Goal: Task Accomplishment & Management: Use online tool/utility

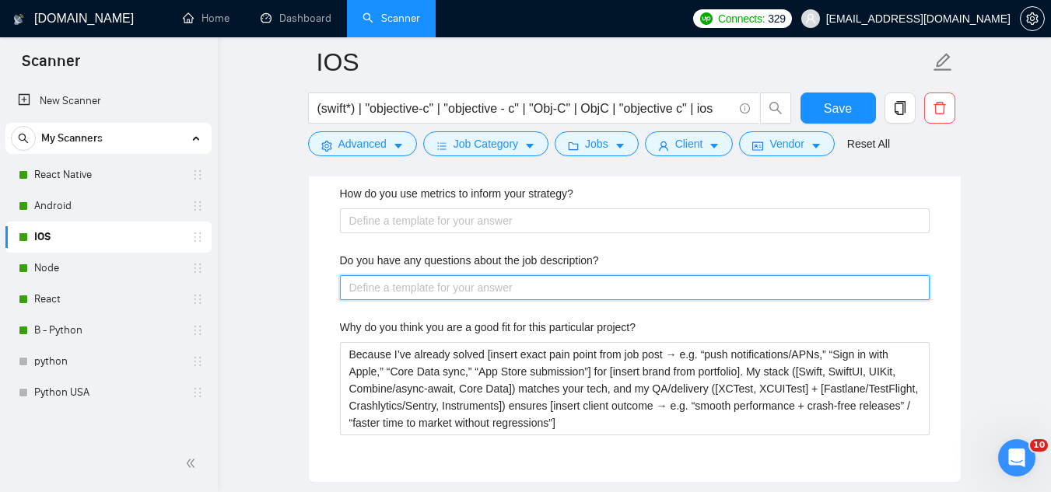
click at [511, 288] on description\? "Do you have any questions about the job description?" at bounding box center [634, 287] width 589 height 25
paste description\? "[ask ONE high-level question to uncover a strategic detail or missing key infor…"
type description\? "[ask ONE high-level question to uncover a strategic detail or missing key infor…"
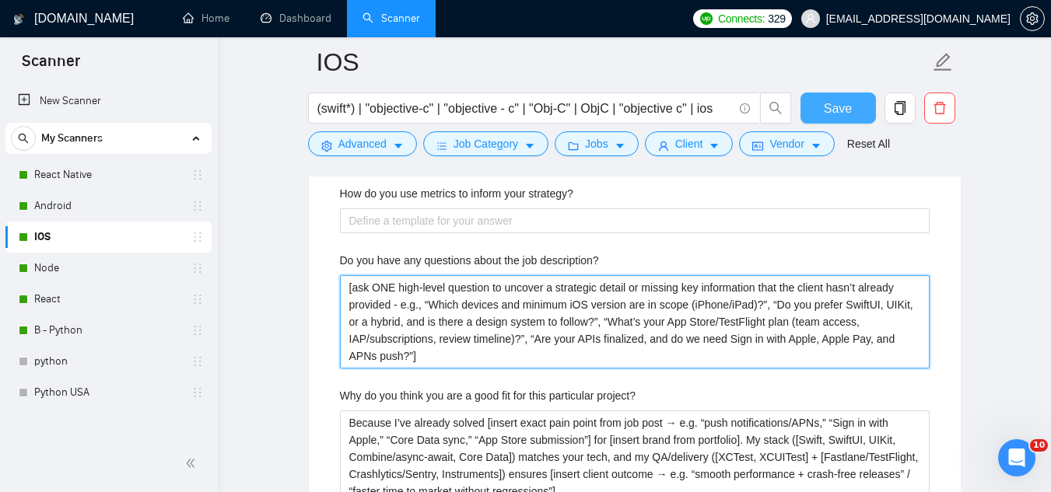
type description\? "[ask ONE high-level question to uncover a strategic detail or missing key infor…"
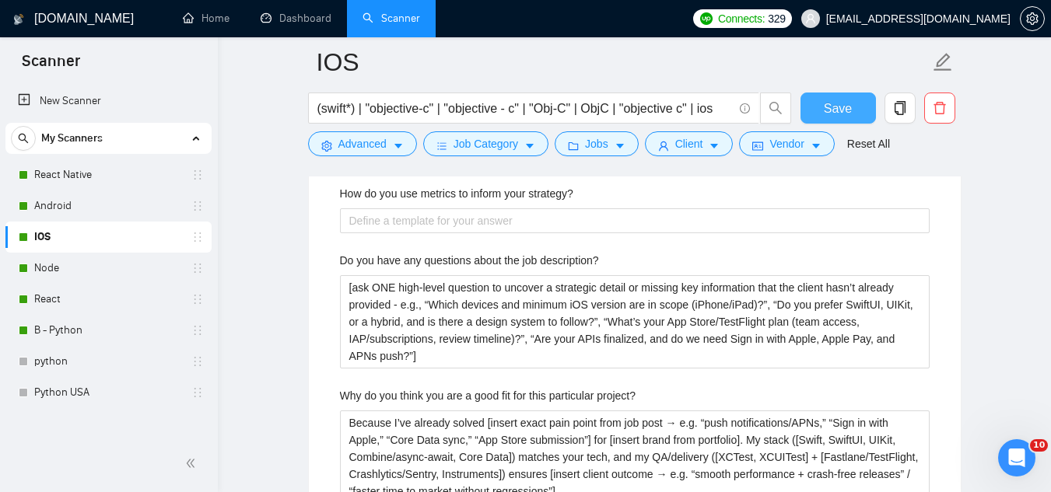
click at [827, 115] on span "Save" at bounding box center [837, 108] width 28 height 19
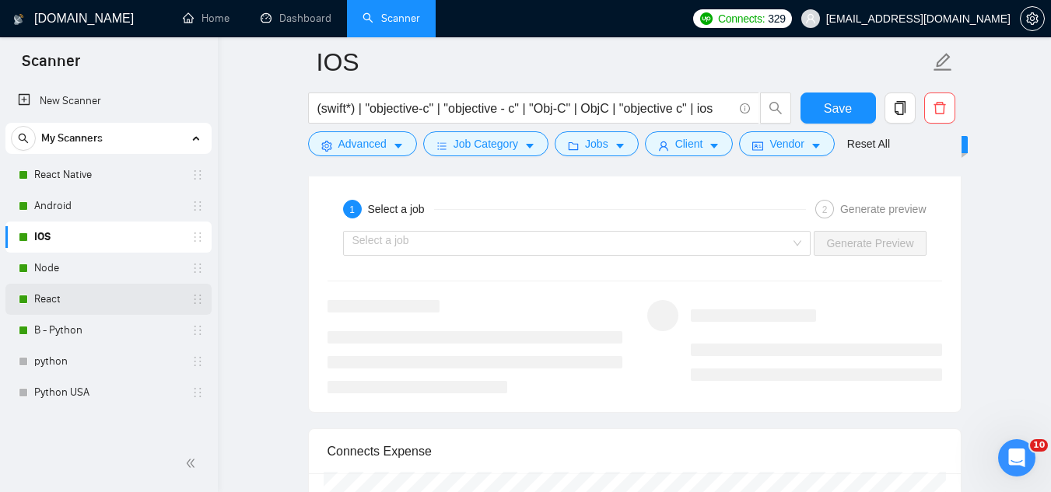
drag, startPoint x: 83, startPoint y: 267, endPoint x: 163, endPoint y: 287, distance: 81.7
click at [83, 267] on link "Node" at bounding box center [108, 268] width 148 height 31
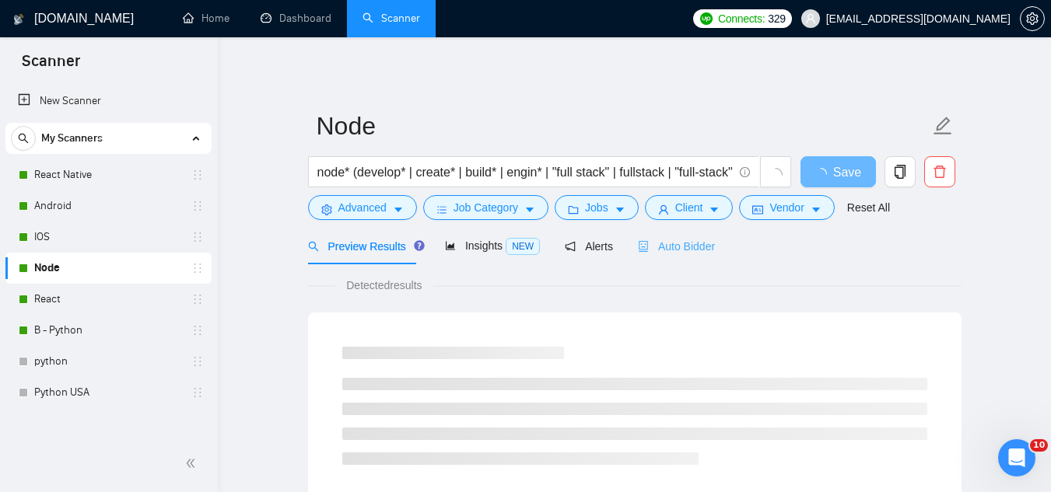
click at [646, 255] on div "Auto Bidder" at bounding box center [676, 246] width 77 height 37
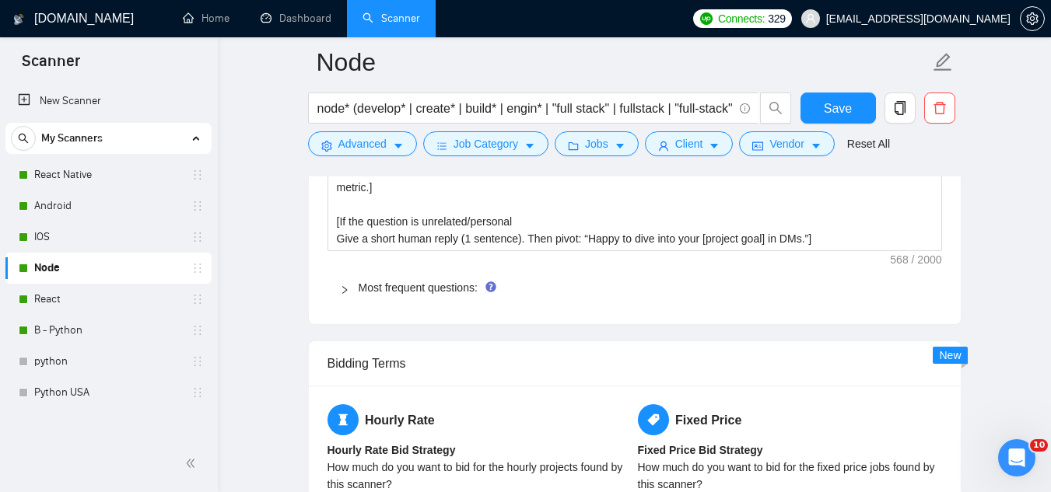
scroll to position [2333, 0]
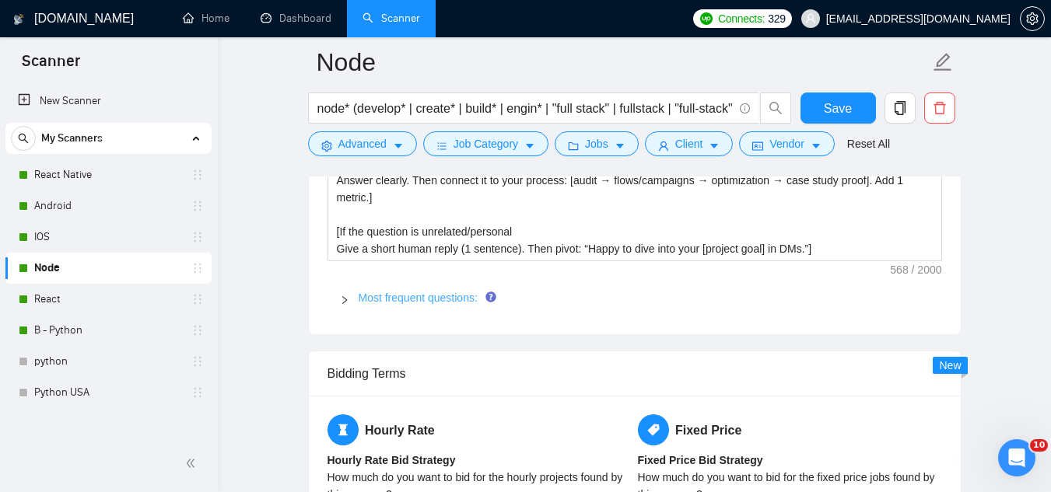
click at [407, 302] on link "Most frequent questions:" at bounding box center [417, 298] width 119 height 12
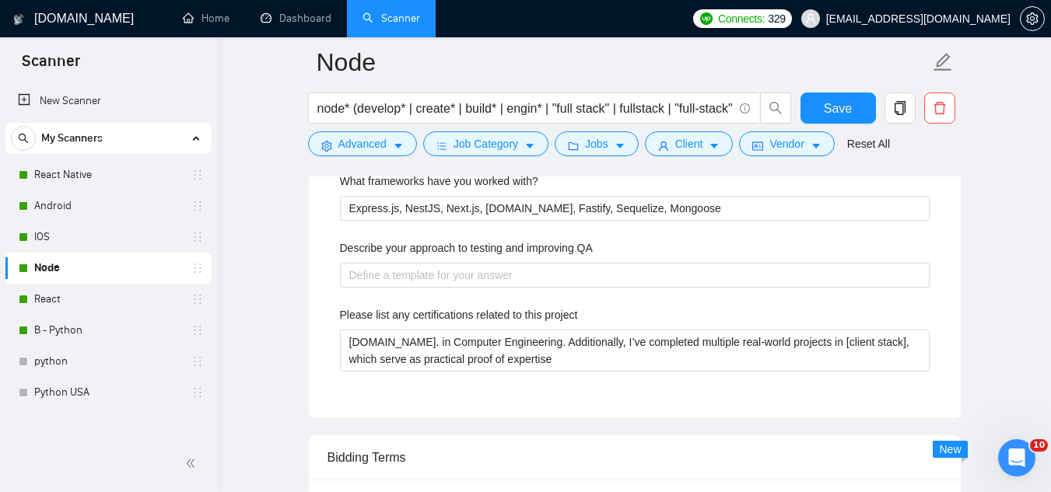
scroll to position [2644, 0]
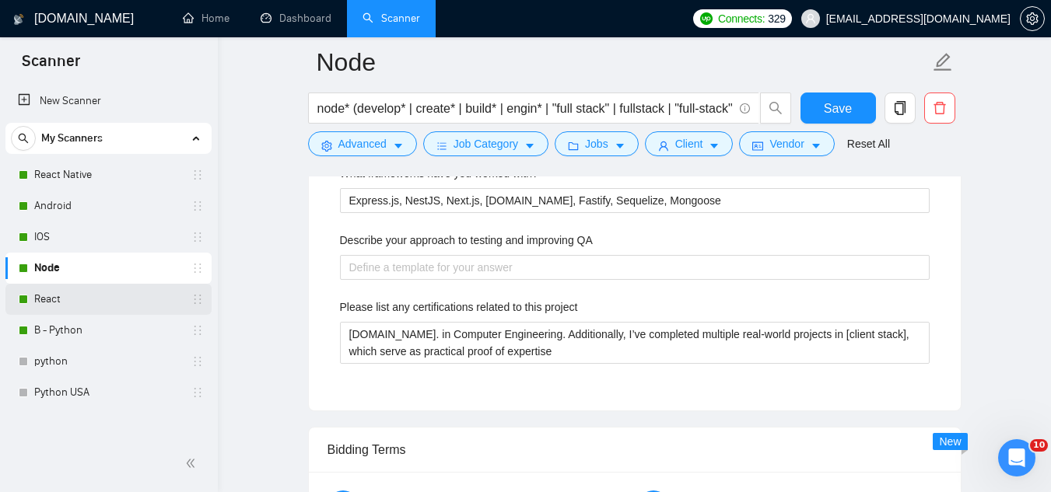
click at [57, 302] on link "React" at bounding box center [108, 299] width 148 height 31
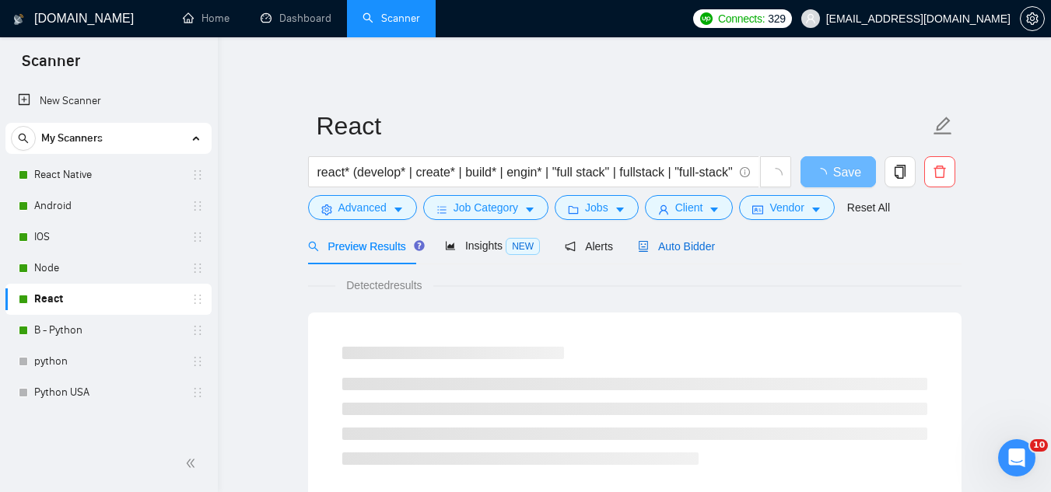
click at [645, 249] on span "Auto Bidder" at bounding box center [676, 246] width 77 height 12
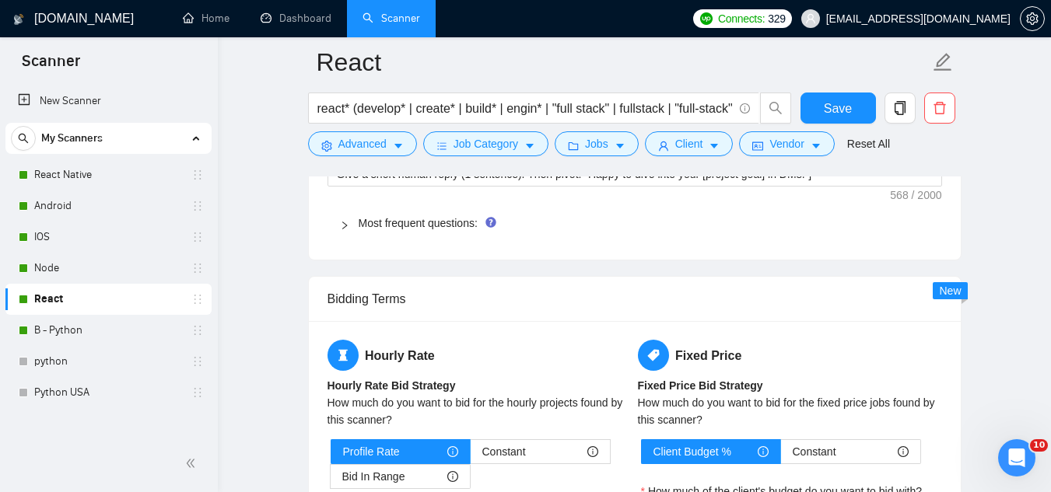
scroll to position [2333, 0]
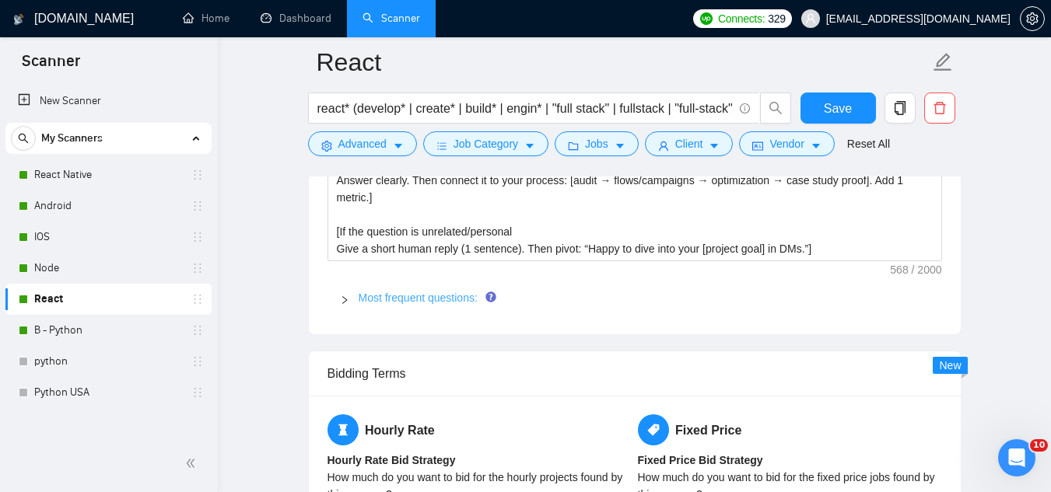
click at [414, 300] on link "Most frequent questions:" at bounding box center [417, 298] width 119 height 12
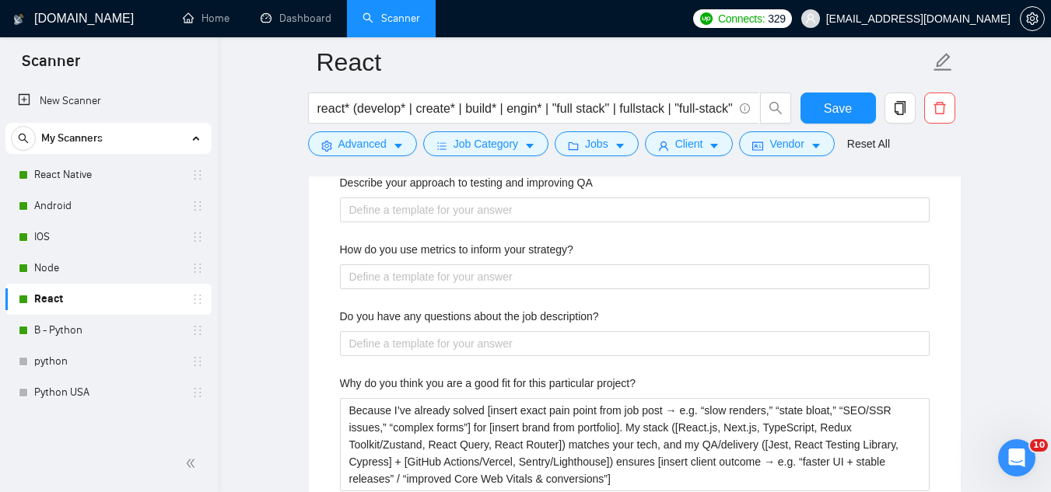
scroll to position [3033, 0]
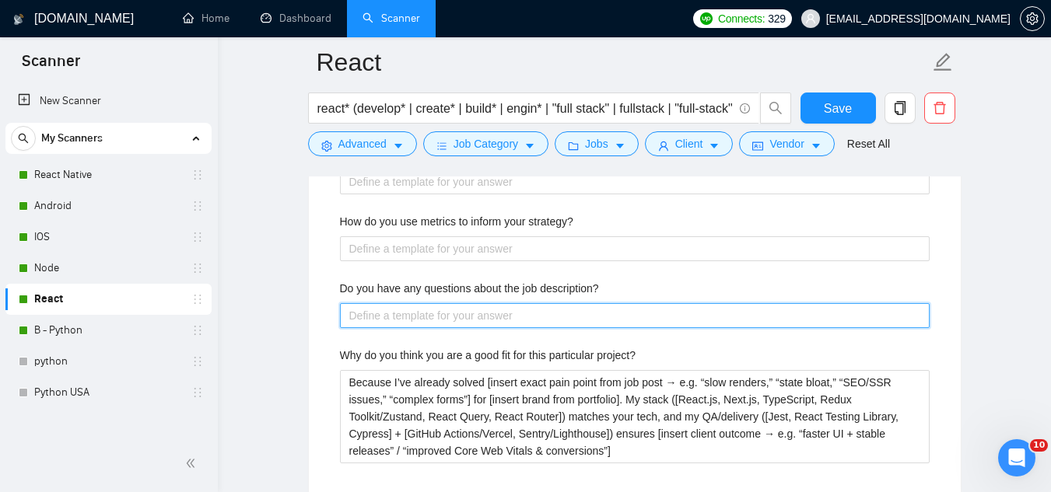
click at [454, 316] on description\? "Do you have any questions about the job description?" at bounding box center [634, 315] width 589 height 25
paste description\? "[ask ONE high-level question to uncover a strategic detail or missing key infor…"
type description\? "[ask ONE high-level question to uncover a strategic detail or missing key infor…"
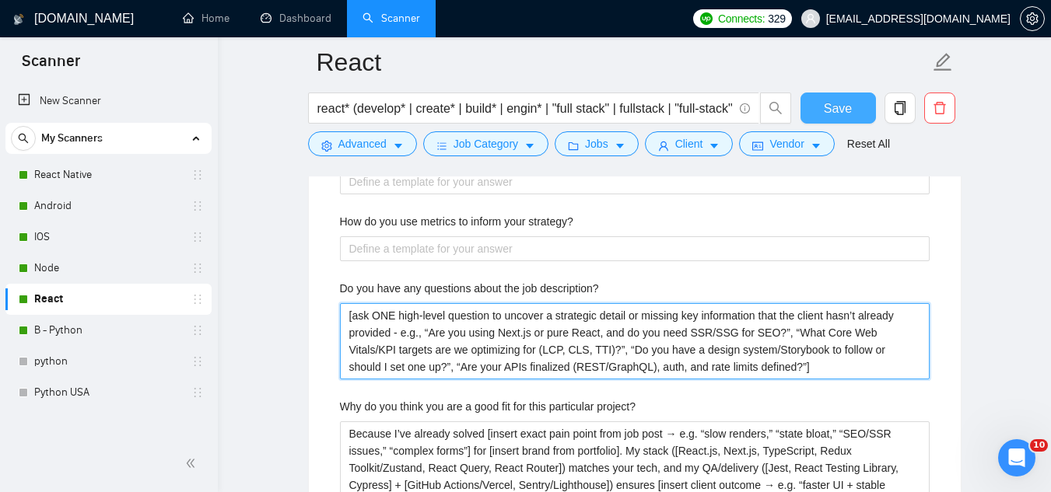
type description\? "[ask ONE high-level question to uncover a strategic detail or missing key infor…"
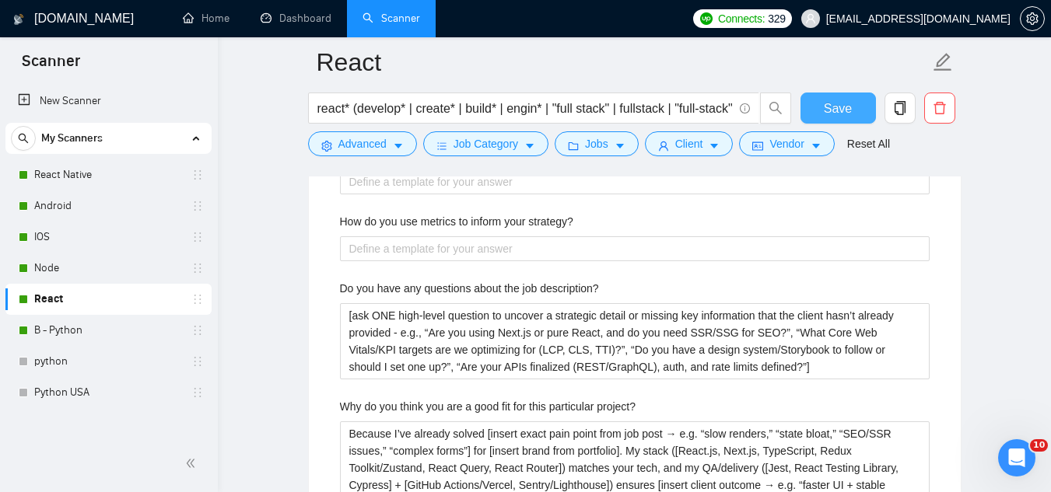
click at [853, 107] on button "Save" at bounding box center [837, 108] width 75 height 31
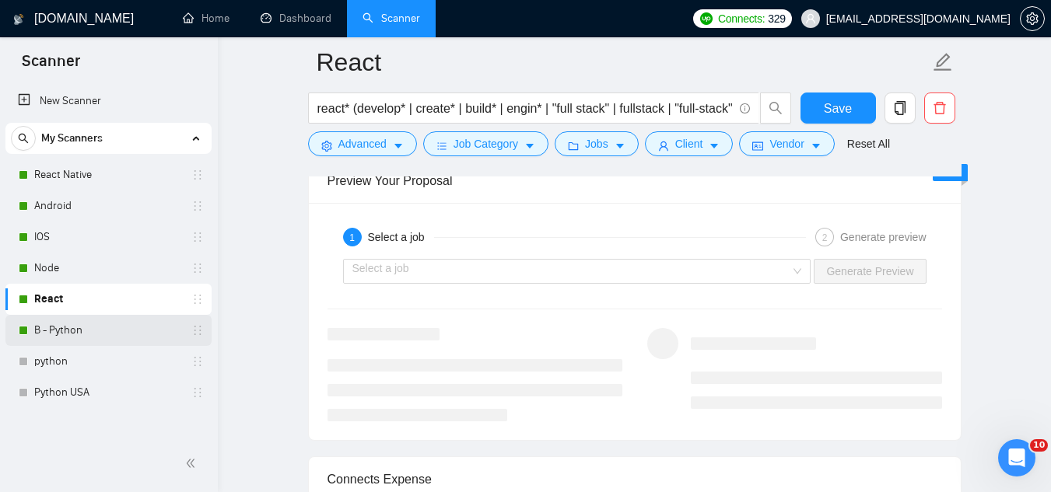
click at [148, 337] on link "B - Python" at bounding box center [108, 330] width 148 height 31
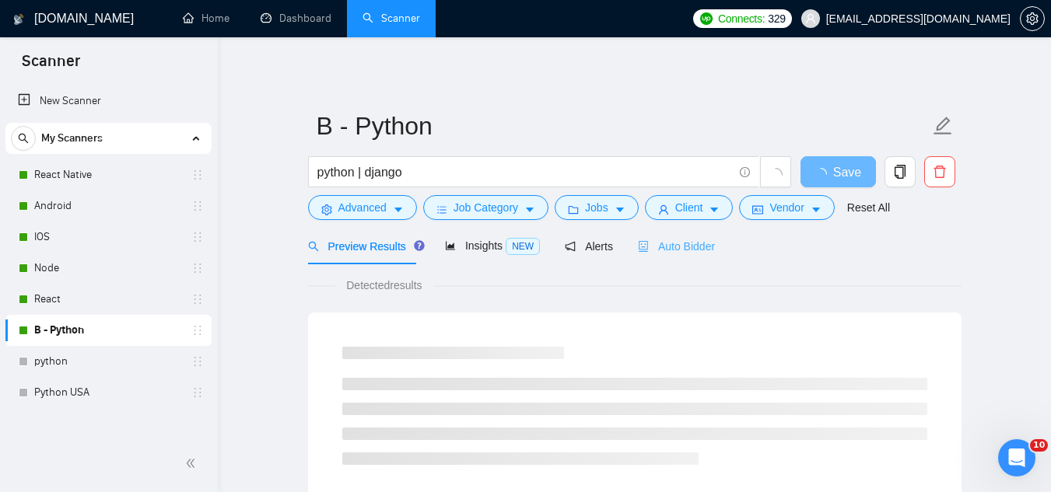
click at [668, 255] on div "Auto Bidder" at bounding box center [676, 246] width 77 height 37
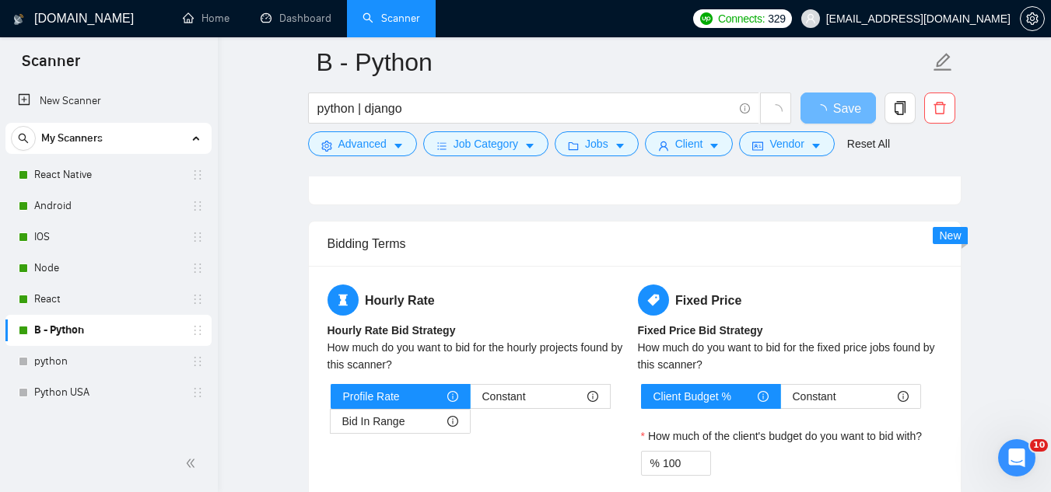
scroll to position [2411, 0]
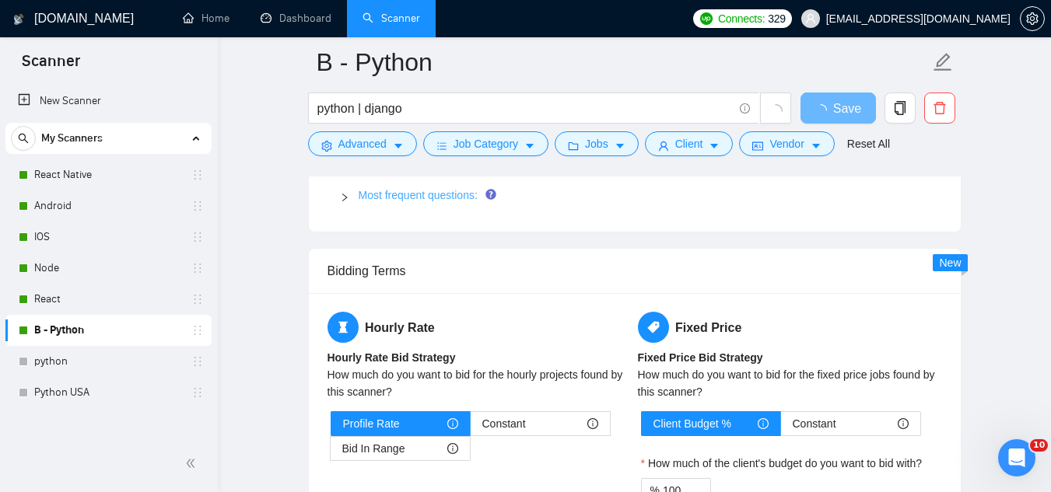
click at [390, 201] on link "Most frequent questions:" at bounding box center [417, 195] width 119 height 12
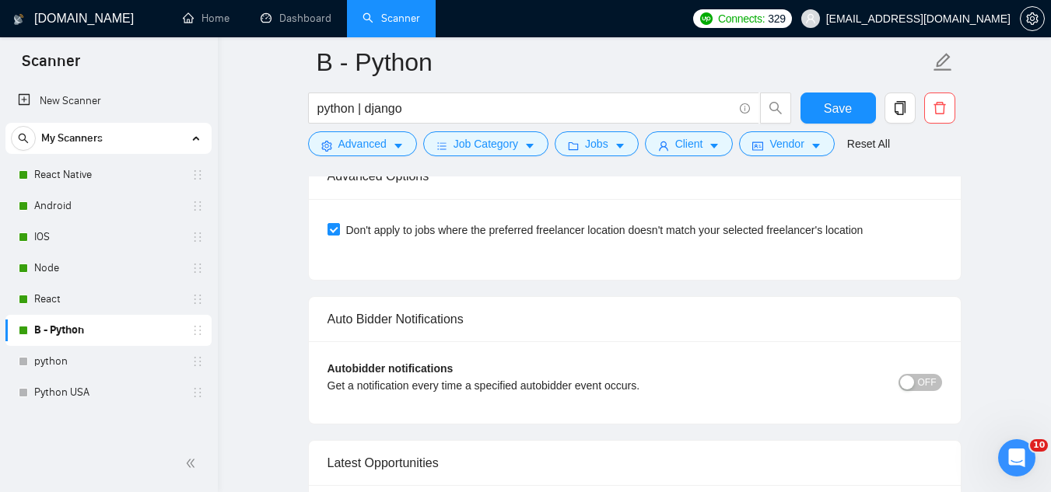
scroll to position [4743, 0]
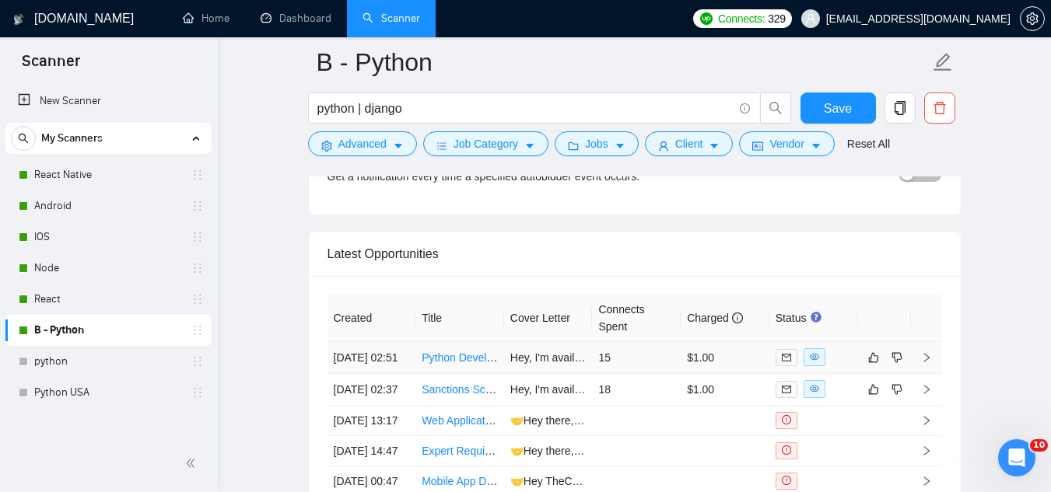
click at [481, 374] on td "Python Developer Needed for PDF to Binary Vector Converter Fix" at bounding box center [459, 358] width 89 height 32
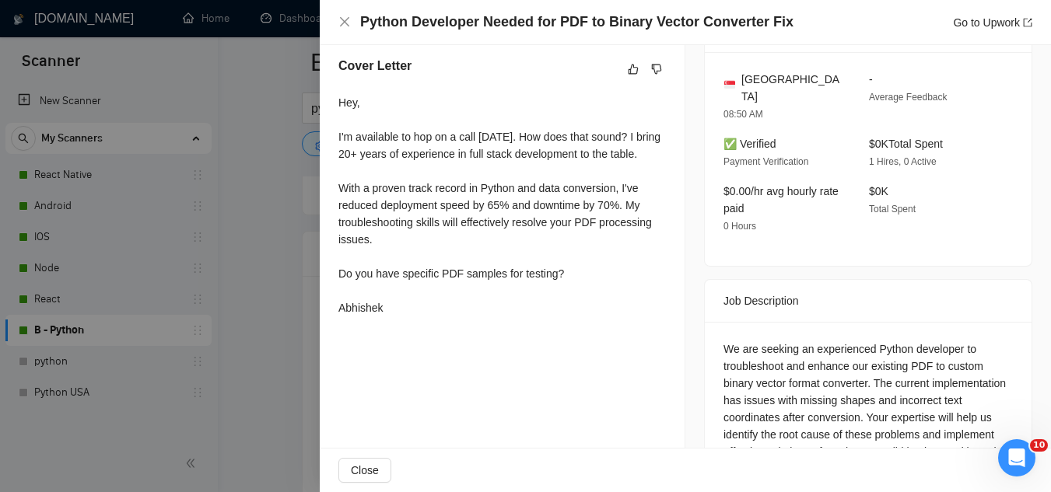
scroll to position [370, 0]
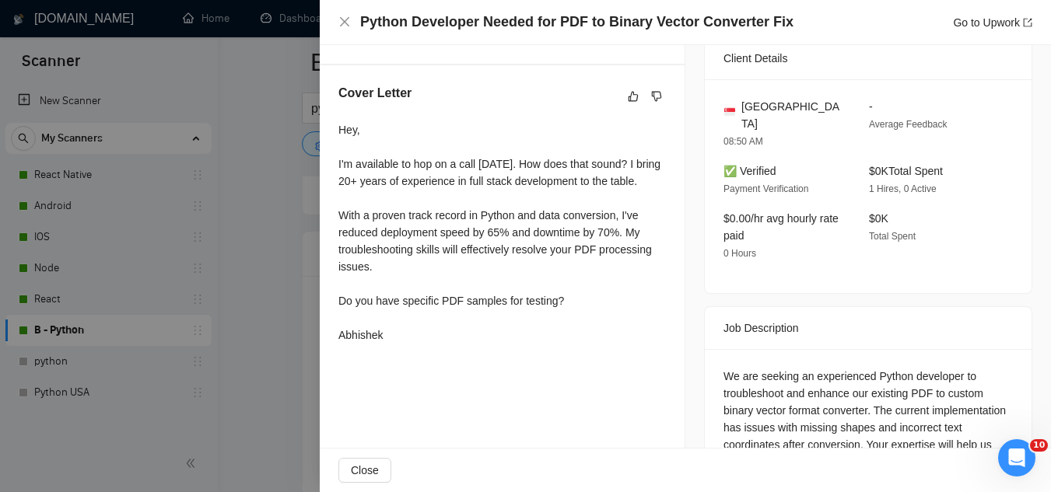
click at [316, 253] on div at bounding box center [525, 246] width 1051 height 492
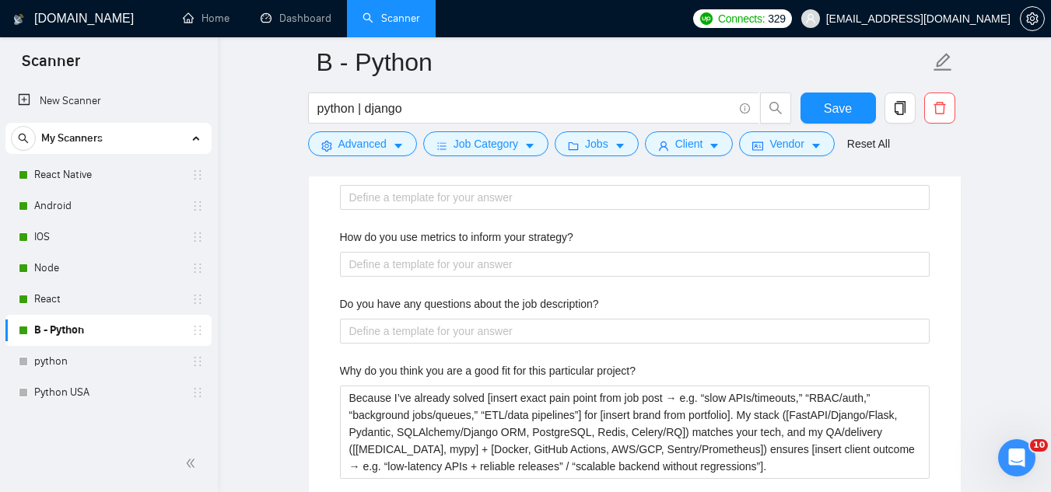
scroll to position [3033, 0]
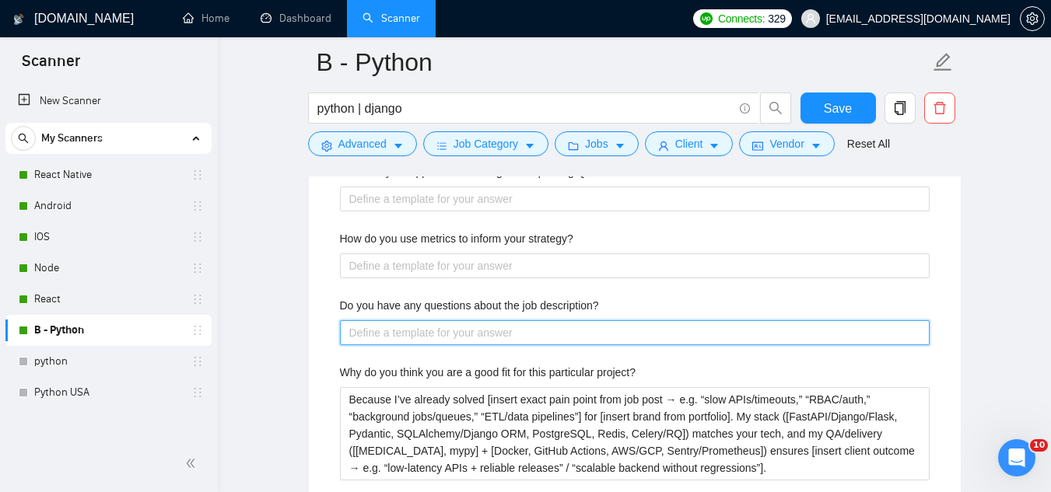
click at [533, 327] on description\? "Do you have any questions about the job description?" at bounding box center [634, 332] width 589 height 25
paste description\? "[ask ONE high-level question to uncover a strategic detail or missing key infor…"
type description\? "[ask ONE high-level question to uncover a strategic detail or missing key infor…"
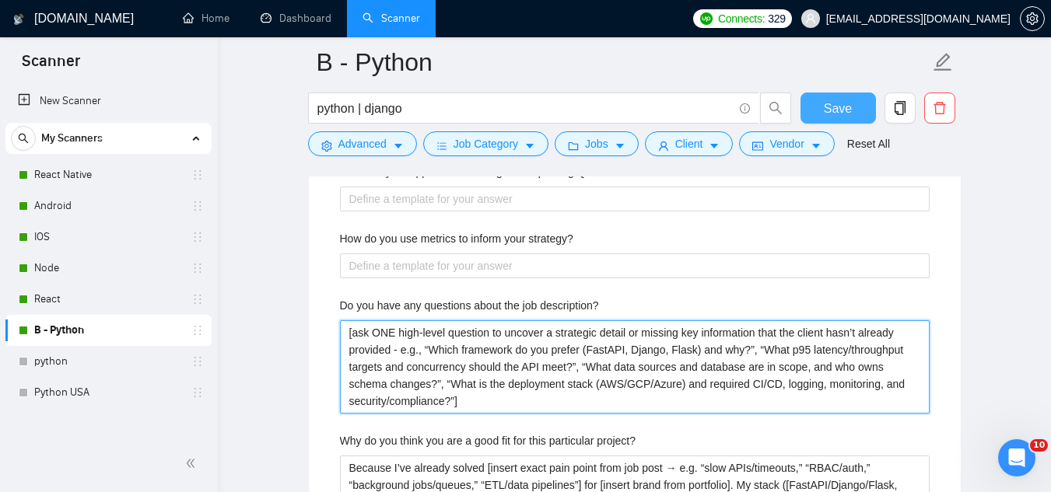
type description\? "[ask ONE high-level question to uncover a strategic detail or missing key infor…"
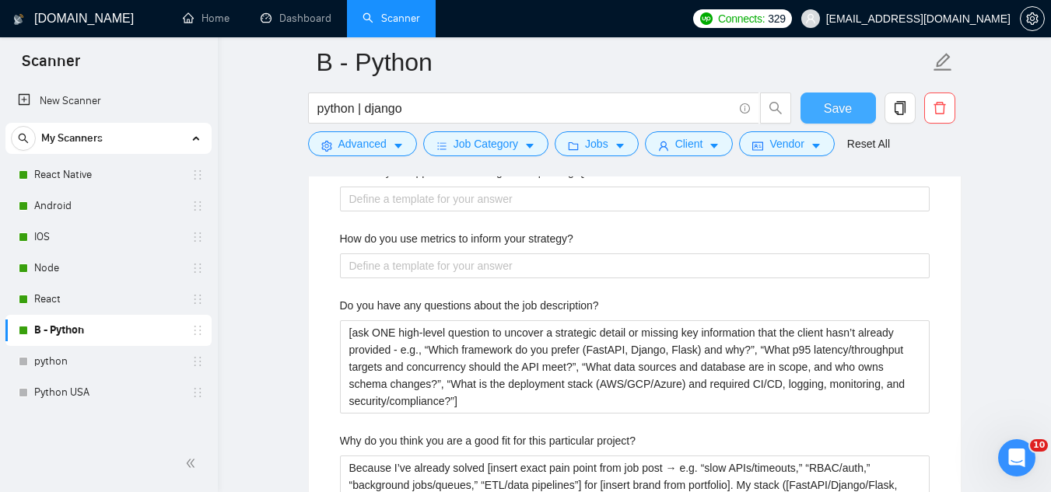
click at [829, 114] on span "Save" at bounding box center [837, 108] width 28 height 19
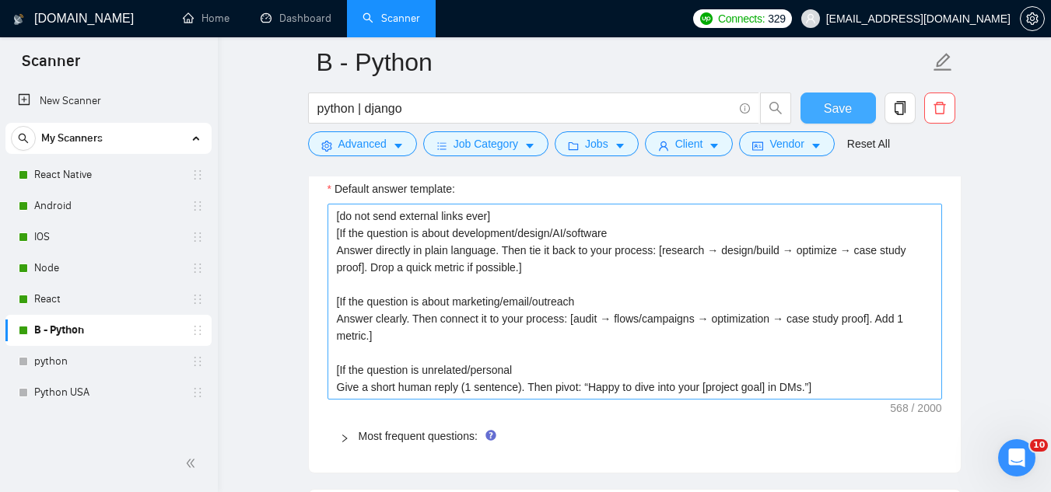
scroll to position [2177, 0]
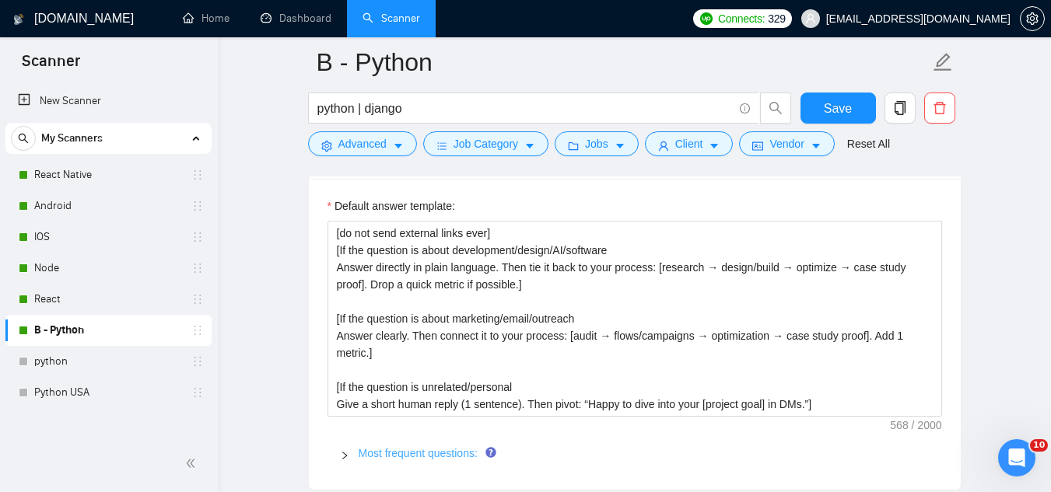
click at [419, 449] on link "Most frequent questions:" at bounding box center [417, 453] width 119 height 12
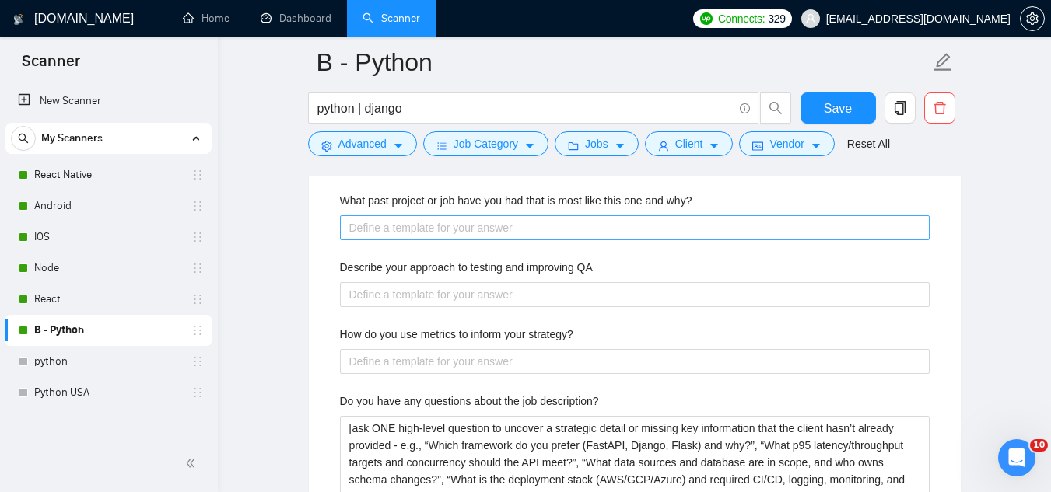
scroll to position [2955, 0]
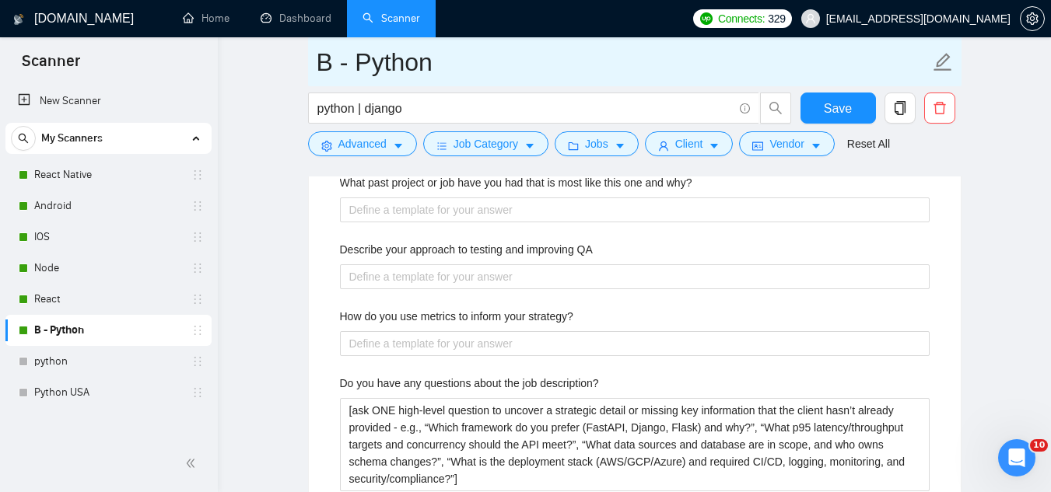
click at [898, 46] on input "B - Python" at bounding box center [622, 62] width 613 height 39
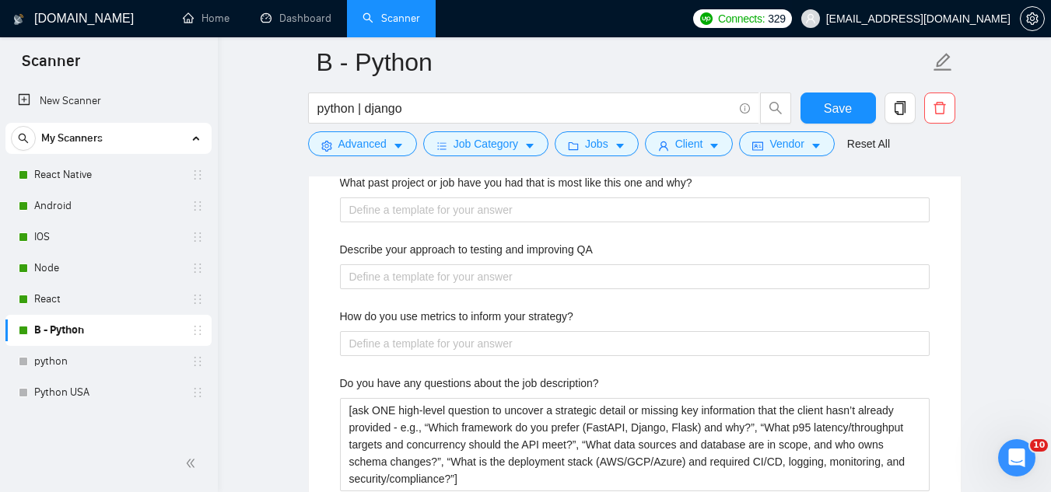
click at [904, 29] on span "[EMAIL_ADDRESS][DOMAIN_NAME]" at bounding box center [906, 19] width 228 height 50
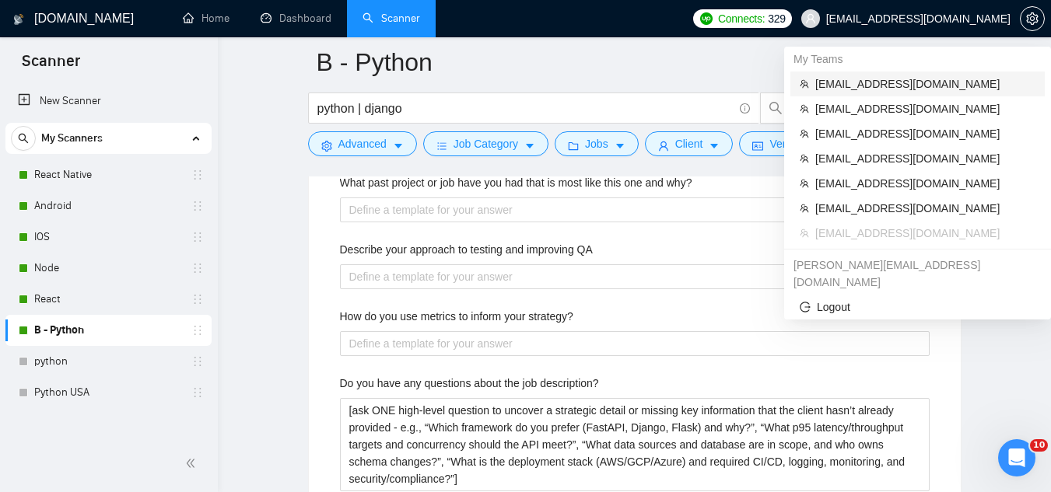
click at [880, 80] on span "[EMAIL_ADDRESS][DOMAIN_NAME]" at bounding box center [925, 83] width 220 height 17
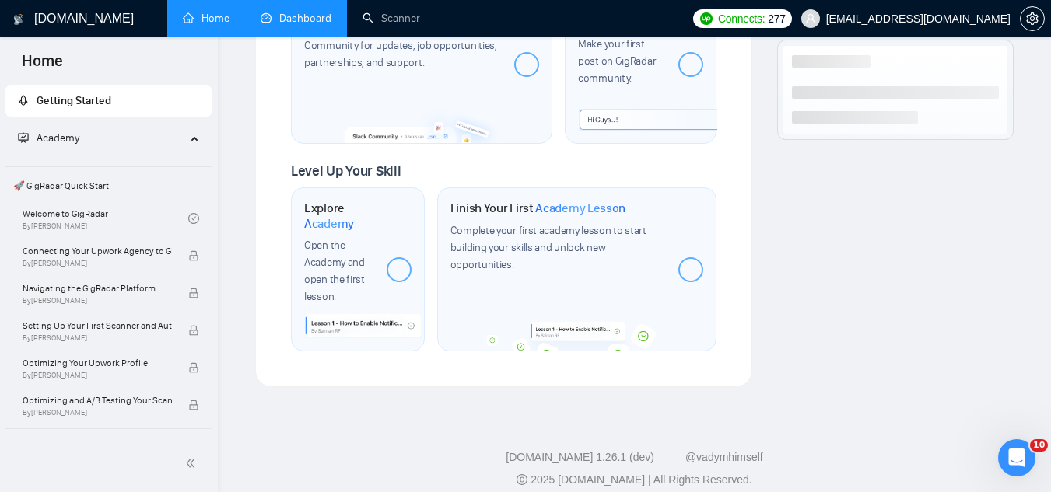
click at [317, 12] on link "Dashboard" at bounding box center [295, 18] width 71 height 13
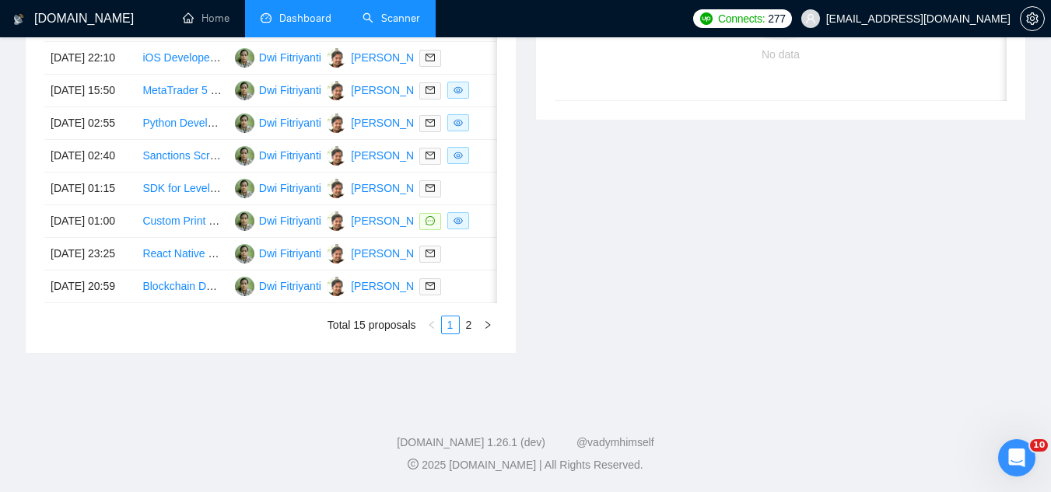
scroll to position [435, 0]
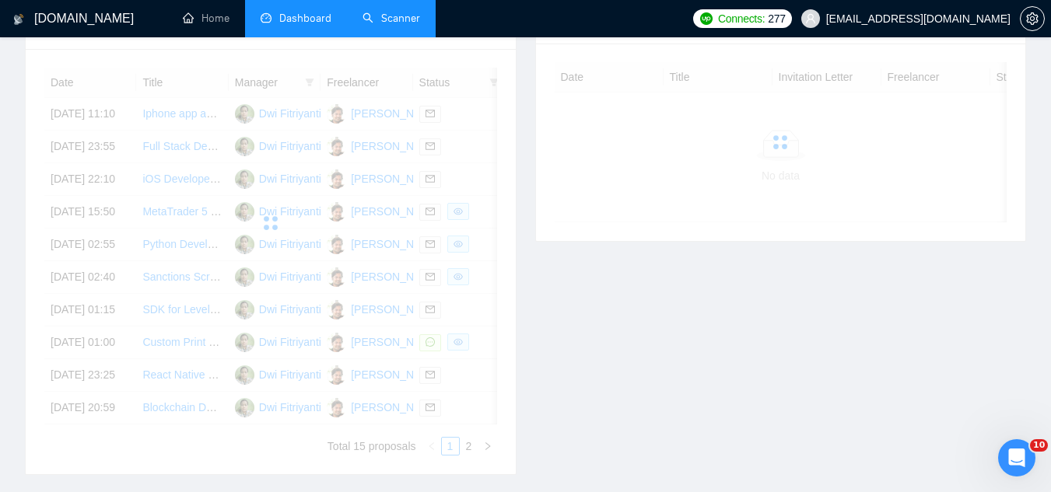
click at [414, 25] on link "Scanner" at bounding box center [391, 18] width 58 height 13
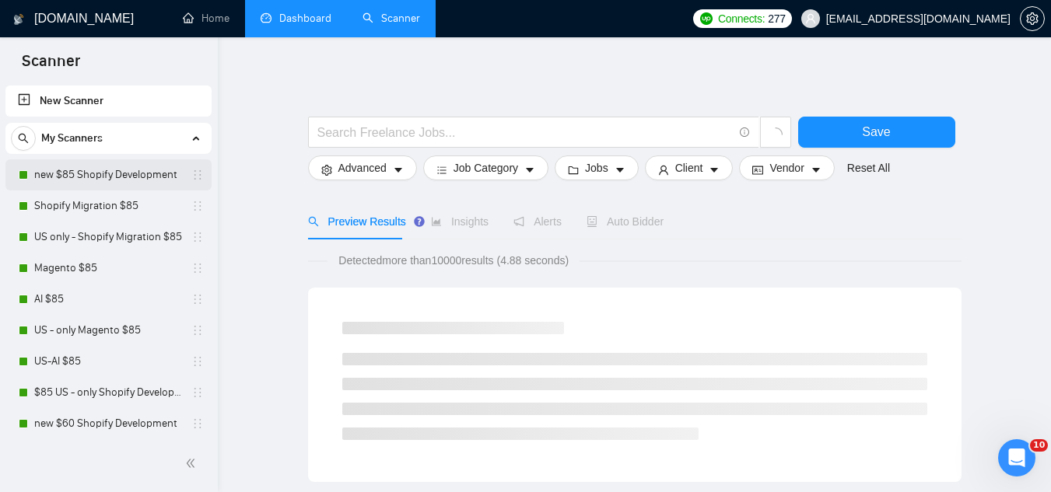
click at [156, 175] on link "new $85 Shopify Development" at bounding box center [108, 174] width 148 height 31
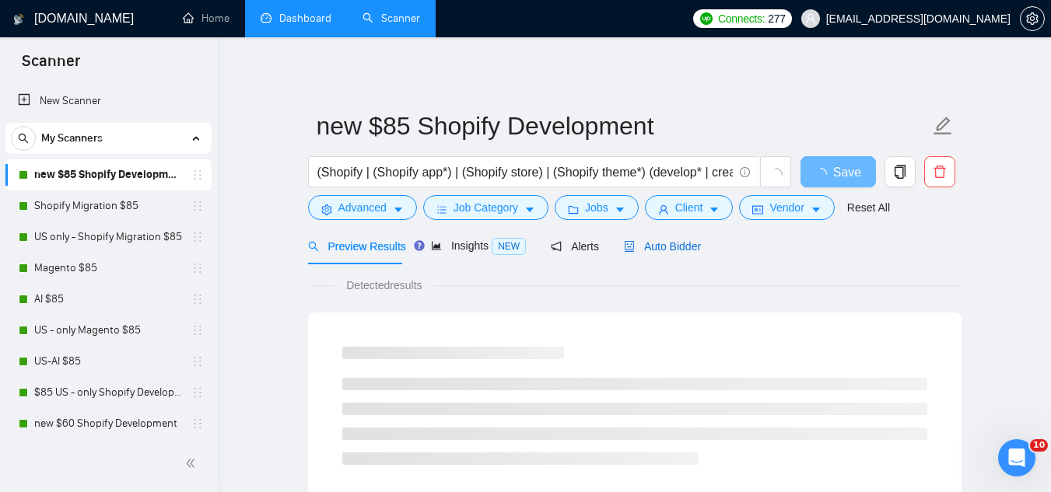
click at [652, 245] on span "Auto Bidder" at bounding box center [662, 246] width 77 height 12
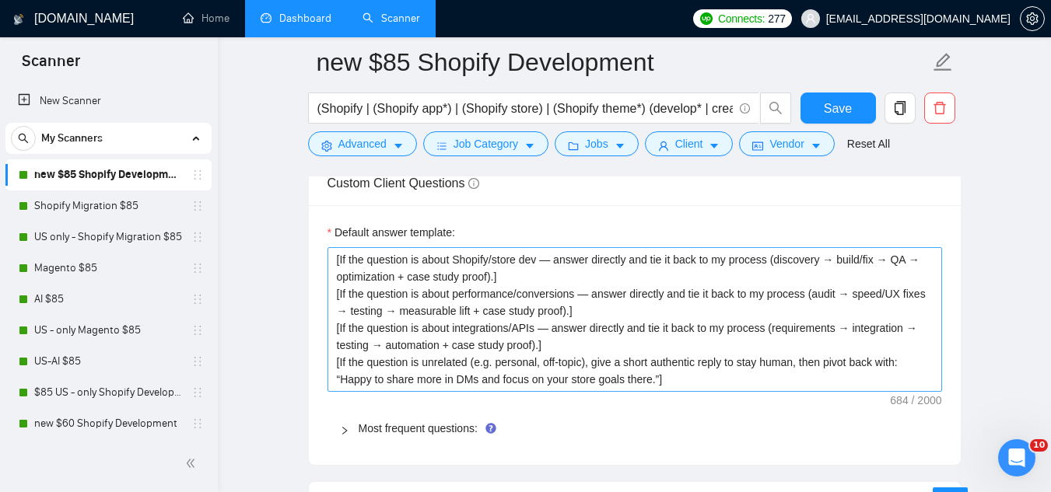
scroll to position [2488, 0]
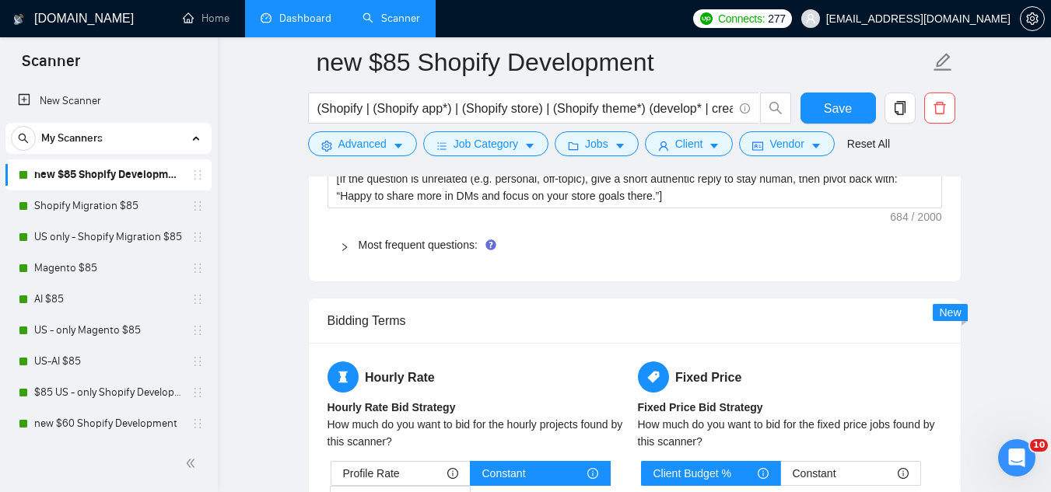
click at [424, 236] on span "Most frequent questions:" at bounding box center [643, 244] width 571 height 17
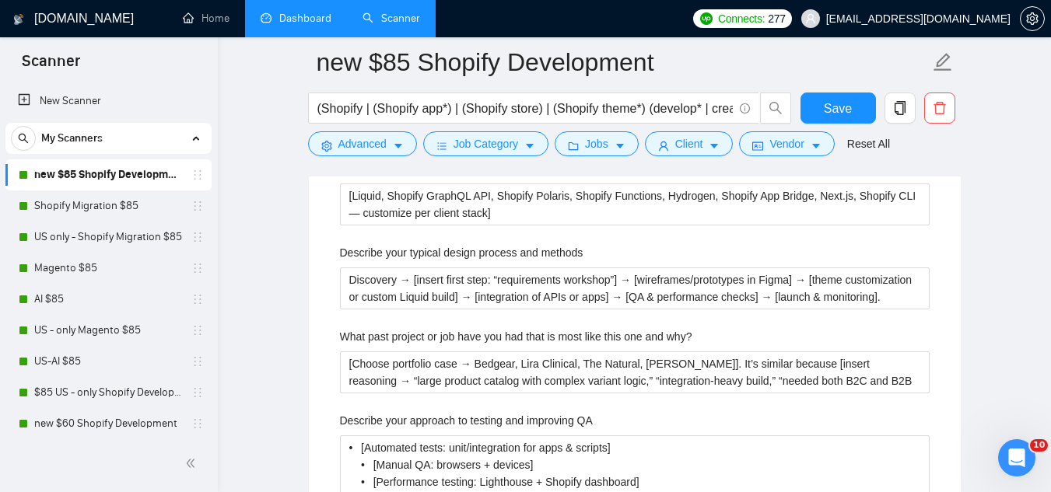
scroll to position [2877, 0]
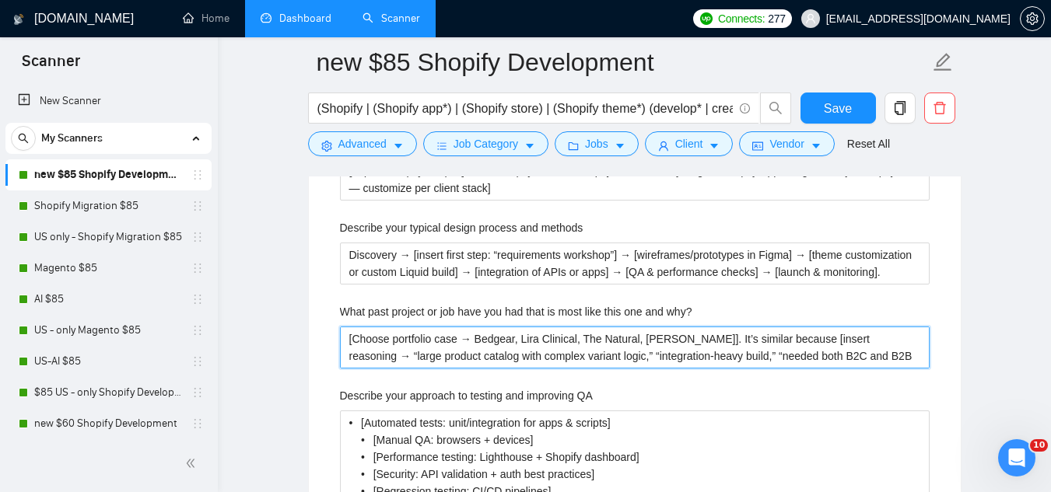
click at [458, 327] on why\? "[Choose portfolio case → Bedgear, Lira Clinical, The Natural, [PERSON_NAME]]. I…" at bounding box center [634, 348] width 589 height 42
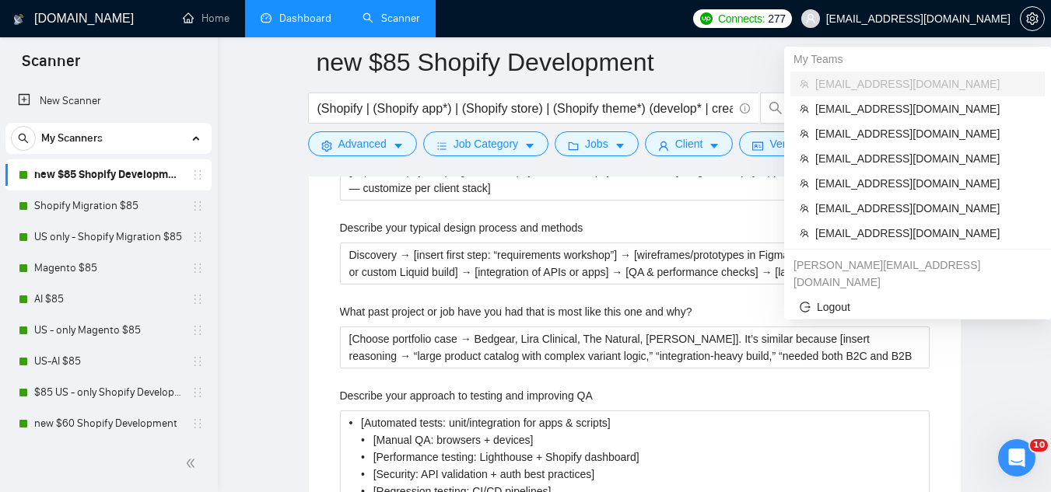
click at [949, 8] on span "[EMAIL_ADDRESS][DOMAIN_NAME]" at bounding box center [906, 19] width 228 height 50
drag, startPoint x: 899, startPoint y: 226, endPoint x: 498, endPoint y: 57, distance: 434.9
click at [898, 226] on span "[EMAIL_ADDRESS][DOMAIN_NAME]" at bounding box center [925, 233] width 220 height 17
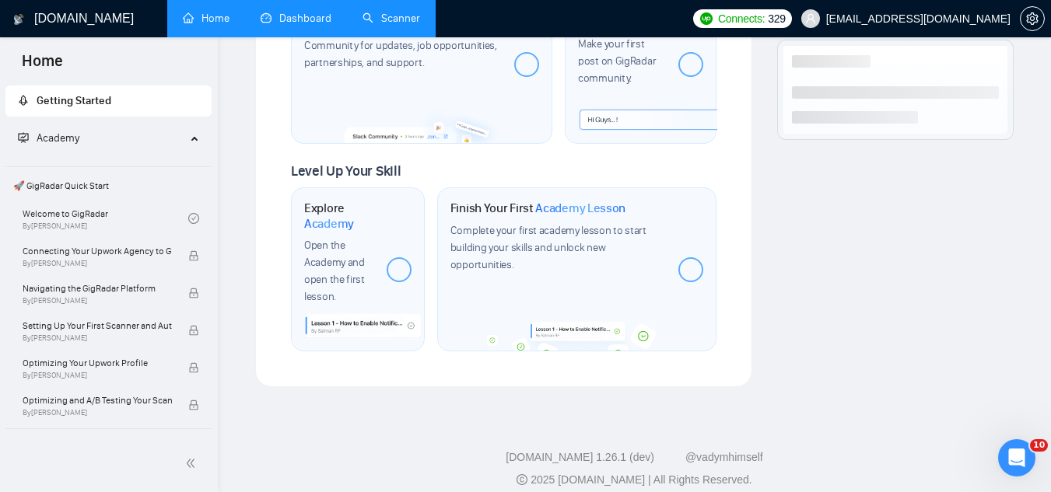
click at [320, 15] on link "Dashboard" at bounding box center [295, 18] width 71 height 13
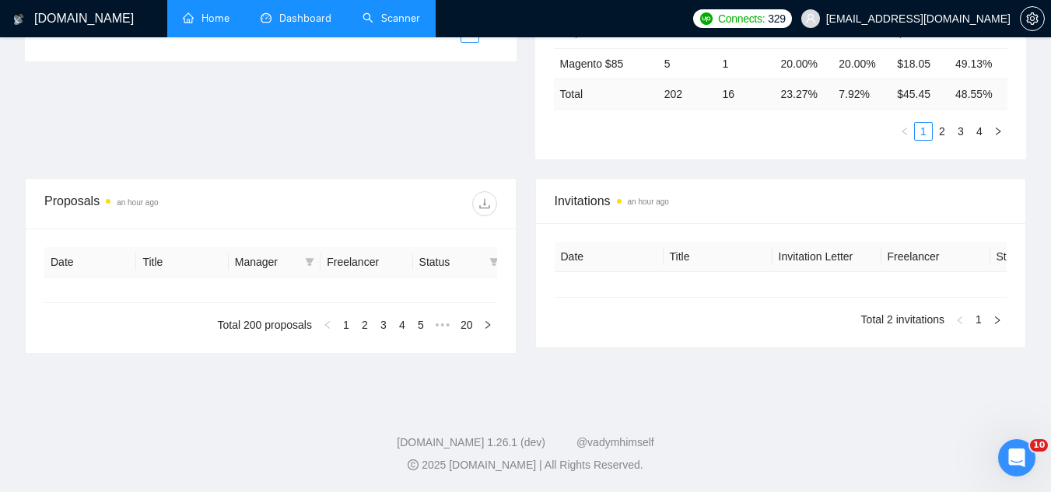
type input "[DATE]"
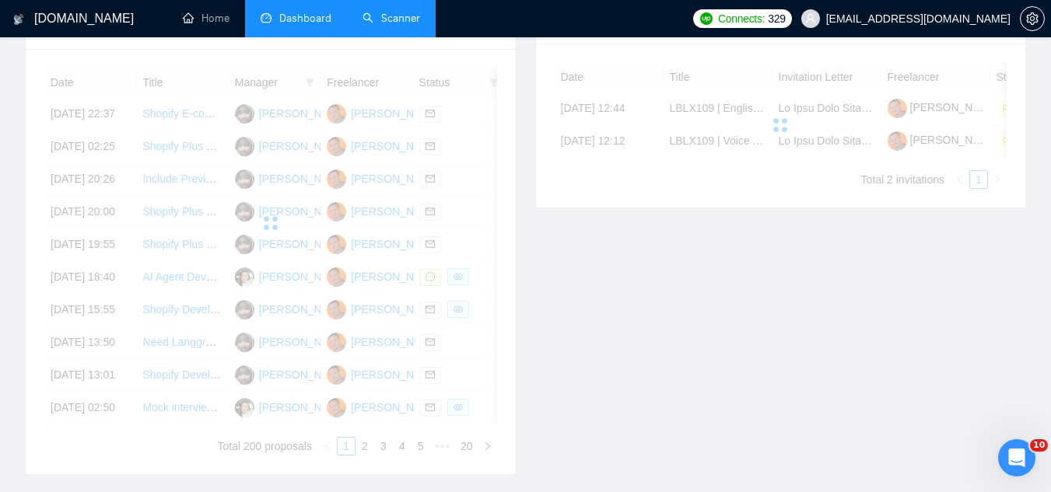
click at [407, 25] on link "Scanner" at bounding box center [391, 18] width 58 height 13
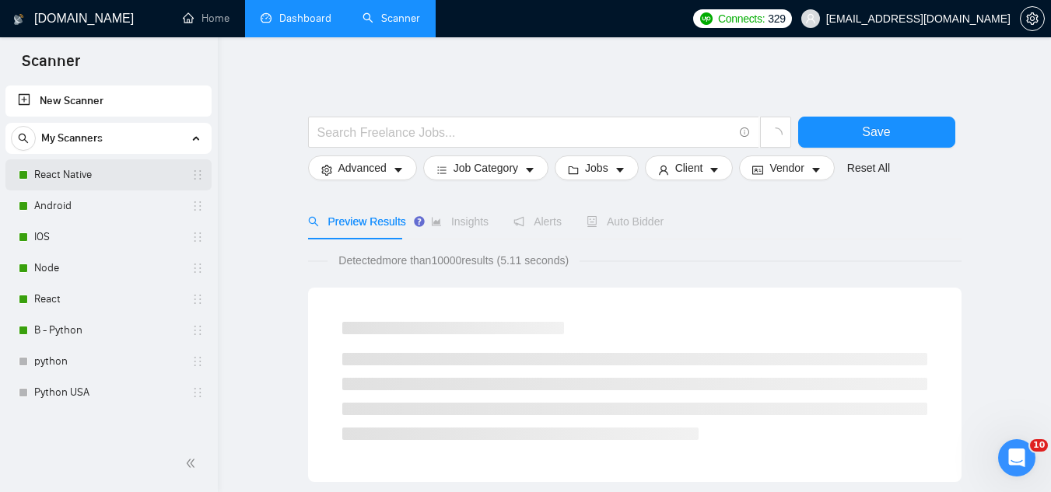
click at [130, 181] on link "React Native" at bounding box center [108, 174] width 148 height 31
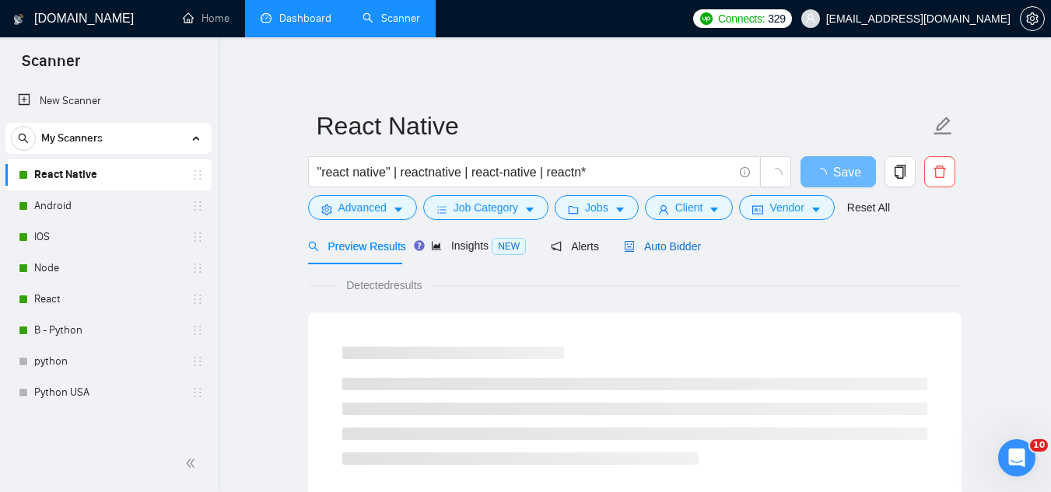
click at [635, 250] on span "Auto Bidder" at bounding box center [662, 246] width 77 height 12
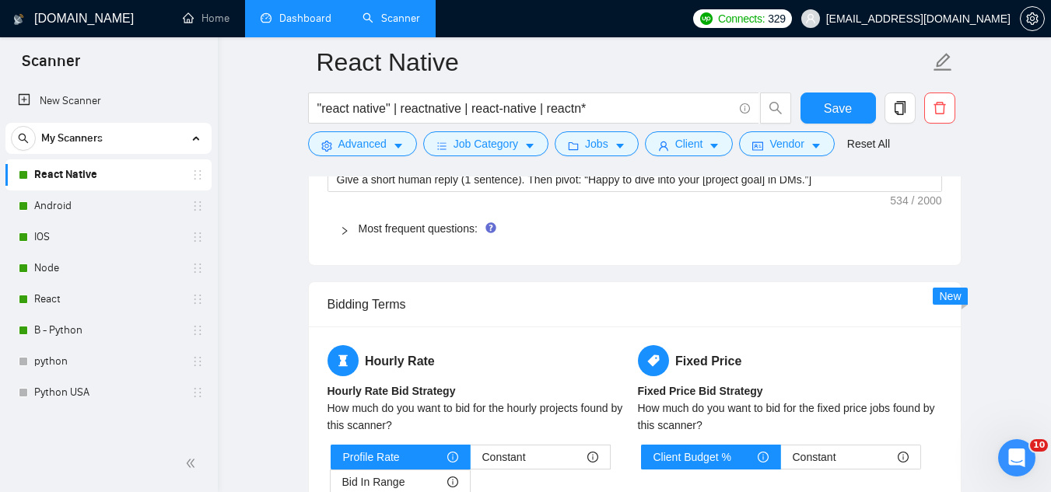
scroll to position [2411, 0]
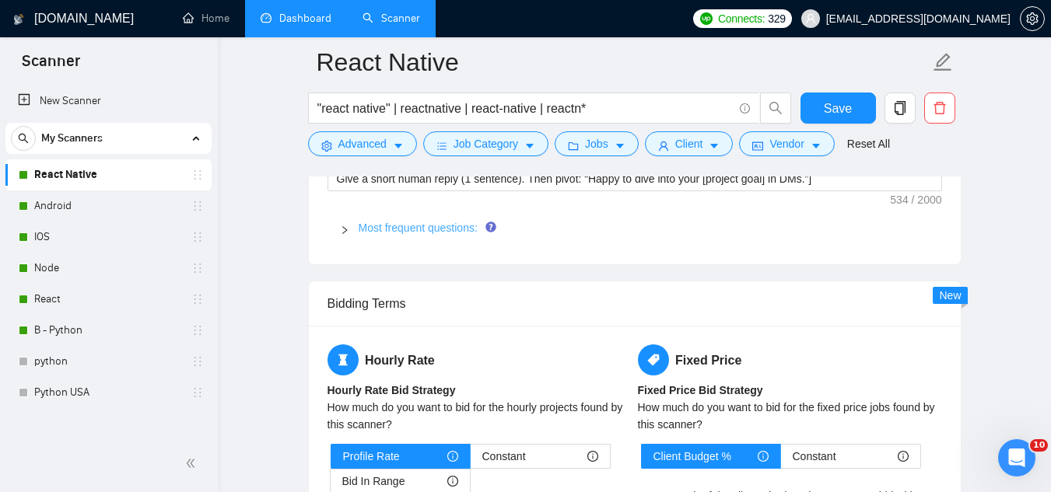
click at [387, 223] on link "Most frequent questions:" at bounding box center [417, 228] width 119 height 12
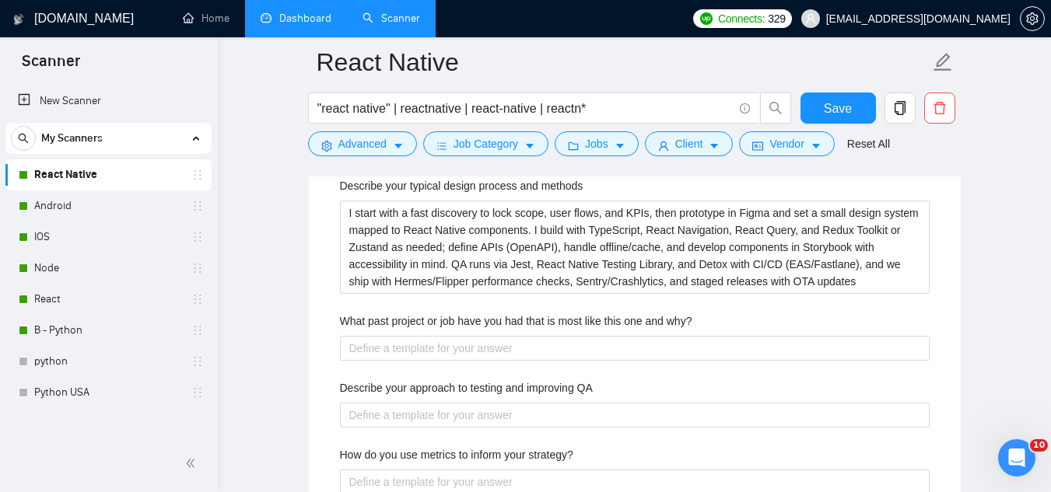
scroll to position [2877, 0]
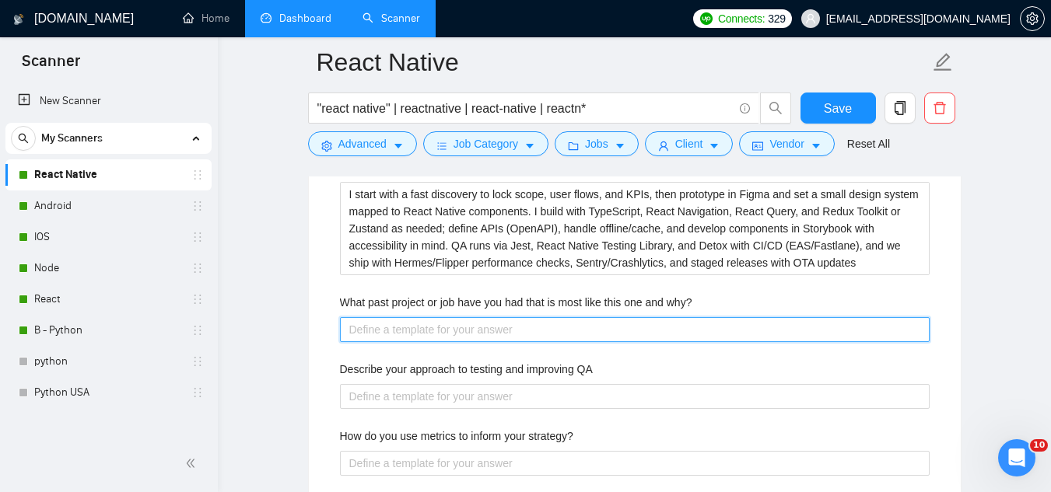
click at [477, 331] on why\? "What past project or job have you had that is most like this one and why?" at bounding box center [634, 329] width 589 height 25
paste why\? "[Choose portfolio case → Bedgear, Lira Clinical, The Natural, [PERSON_NAME]]. I…"
type why\? "[Choose portfolio case → Bedgear, Lira Clinical, The Natural, [PERSON_NAME]]. I…"
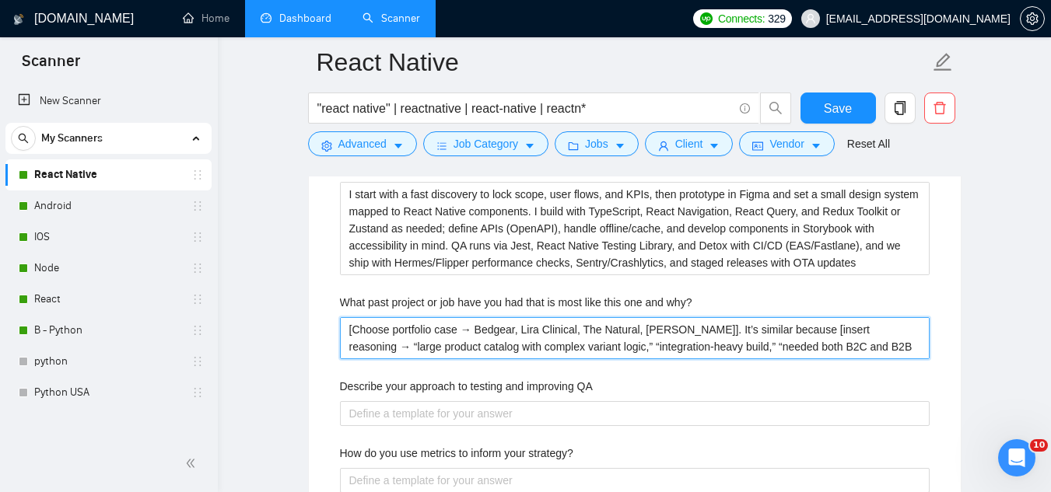
click at [722, 327] on why\? "[Choose portfolio case → Bedgear, Lira Clinical, The Natural, [PERSON_NAME]]. I…" at bounding box center [634, 338] width 589 height 42
type why\? "[Choose portfolio case → Bedgear, Lira Clinical, The Natural, [PERSON_NAME]]. I…"
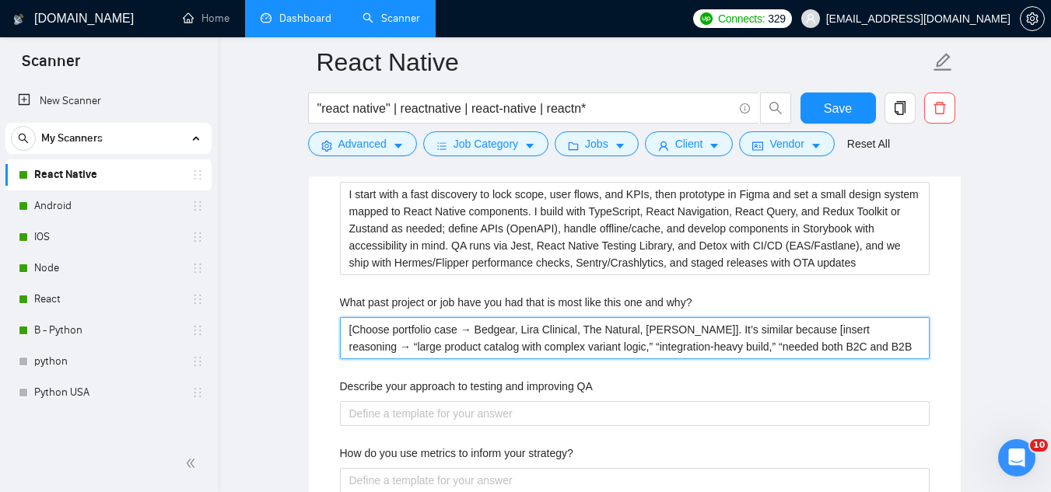
type why\? "[Choose portfolio case → Bedgear, Lira Clinical, The Natural, [PERSON_NAME]]. I…"
type why\? "[Choose portfolio case → Bedgear, Lira Clinical, The Natural, [PERSON_NAME] ]. …"
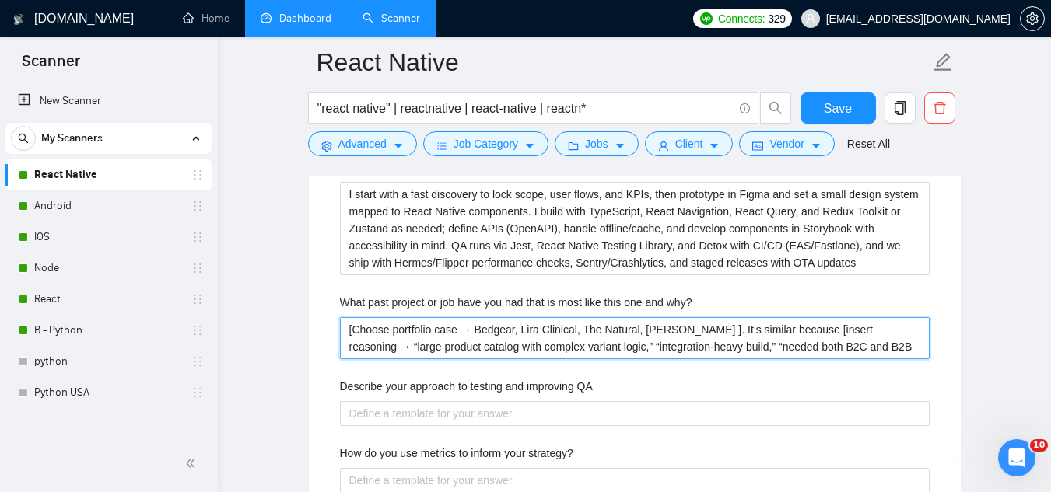
type why\? "[Choose portfolio case → Bedgear, Lira Clinical, The Natural, [PERSON_NAME]]. I…"
type why\? "[Choose portfolio case → Bedgear, Lira Clinical, The Natural, Aubre]. It’s simi…"
type why\? "[Choose portfolio case → Bedgear, Lira Clinical, The Natural, Aubr]. It’s simil…"
type why\? "[Choose portfolio case → Bedgear, Lira Clinical, The Natural, Aub]. It’s simila…"
type why\? "[Choose portfolio case → Bedgear, Lira Clinical, The Natural, Au]. It’s similar…"
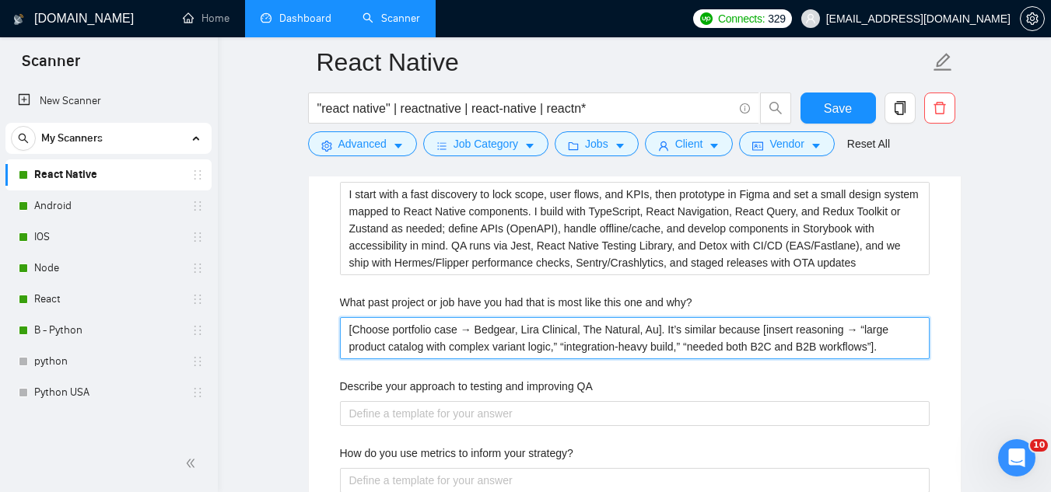
type why\? "[Choose portfolio case → Bedgear, Lira Clinical, The Natural, A]. It’s similar …"
type why\? "[Choose portfolio case → Bedgear, Lira Clinical, The Natural, ]. It’s similar b…"
type why\? "[Choose portfolio case → Bedgear, Lira Clinical, The Natural,]. It’s similar be…"
type why\? "[Choose portfolio case → Bedgear, Lira Clinical, The Natural]. It’s similar bec…"
type why\? "[Choose portfolio case → Bedgear, Lira Clinical, The Natura]. It’s similar beca…"
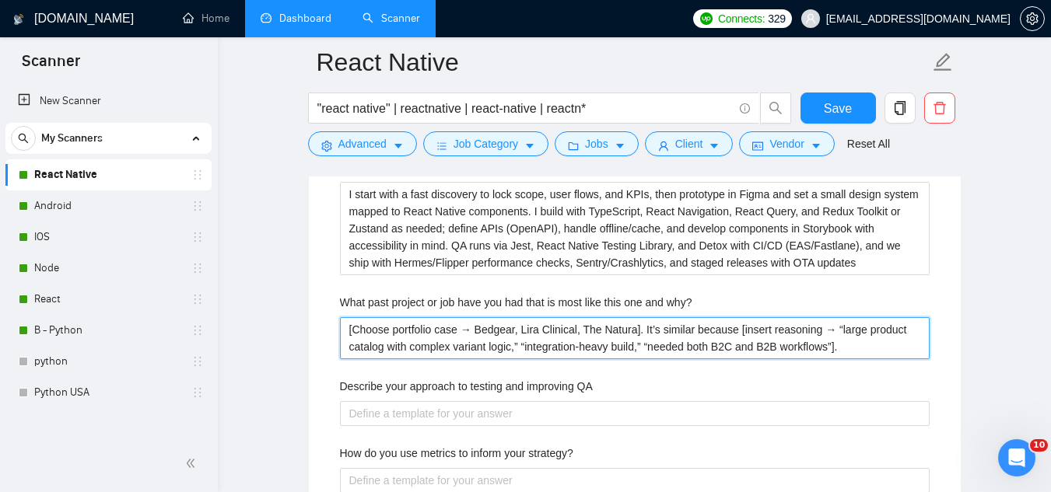
type why\? "[Choose portfolio case → Bedgear, Lira Clinical, The Natur]. It’s similar becau…"
type why\? "[Choose portfolio case → Bedgear, Lira Clinical, The Natu]. It’s similar becaus…"
type why\? "[Choose portfolio case → Bedgear, Lira Clinical, The Nat]. It’s similar because…"
type why\? "[Choose portfolio case → Bedgear, Lira Clinical, The Na]. It’s similar because …"
type why\? "[Choose portfolio case → Bedgear, Lira Clinical, The N]. It’s similar because […"
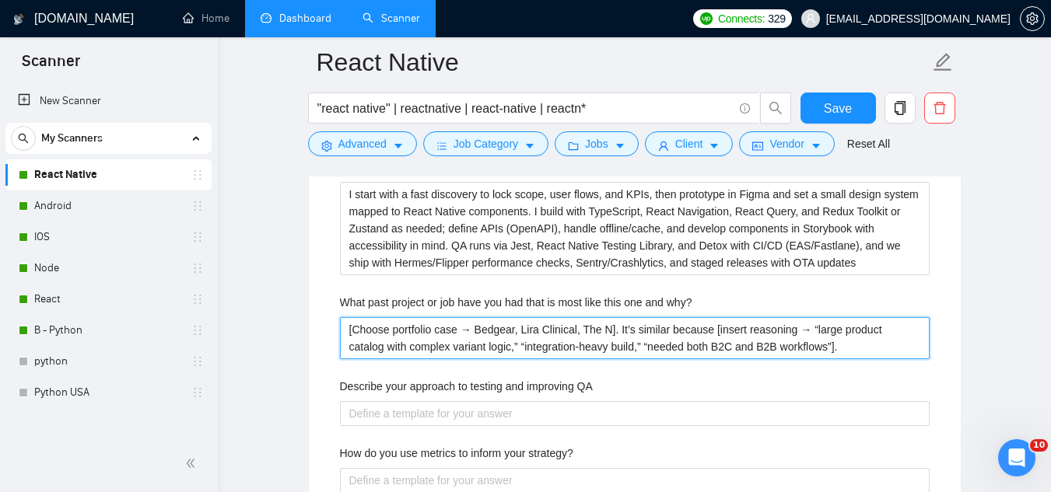
type why\? "[Choose portfolio case → Bedgear, Lira Clinical, The ]. It’s similar because [i…"
type why\? "[Choose portfolio case → Bedgear, Lira Clinical, The]. It’s similar because [in…"
type why\? "[Choose portfolio case → Bedgear, Lira Clinical, Th]. It’s similar because [ins…"
type why\? "[Choose portfolio case → Bedgear, Lira Clinical, T]. It’s similar because [inse…"
type why\? "[Choose portfolio case → Bedgear, Lira Clinical, ]. It’s similar because [inser…"
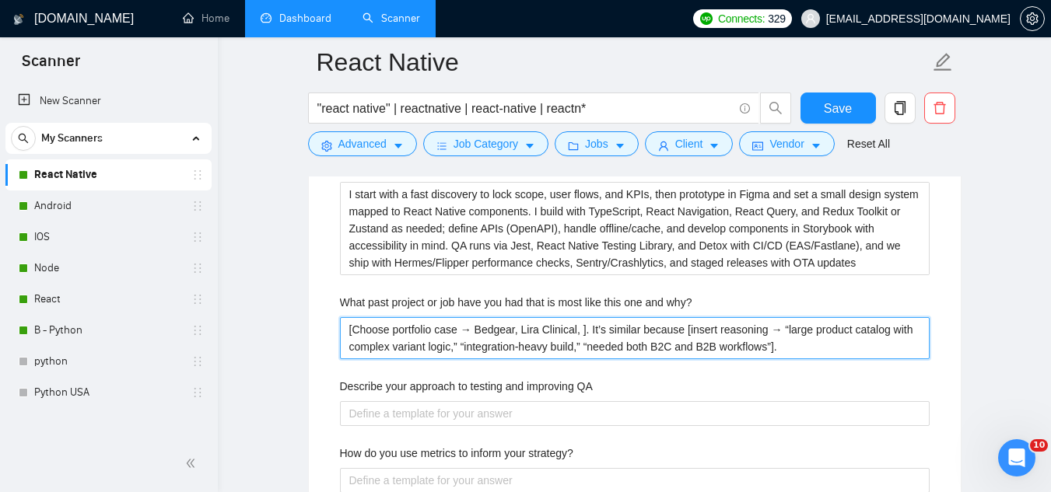
type why\? "[Choose portfolio case → Bedgear, Lira Clinical,]. It’s similar because [insert…"
type why\? "[Choose portfolio case → Bedgear, Lira Clinical]. It’s similar because [insert …"
type why\? "[Choose portfolio case → Bedgear, Lira Clinica]. It’s similar because [insert r…"
type why\? "[Choose portfolio case → Bedgear, Lira Clinic]. It’s similar because [insert re…"
type why\? "[Choose portfolio case → Bedgear, Lira Clini]. It’s similar because [insert rea…"
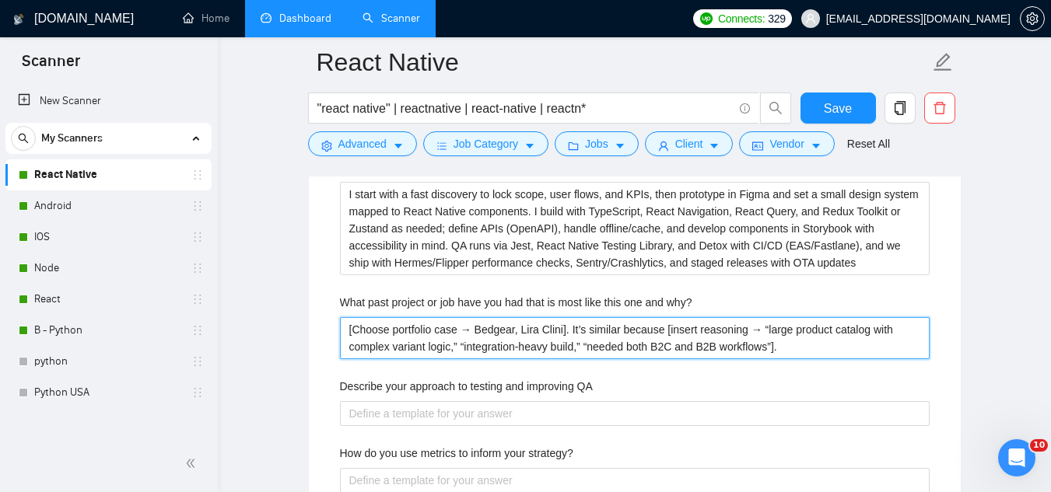
type why\? "[Choose portfolio case → Bedgear, Lira Clin]. It’s similar because [insert reas…"
type why\? "[Choose portfolio case → Bedgear, Lira Cli]. It’s similar because [insert reaso…"
type why\? "[Choose portfolio case → Bedgear, [PERSON_NAME]]. It’s similar because [insert …"
type why\? "[Choose portfolio case → Bedgear, Lira C]. It’s similar because [insert reasoni…"
type why\? "[Choose portfolio case → Bedgear, Lira ]. It’s similar because [insert reasonin…"
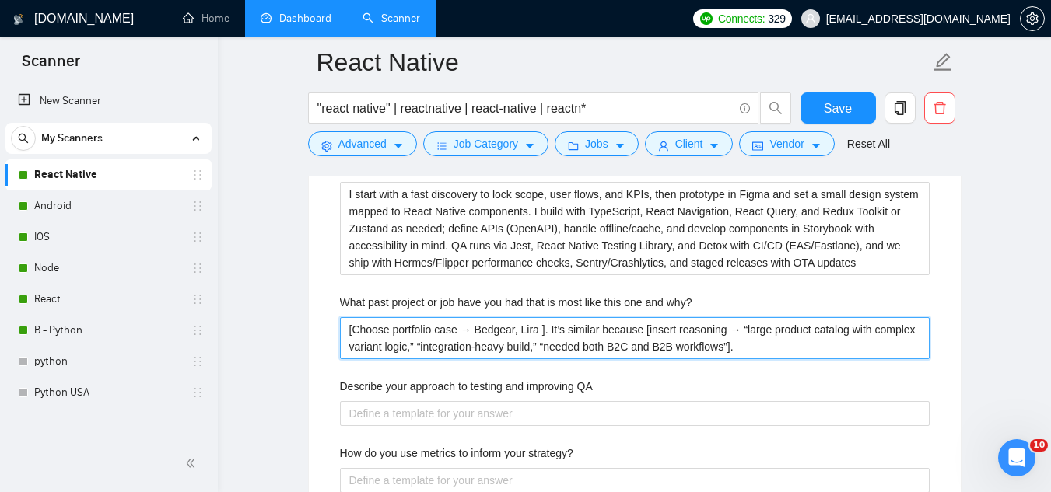
type why\? "[Choose portfolio case → Bedgear, Lira]. It’s similar because [insert reasoning…"
type why\? "[Choose portfolio case → Bedgear, Lir]. It’s similar because [insert reasoning …"
type why\? "[Choose portfolio case → Bedgear, Li]. It’s similar because [insert reasoning →…"
type why\? "[Choose portfolio case → Bedgear, L]. It’s similar because [insert reasoning → …"
type why\? "[Choose portfolio case → Bedgear, ]. It’s similar because [insert reasoning → “…"
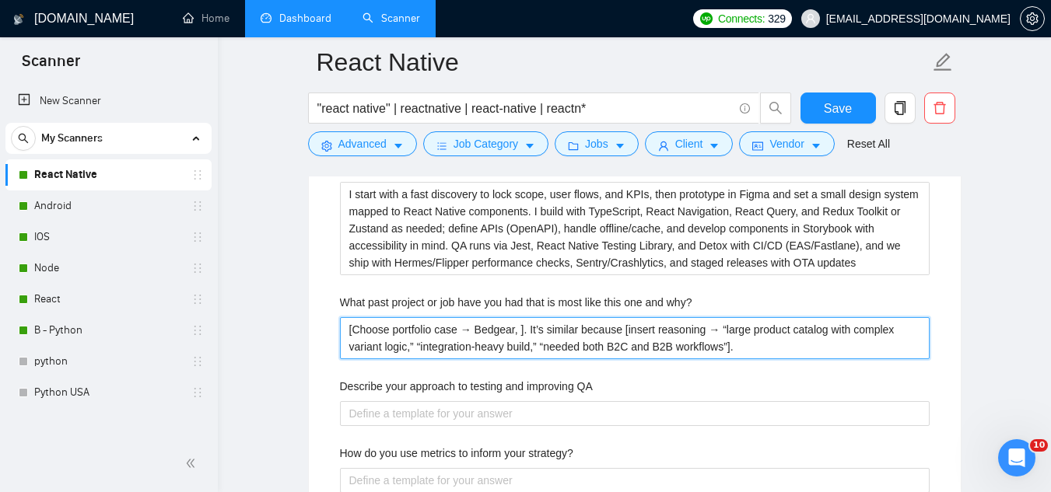
type why\? "[Choose portfolio case → Bedgear,]. It’s similar because [insert reasoning → “l…"
type why\? "[Choose portfolio case → Bedgear]. It’s similar because [insert reasoning → “la…"
type why\? "[Choose portfolio case → Bedgea]. It’s similar because [insert reasoning → “lar…"
type why\? "[Choose portfolio case → Bedge]. It’s similar because [insert reasoning → “larg…"
type why\? "[Choose portfolio case → Bedg]. It’s similar because [insert reasoning → “large…"
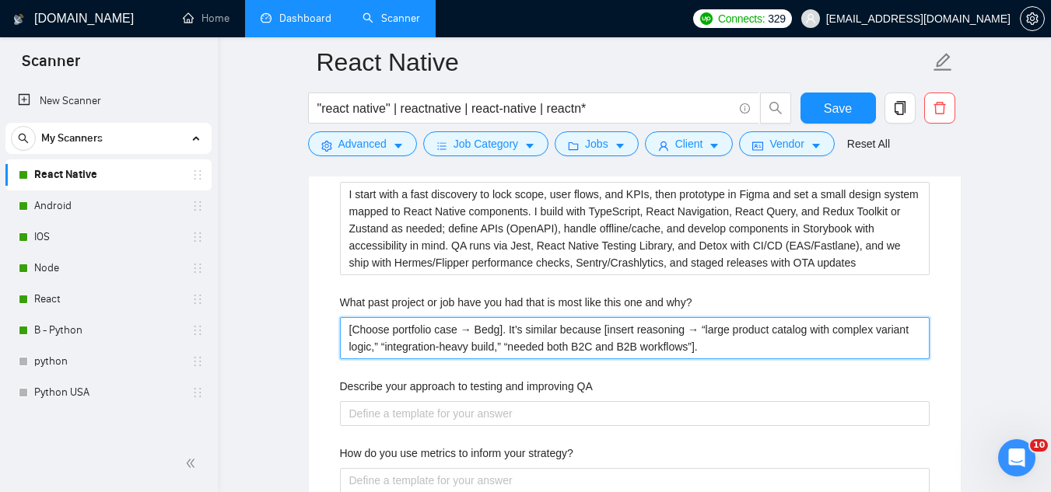
type why\? "[Choose portfolio case → Bed]. It’s similar because [insert reasoning → “large …"
type why\? "[Choose portfolio case → Be]. It’s similar because [insert reasoning → “large p…"
type why\? "[Choose portfolio case → B]. It’s similar because [insert reasoning → “large pr…"
type why\? "[Choose portfolio case → ]. It’s similar because [insert reasoning → “large pro…"
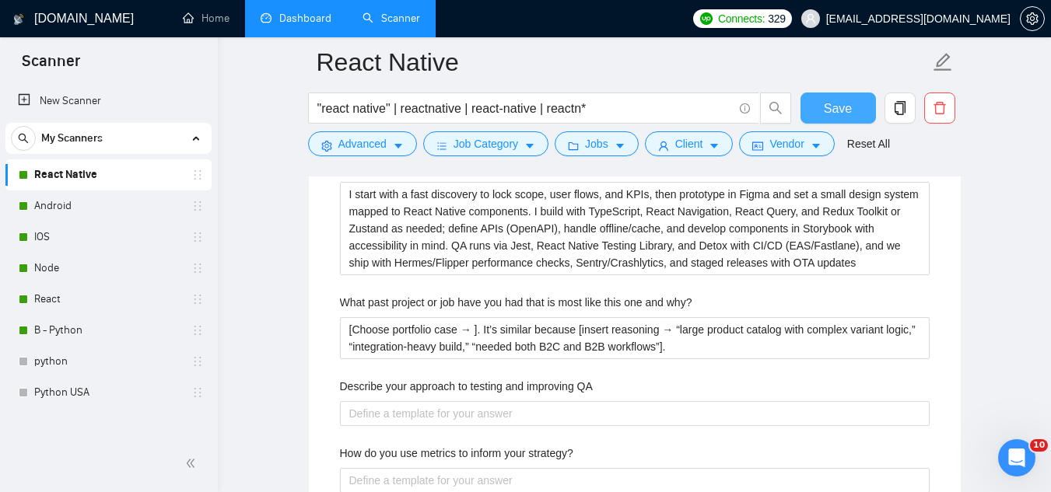
click at [815, 117] on button "Save" at bounding box center [837, 108] width 75 height 31
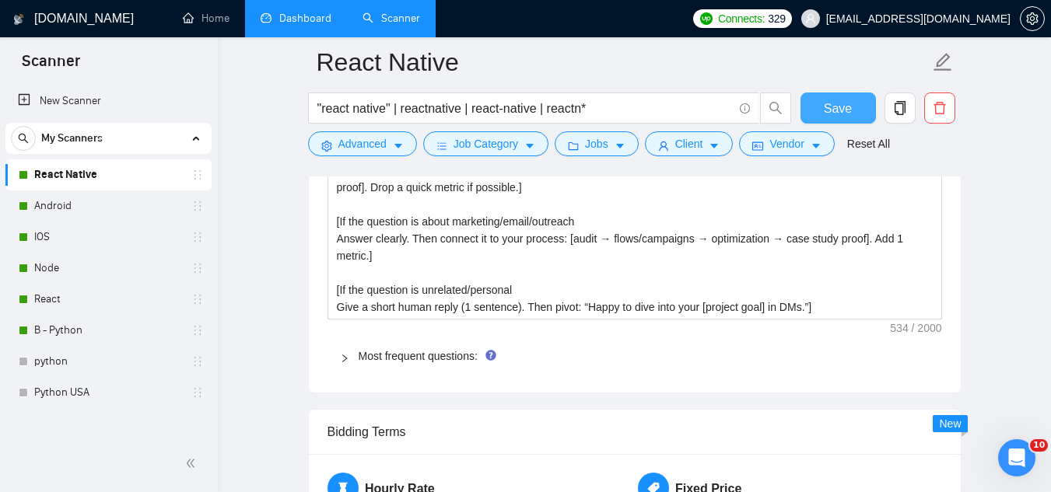
scroll to position [2255, 0]
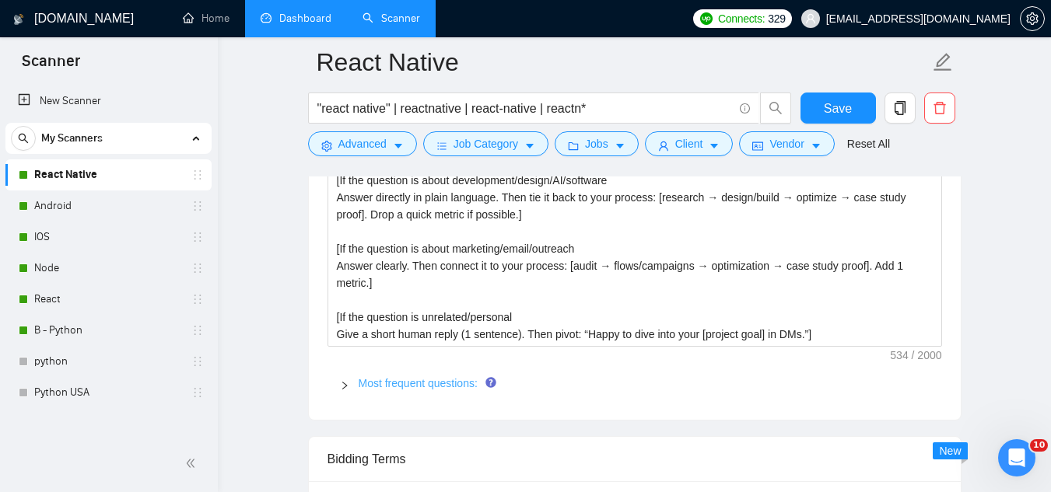
click at [448, 377] on link "Most frequent questions:" at bounding box center [417, 383] width 119 height 12
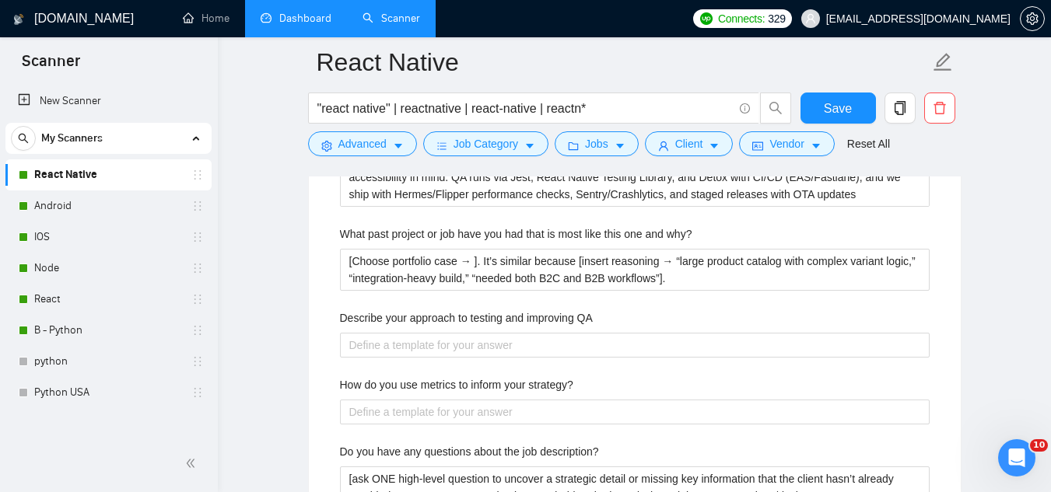
scroll to position [2955, 0]
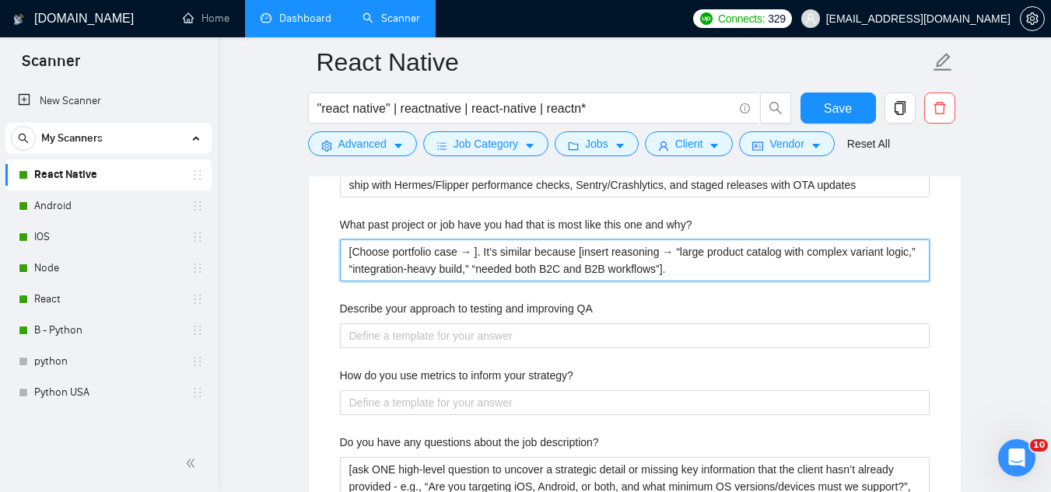
click at [470, 249] on why\? "[Choose portfolio case → ]. It’s similar because [insert reasoning → “large pro…" at bounding box center [634, 260] width 589 height 42
type why\? "[Choose portfolio case → A]. It’s similar because [insert reasoning → “large pr…"
type why\? "[Choose portfolio case → AI]. It’s similar because [insert reasoning → “large p…"
type why\? "[Choose portfolio case → AI ]. It’s similar because [insert reasoning → “large …"
type why\? "[Choose portfolio case → AI p]. It’s similar because [insert reasoning → “large…"
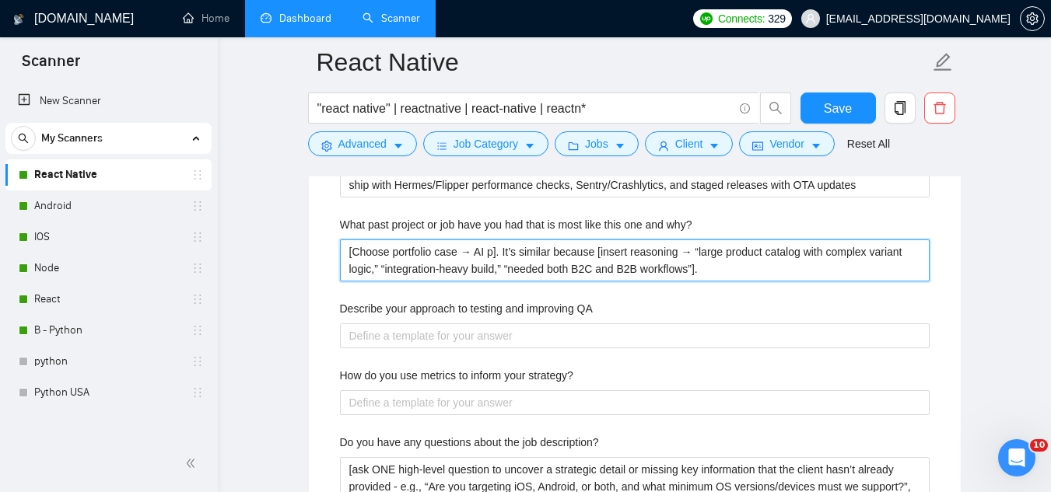
type why\? "[Choose portfolio case → AI pl]. It’s similar because [insert reasoning → “larg…"
type why\? "[Choose portfolio case → AI pla]. It’s similar because [insert reasoning → “lar…"
type why\? "[Choose portfolio case → AI plat]. It’s similar because [insert reasoning → “la…"
type why\? "[Choose portfolio case → AI platf]. It’s similar because [insert reasoning → “l…"
type why\? "[Choose portfolio case → AI platfo]. It’s similar because [insert reasoning → “…"
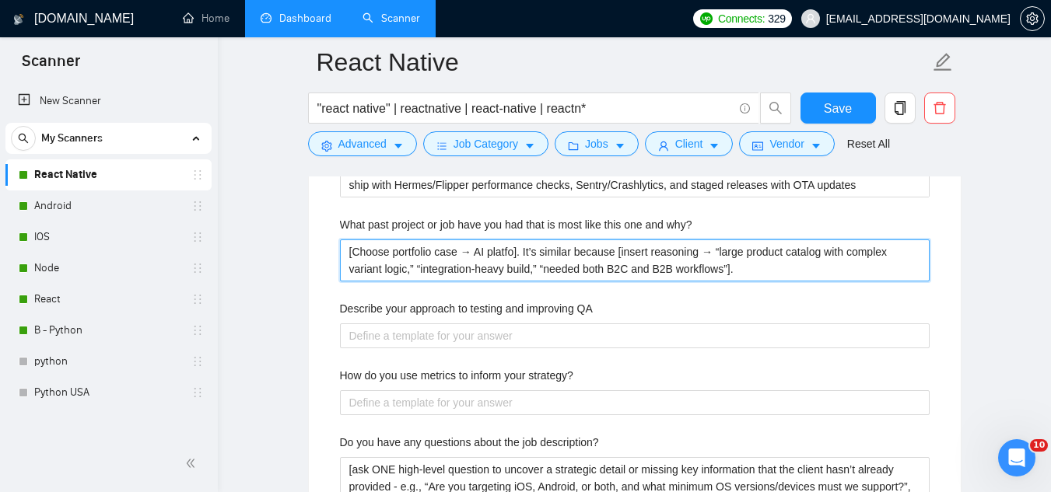
type why\? "[Choose portfolio case → AI platfor]. It’s similar because [insert reasoning → …"
type why\? "[Choose portfolio case → AI platform]. It’s similar because [insert reasoning →…"
type why\? "[Choose portfolio case → AI platform,]. It’s similar because [insert reasoning …"
type why\? "[Choose portfolio case → AI platform, ]. It’s similar because [insert reasoning…"
paste why\? "for AI-Powered Planning"
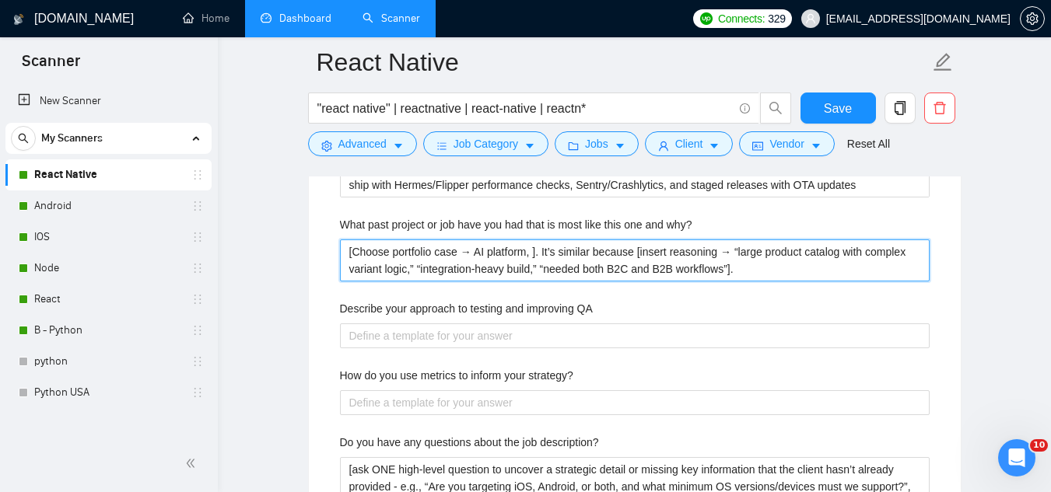
type why\? "[Choose portfolio case → AI platform, for AI-Powered Planning]. It’s similar be…"
type why\? "[Choose portfolio case → AI platform, for AI-Powered Planning,]. It’s similar b…"
type why\? "[Choose portfolio case → AI platform, for AI-Powered Planning, ]. It’s similar …"
paste why\? "DeFi savings app"
type why\? "[Choose portfolio case → AI platform, for AI-Powered Planning, DeFi savings app…"
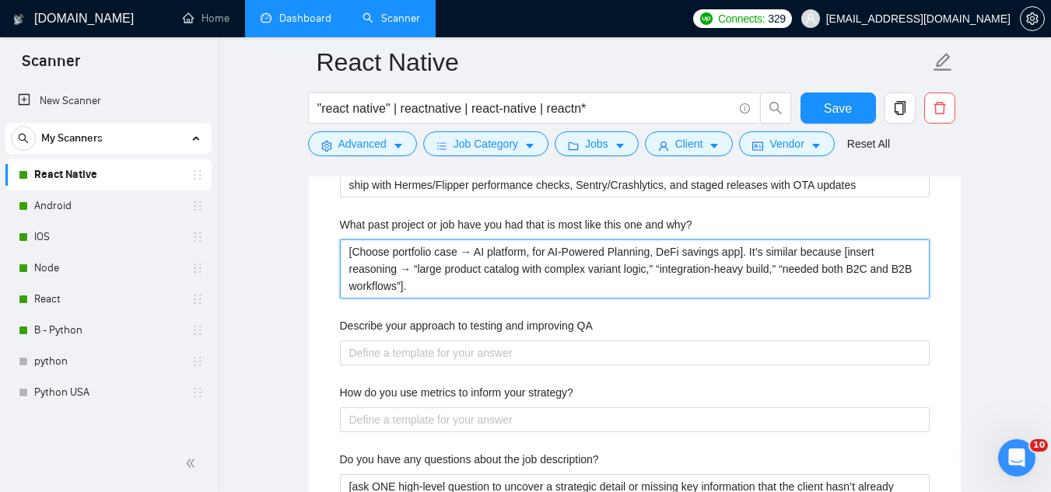
click at [362, 270] on why\? "[Choose portfolio case → AI platform, for AI-Powered Planning, DeFi savings app…" at bounding box center [634, 268] width 589 height 59
type why\? "[Choose portfolio case → AI platform, for AI-Powered Planning, DeFi savings app…"
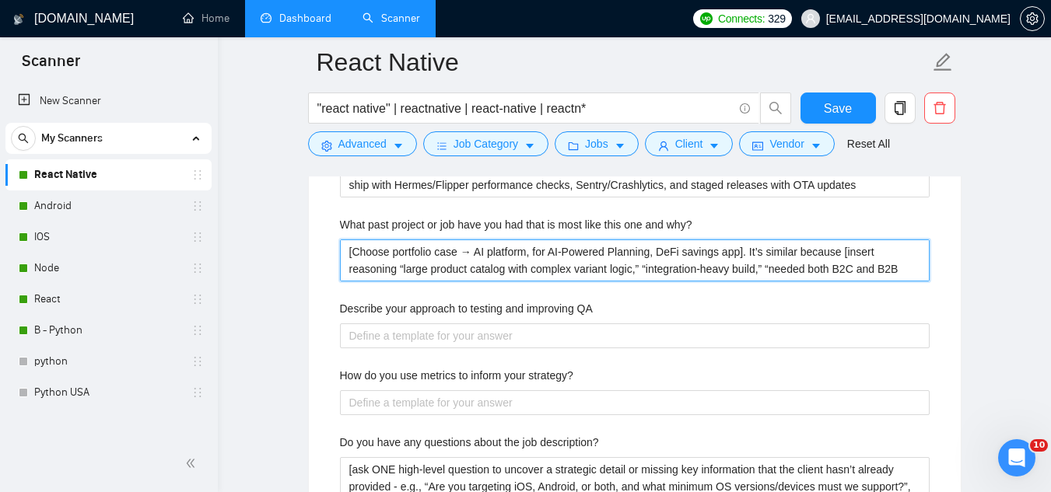
type why\? "[Choose portfolio case → AI platform, for AI-Powered Planning, DeFi savings app…"
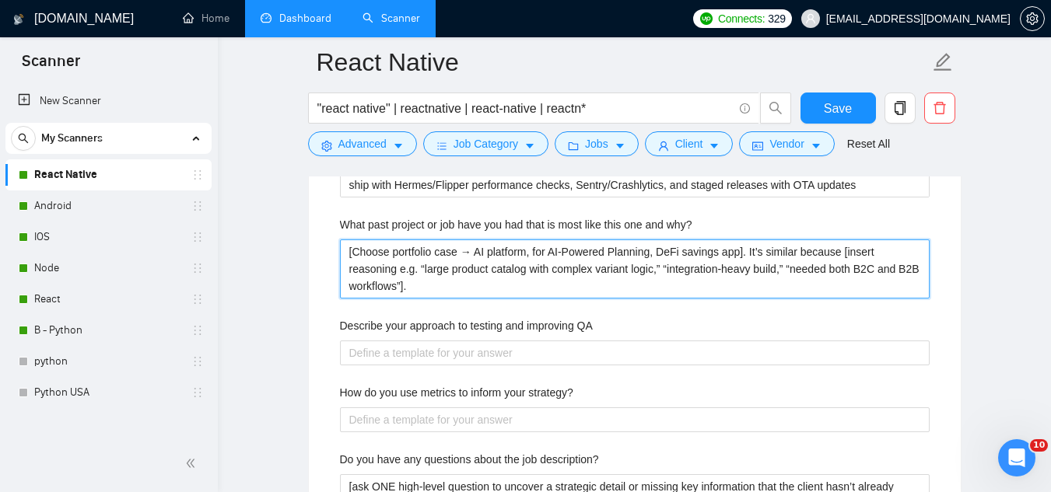
click at [526, 257] on why\? "[Choose portfolio case → AI platform, for AI-Powered Planning, DeFi savings app…" at bounding box center [634, 268] width 589 height 59
type why\? "[Choose portfolio case → AI platform, for AI-Powered Planning, DeFi savings app…"
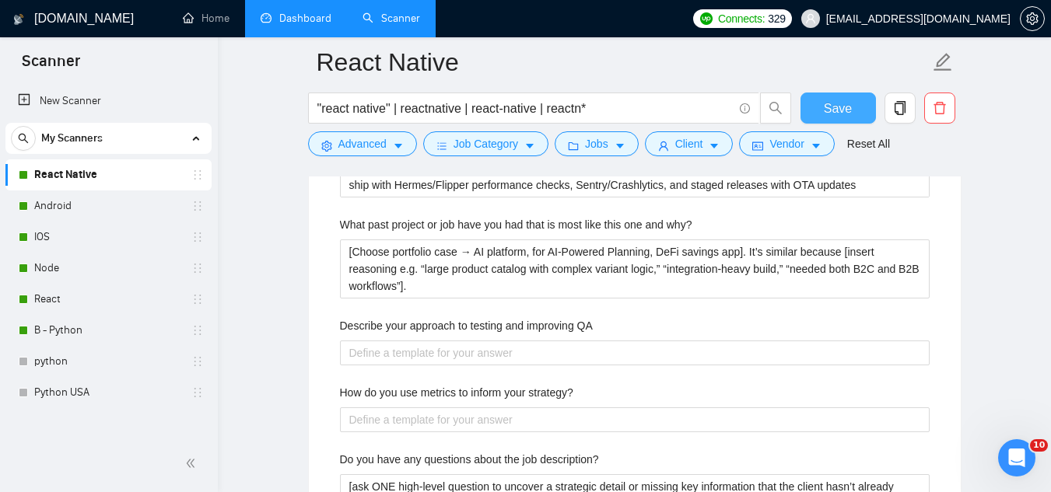
click at [825, 105] on span "Save" at bounding box center [837, 108] width 28 height 19
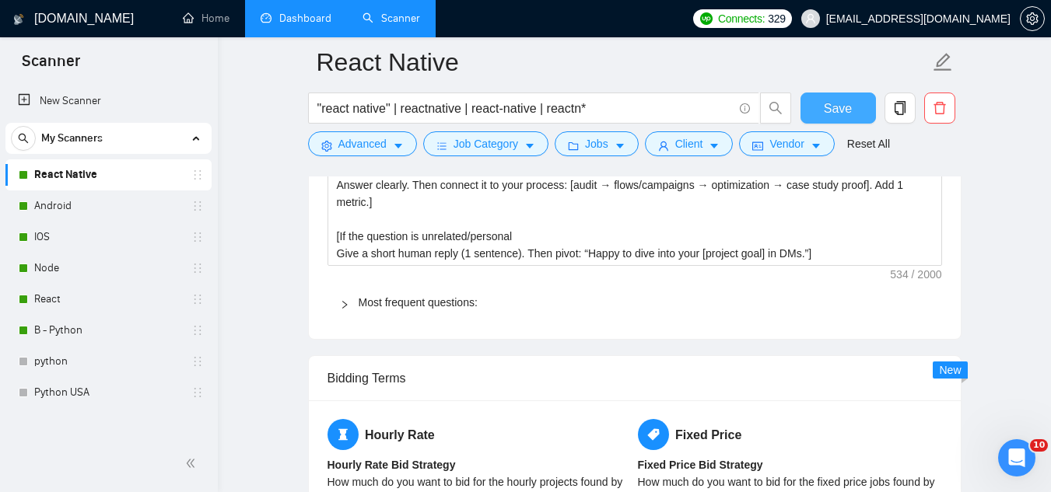
scroll to position [2333, 0]
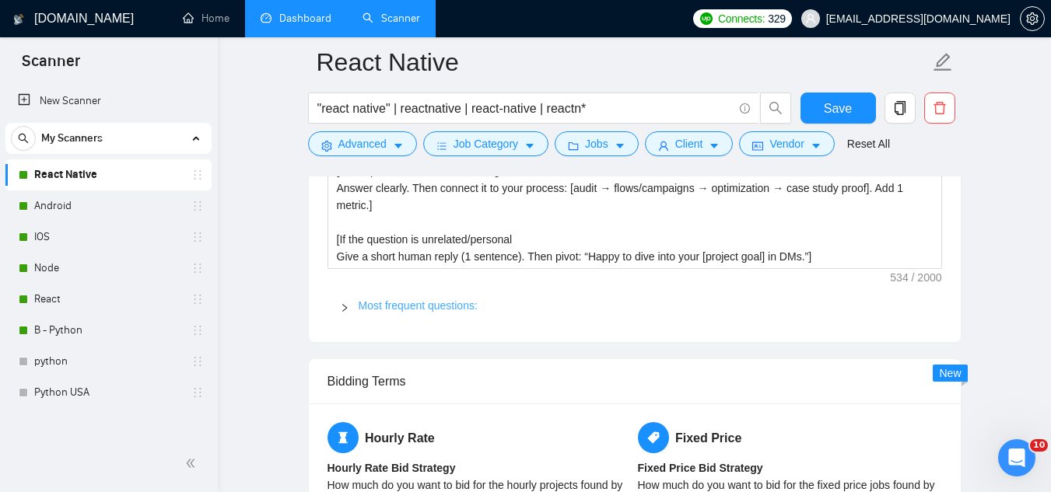
click at [411, 306] on link "Most frequent questions:" at bounding box center [417, 305] width 119 height 12
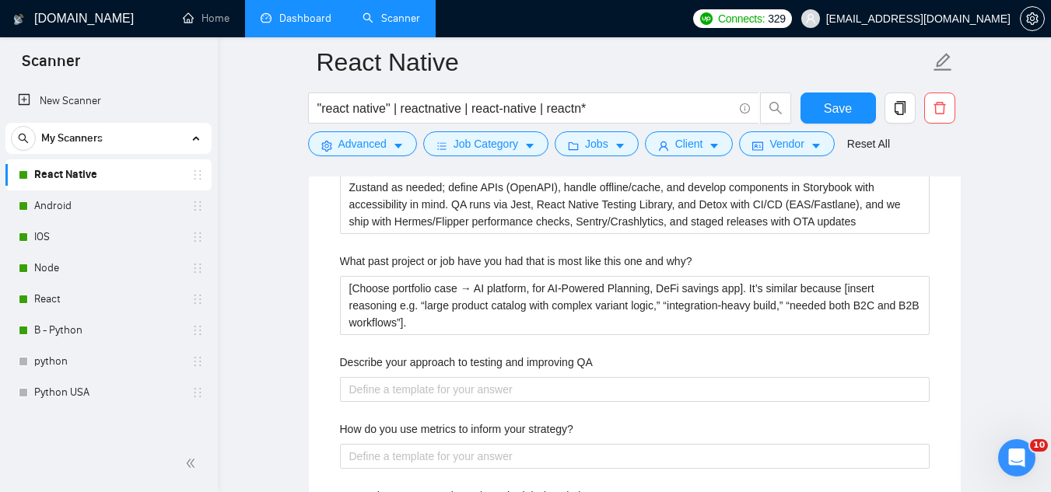
scroll to position [2877, 0]
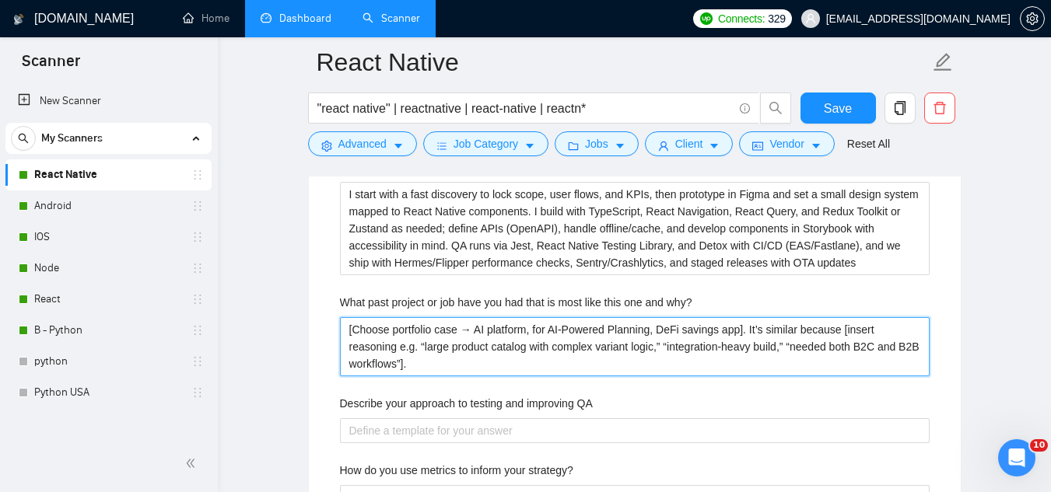
click at [549, 331] on why\? "[Choose portfolio case → AI platform, for AI-Powered Planning, DeFi savings app…" at bounding box center [634, 346] width 589 height 59
type why\? "[Choose portfolio case → AI platform, forAI-Powered Planning, DeFi savings app]…"
type why\? "[Choose portfolio case → AI platform, foAI-Powered Planning, DeFi savings app].…"
type why\? "[Choose portfolio case → AI platform, fAI-Powered Planning, DeFi savings app]. …"
click at [481, 323] on why\? "[Choose portfolio case → AI platform, AI-Powered Planning, DeFi savings app]. I…" at bounding box center [634, 346] width 589 height 59
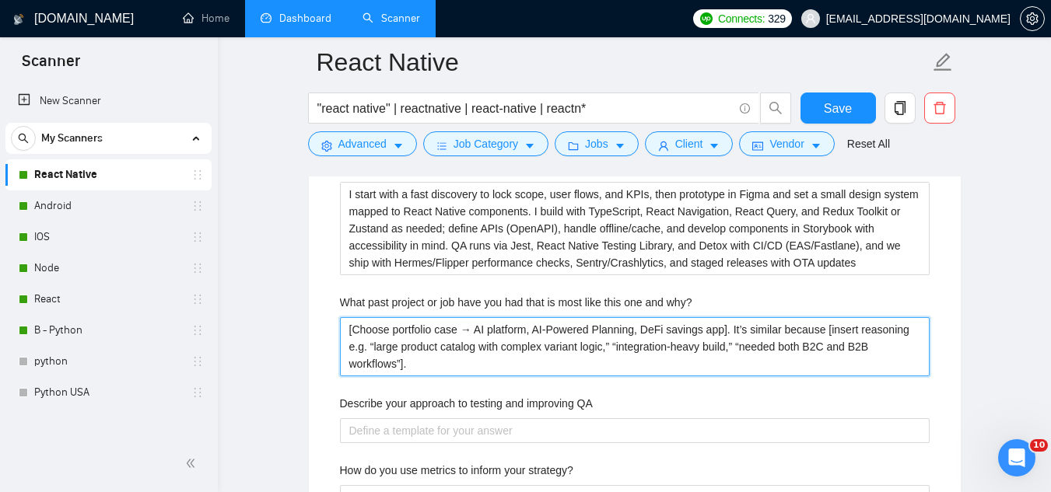
click at [481, 323] on why\? "[Choose portfolio case → AI platform, AI-Powered Planning, DeFi savings app]. I…" at bounding box center [634, 346] width 589 height 59
type why\? "[Choose portfolio case → AI platform, AI-Powered Planning, DeFi savings app]. I…"
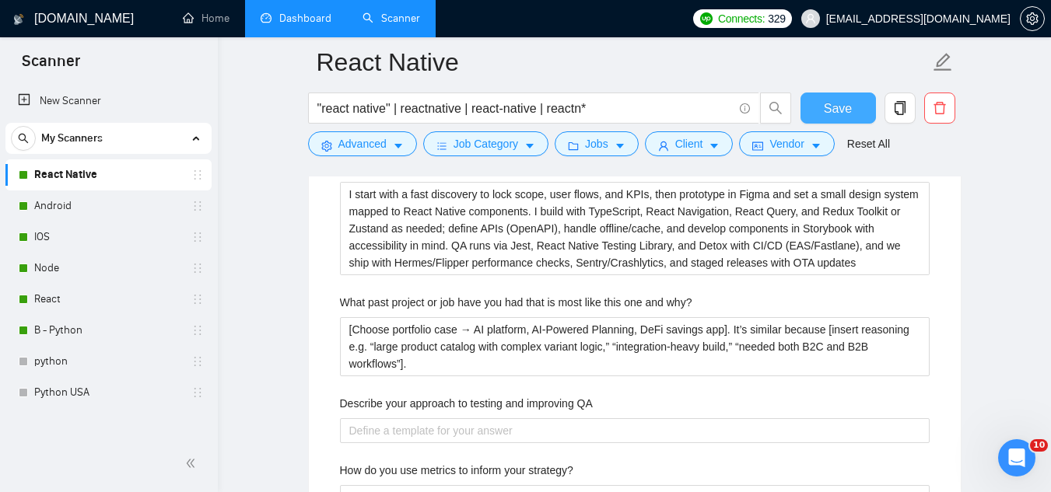
click at [830, 111] on span "Save" at bounding box center [837, 108] width 28 height 19
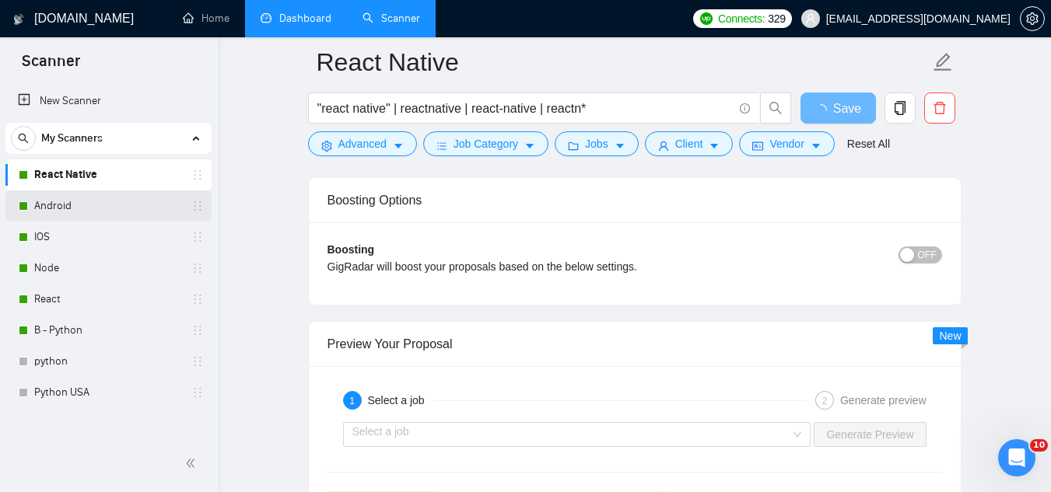
click at [94, 212] on link "Android" at bounding box center [108, 206] width 148 height 31
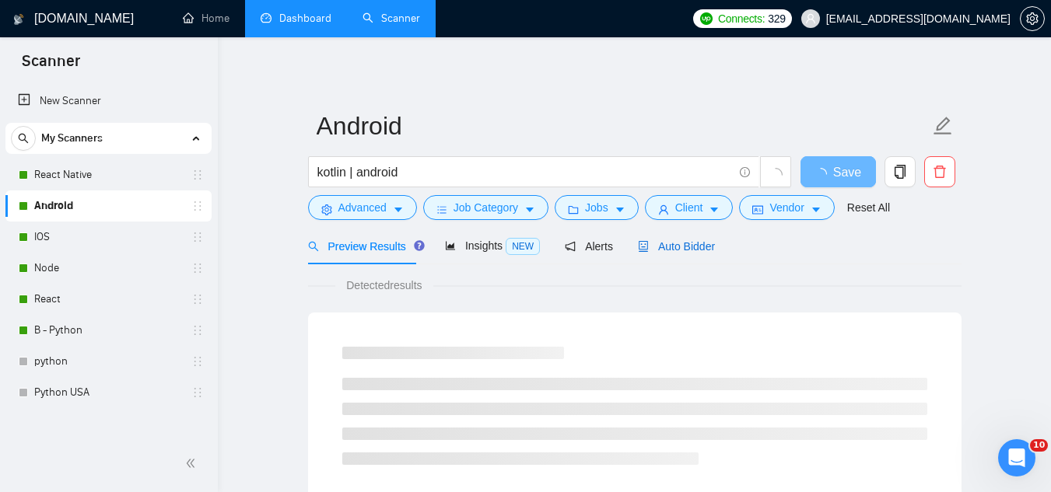
click at [657, 242] on span "Auto Bidder" at bounding box center [676, 246] width 77 height 12
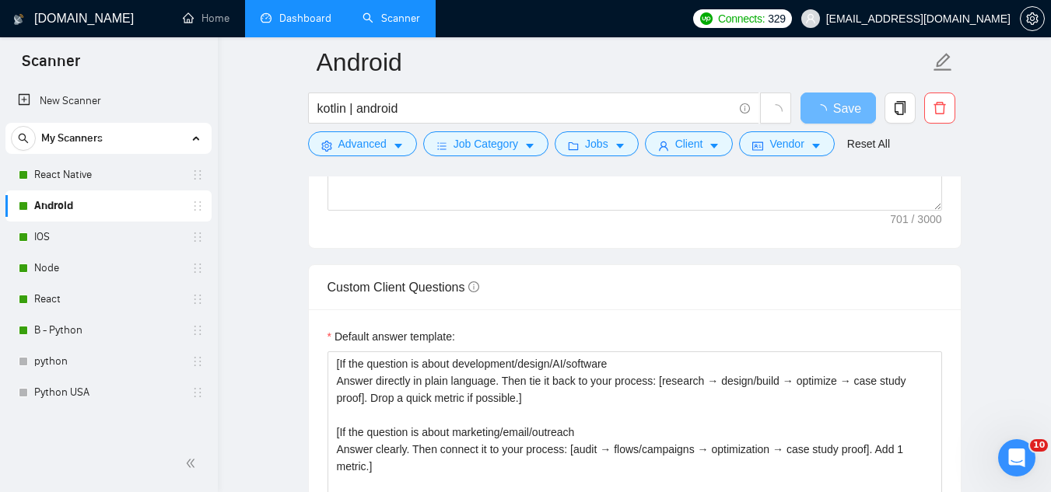
scroll to position [2333, 0]
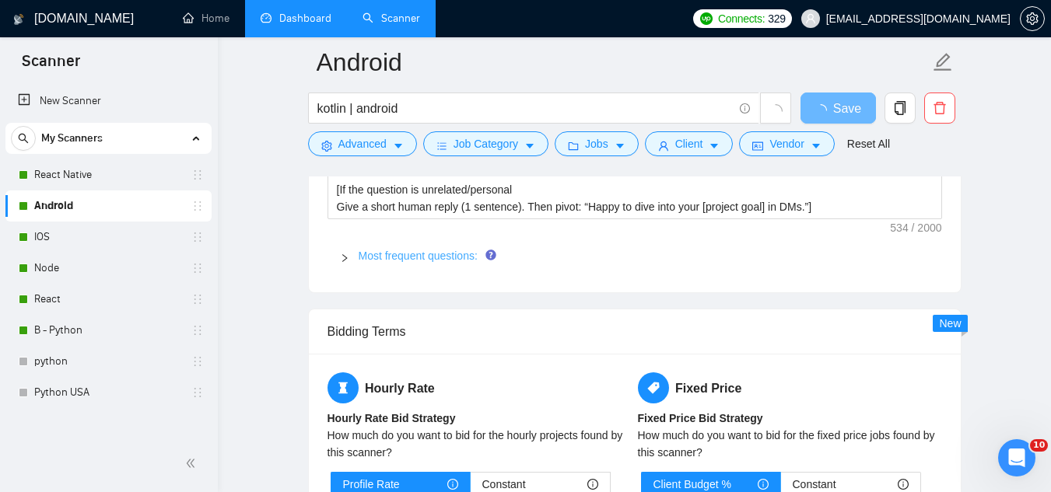
click at [411, 253] on link "Most frequent questions:" at bounding box center [417, 256] width 119 height 12
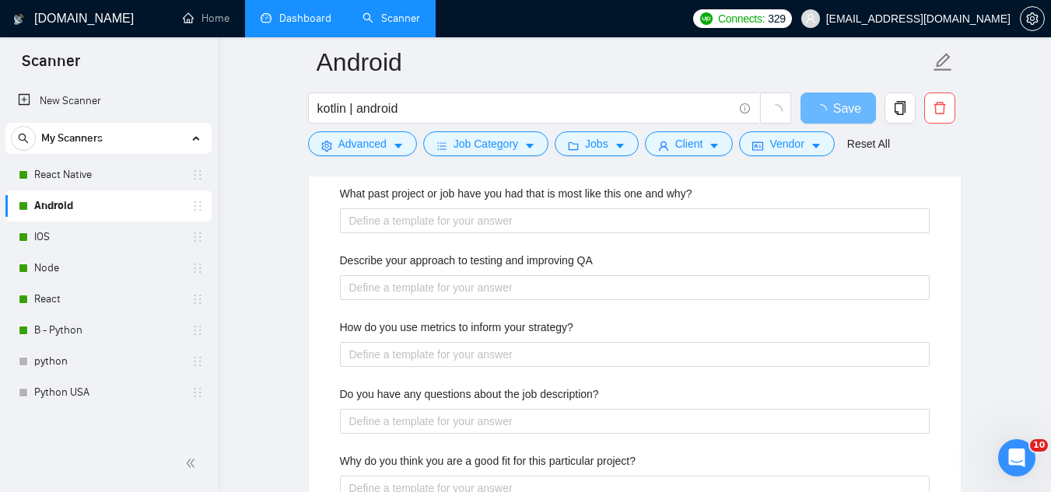
scroll to position [2722, 0]
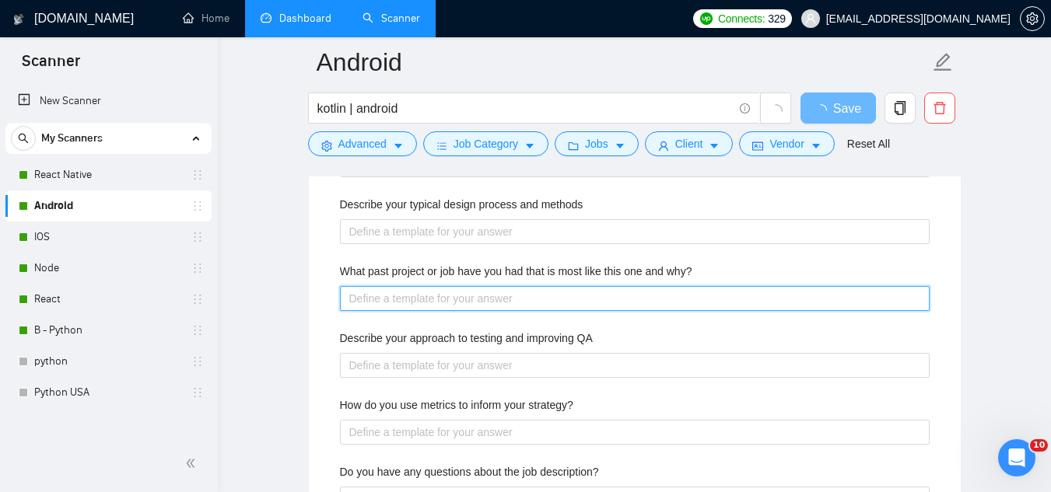
click at [482, 299] on why\? "What past project or job have you had that is most like this one and why?" at bounding box center [634, 298] width 589 height 25
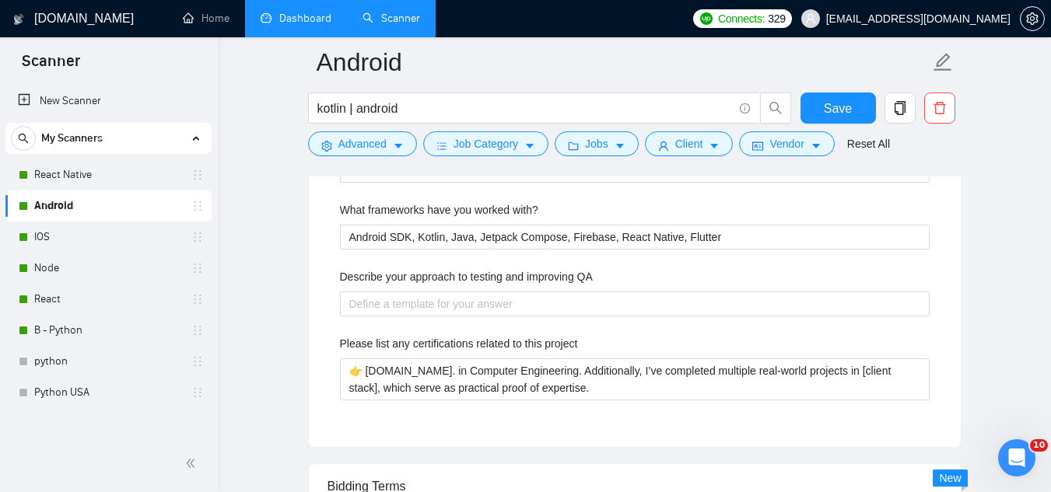
scroll to position [2644, 0]
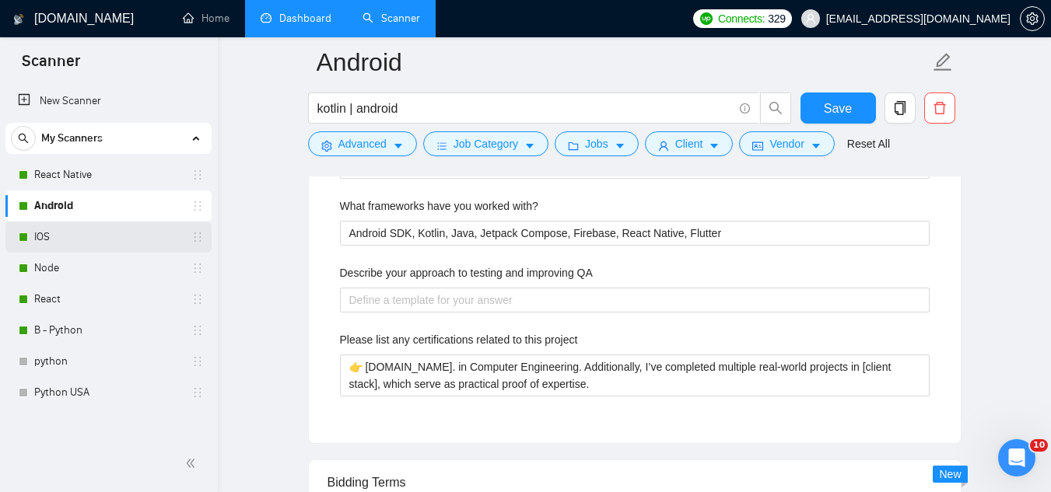
click at [127, 241] on link "IOS" at bounding box center [108, 237] width 148 height 31
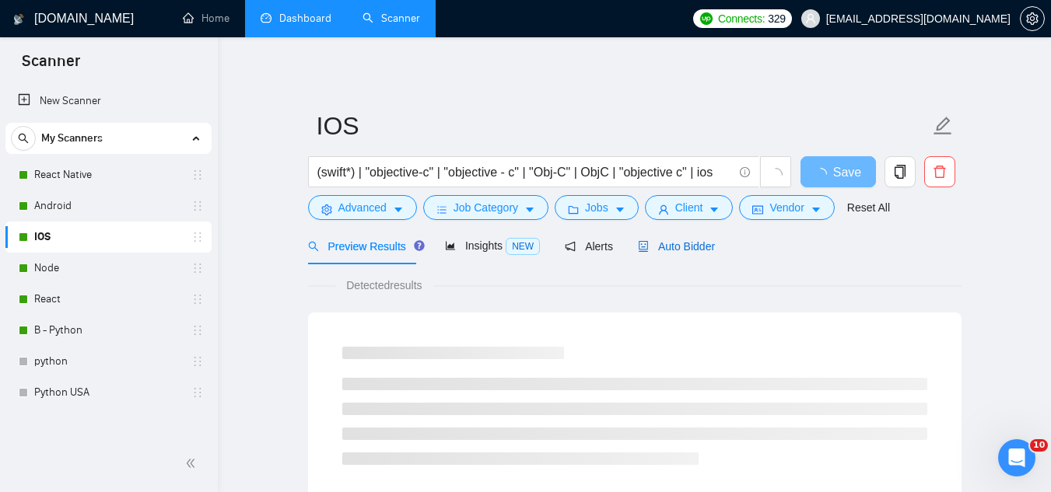
click at [674, 240] on span "Auto Bidder" at bounding box center [676, 246] width 77 height 12
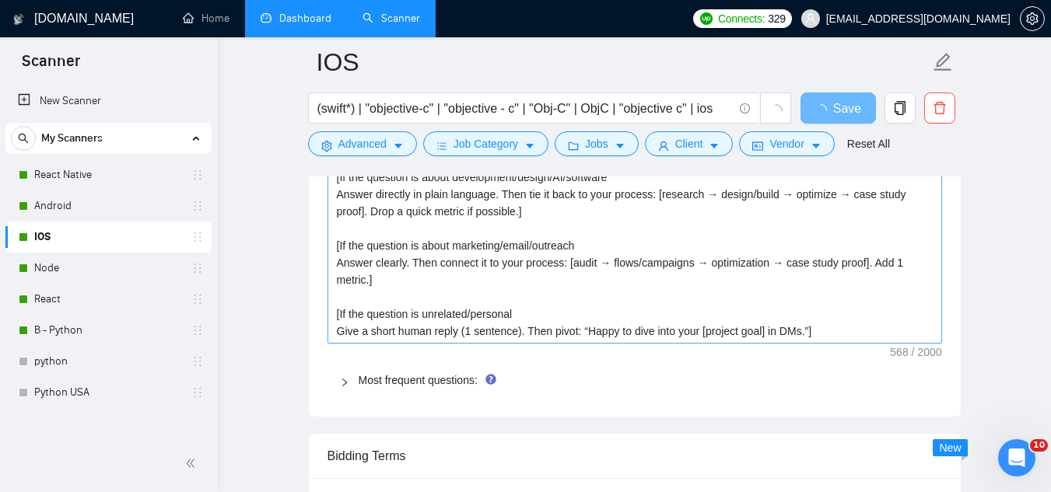
scroll to position [2333, 0]
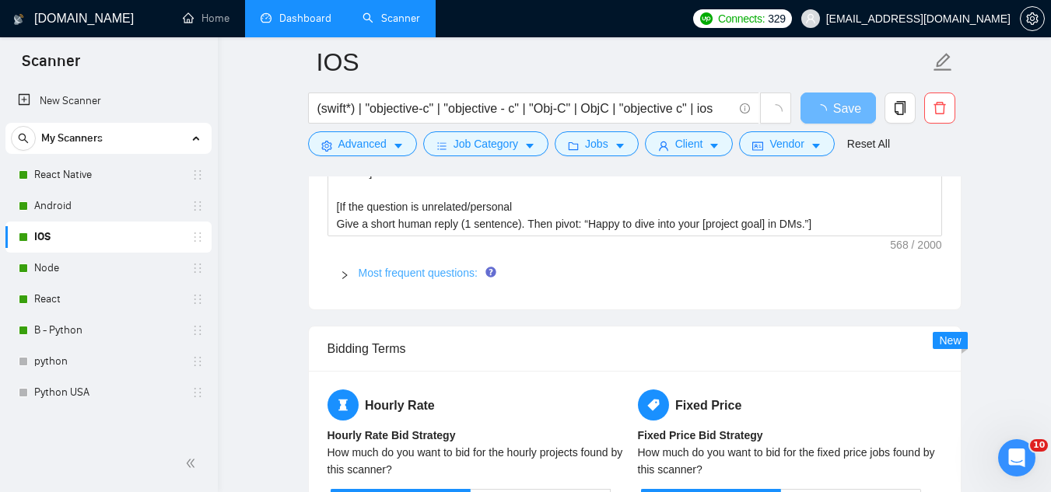
click at [411, 271] on link "Most frequent questions:" at bounding box center [417, 273] width 119 height 12
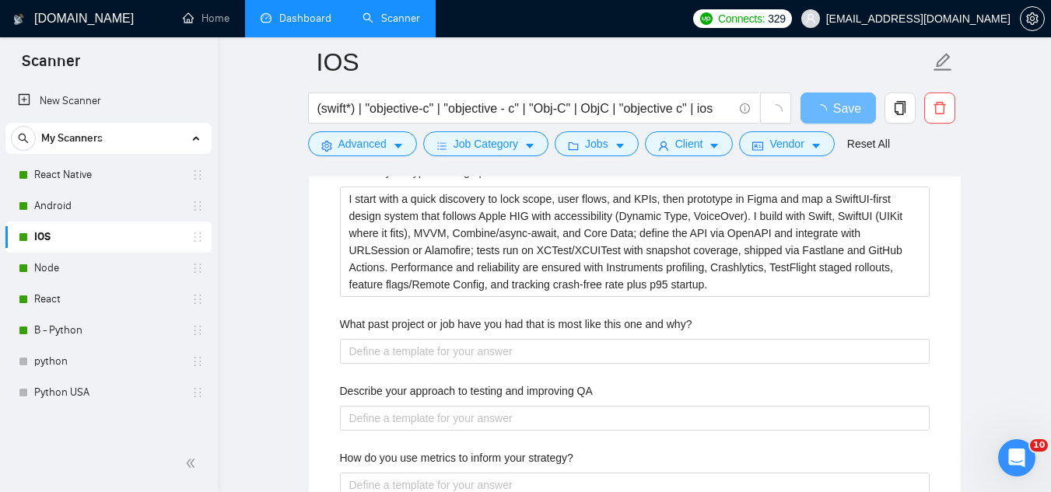
scroll to position [2877, 0]
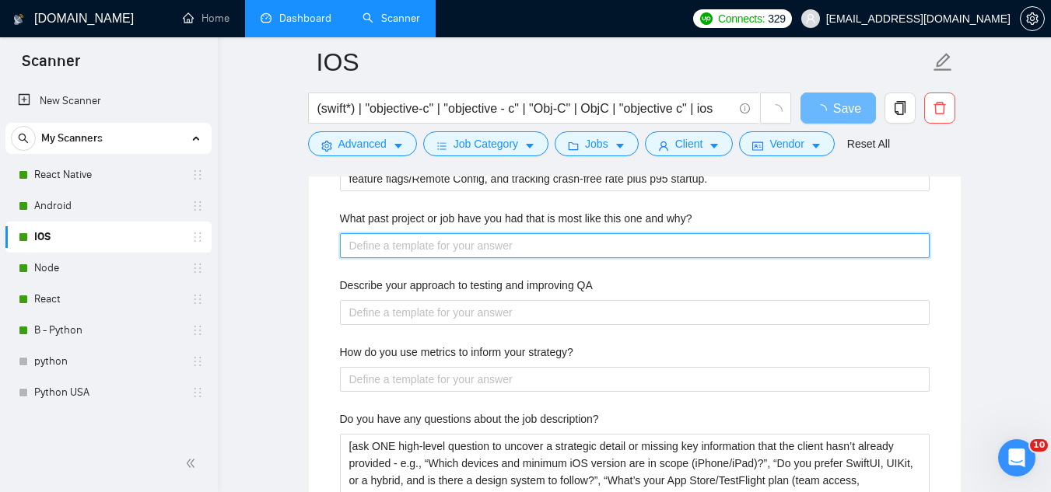
click at [464, 243] on why\? "What past project or job have you had that is most like this one and why?" at bounding box center [634, 245] width 589 height 25
paste why\? "[Choose portfolio case → AI platform, AI-Powered Planning, DeFi savings app]. I…"
type why\? "[Choose portfolio case → AI platform, AI-Powered Planning, DeFi savings app]. I…"
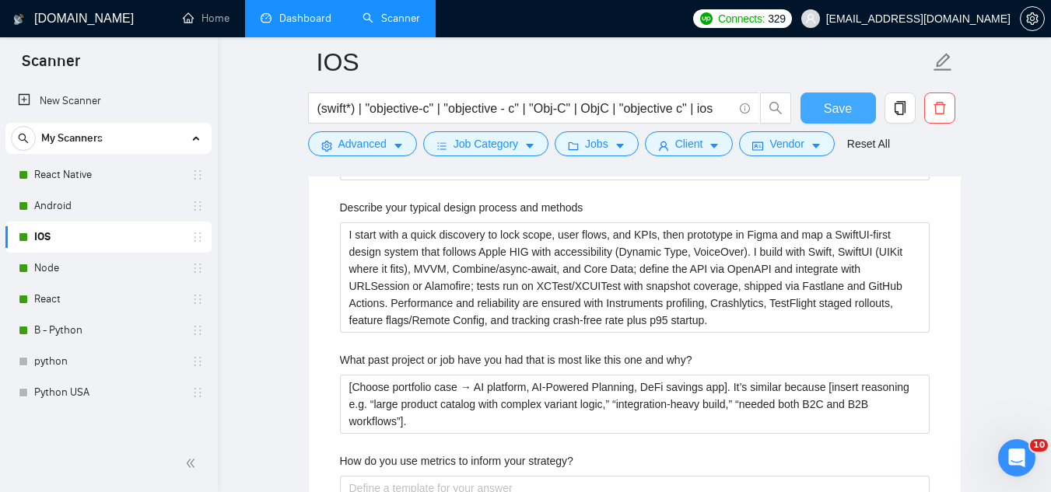
click at [827, 111] on span "Save" at bounding box center [837, 108] width 28 height 19
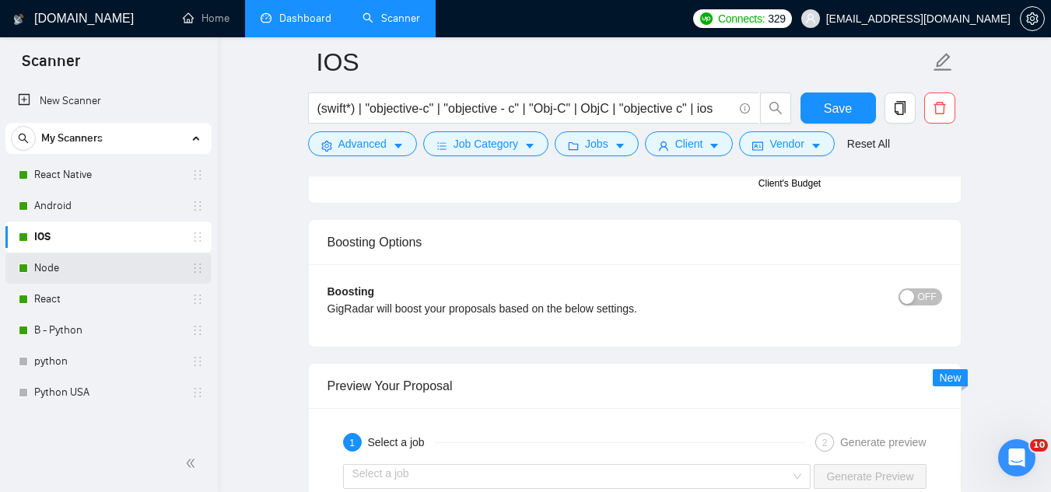
click at [107, 268] on link "Node" at bounding box center [108, 268] width 148 height 31
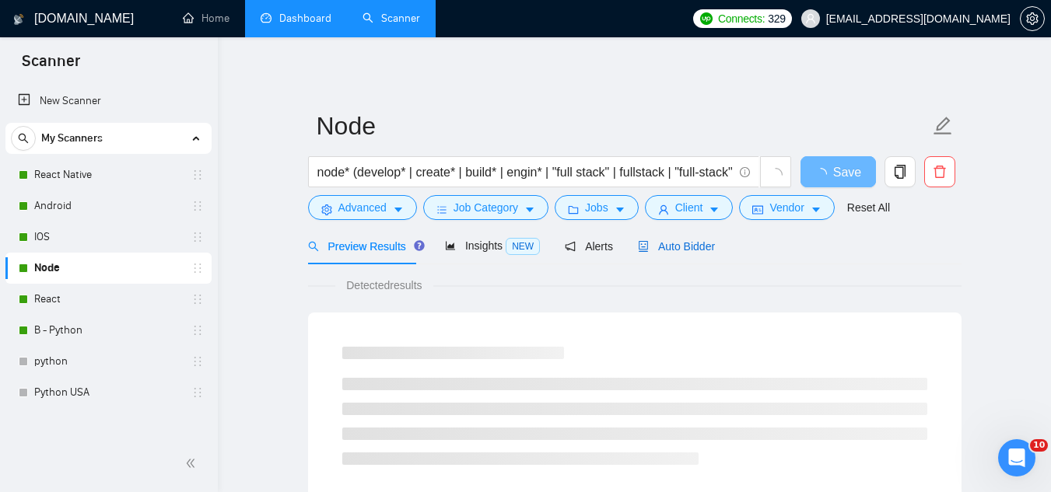
click at [665, 246] on span "Auto Bidder" at bounding box center [676, 246] width 77 height 12
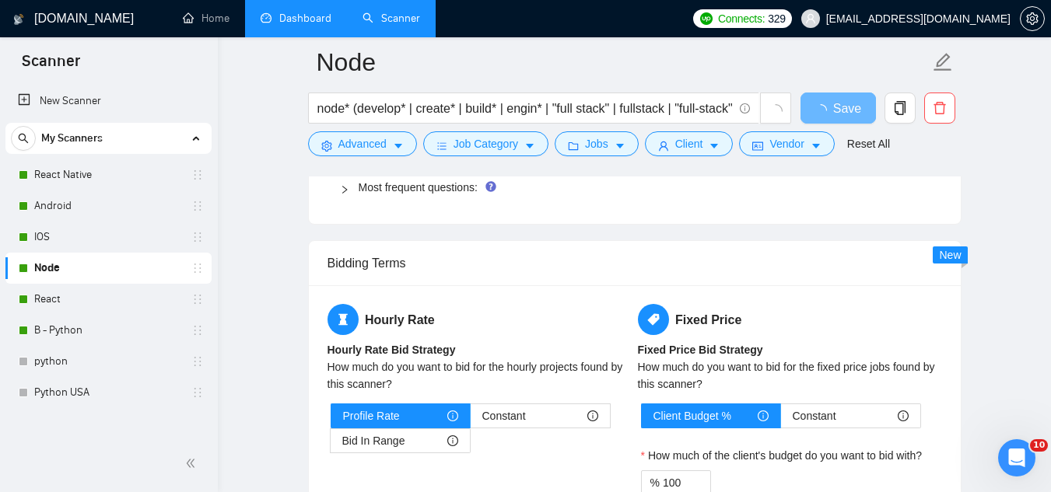
scroll to position [2333, 0]
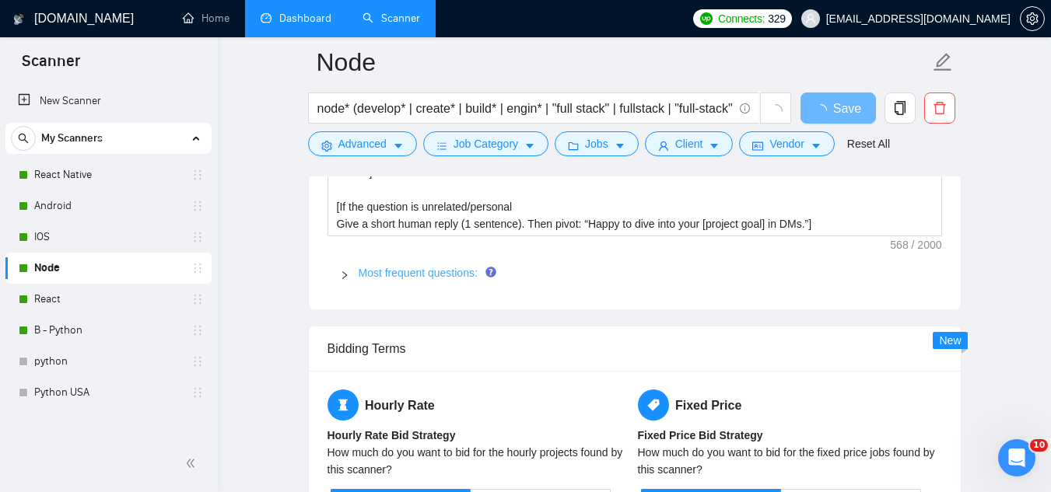
click at [418, 271] on link "Most frequent questions:" at bounding box center [417, 273] width 119 height 12
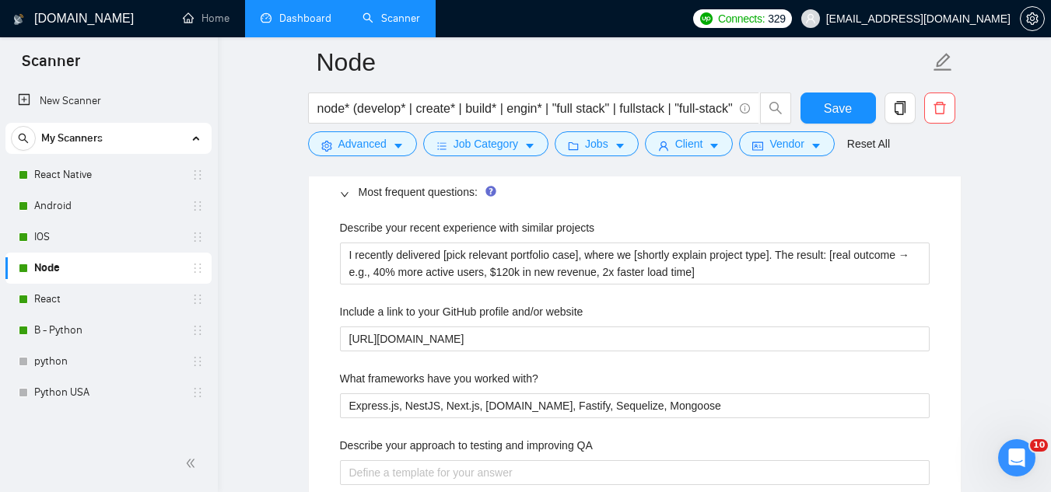
scroll to position [2411, 0]
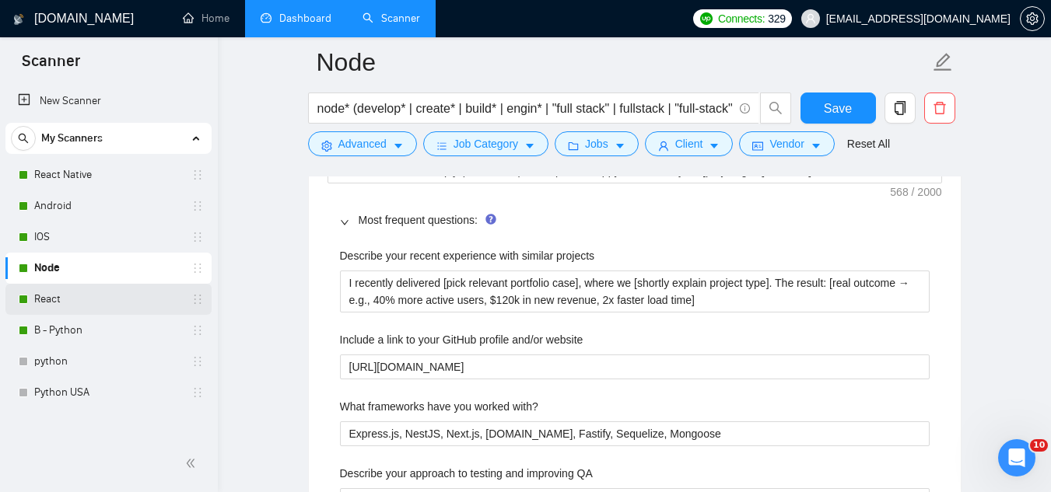
click at [128, 298] on link "React" at bounding box center [108, 299] width 148 height 31
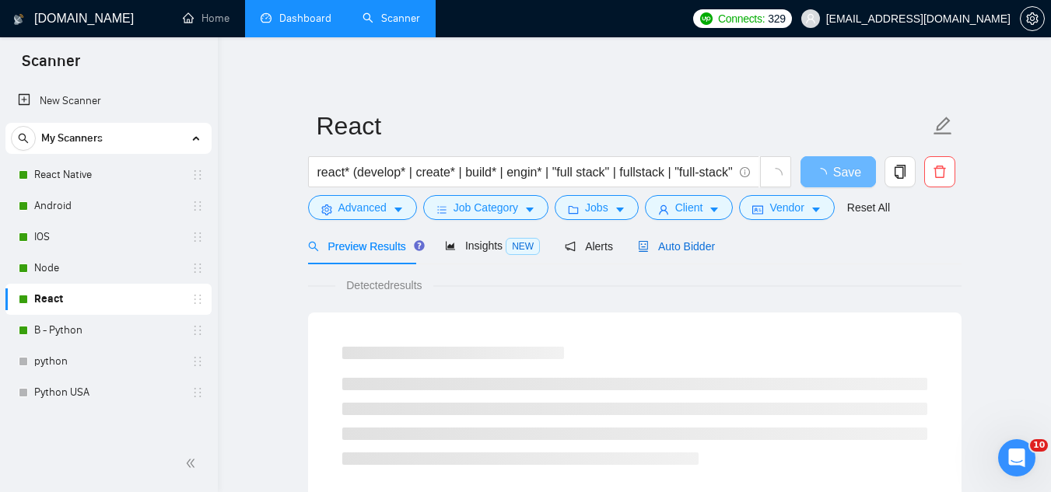
click at [653, 243] on span "Auto Bidder" at bounding box center [676, 246] width 77 height 12
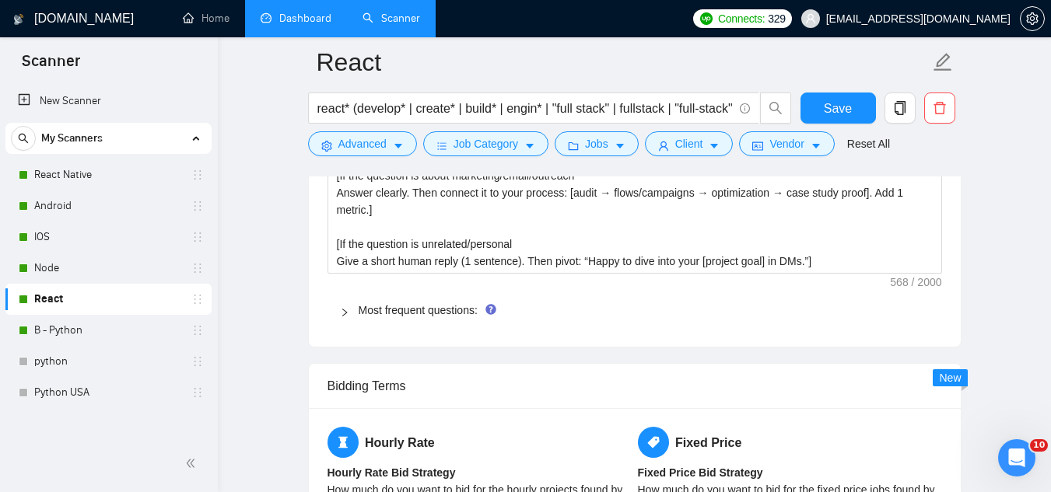
scroll to position [2411, 0]
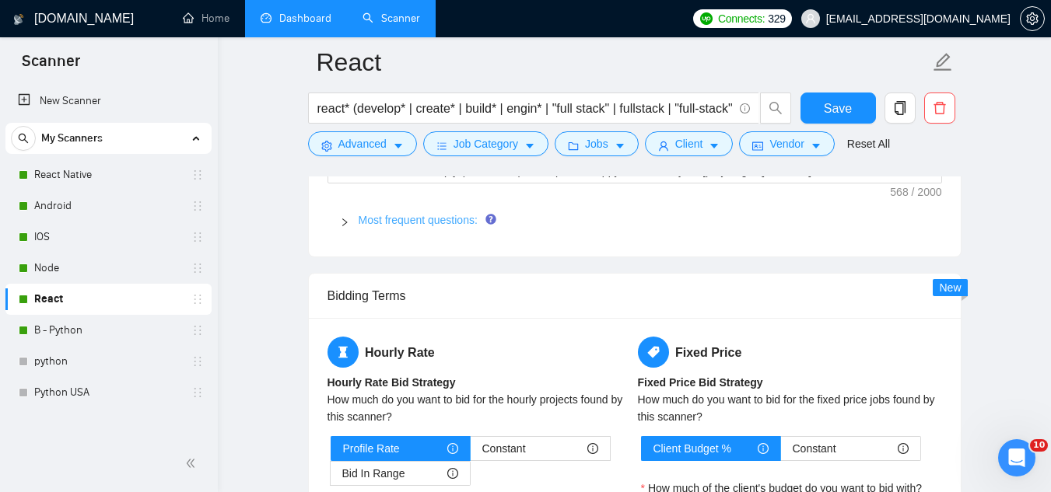
click at [420, 219] on link "Most frequent questions:" at bounding box center [417, 220] width 119 height 12
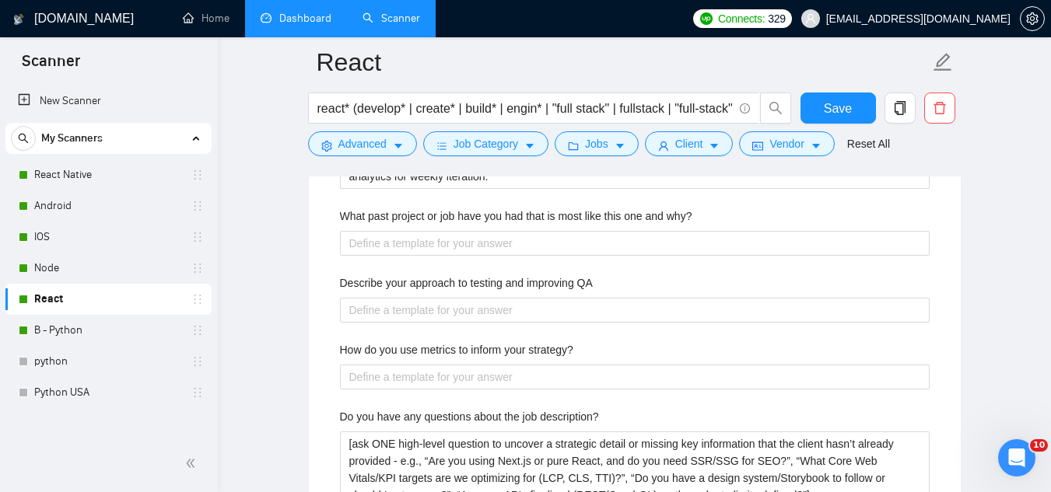
scroll to position [2877, 0]
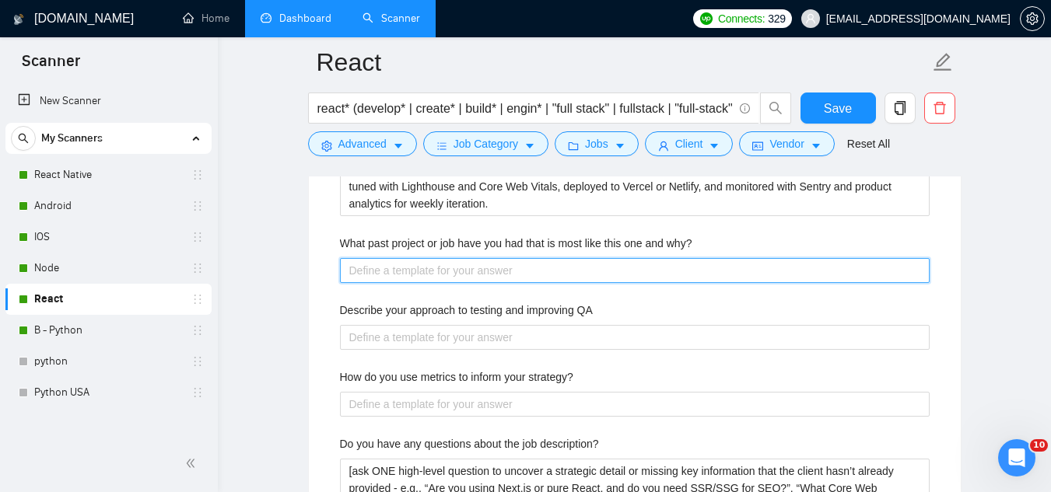
click at [503, 273] on why\? "What past project or job have you had that is most like this one and why?" at bounding box center [634, 270] width 589 height 25
paste why\? "[Choose portfolio case → AI platform, AI-Powered Planning, DeFi savings app]. I…"
type why\? "[Choose portfolio case → AI platform, AI-Powered Planning, DeFi savings app]. I…"
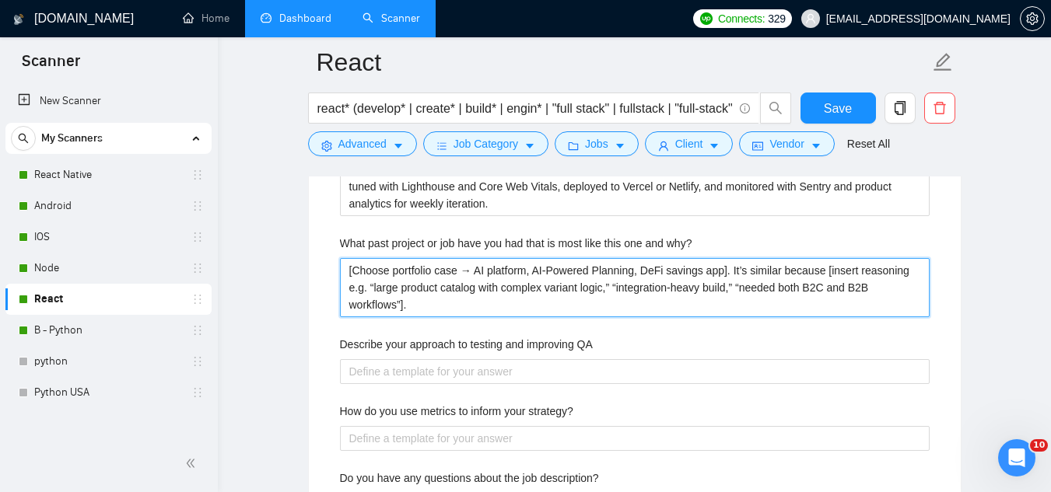
type why\? "[Choose portfolio case → AI platform, AI-Powered Planning, DeFi savings app]. I…"
click at [527, 265] on why\? "[Choose portfolio case → AI platform, AI-Powered Planning, DeFi savings app]. I…" at bounding box center [634, 287] width 589 height 59
type why\? "[Choose portfolio case → AI platfor, AI-Powered Planning, DeFi savings app]. It…"
type why\? "[Choose portfolio case → AI platfo, AI-Powered Planning, DeFi savings app]. It’…"
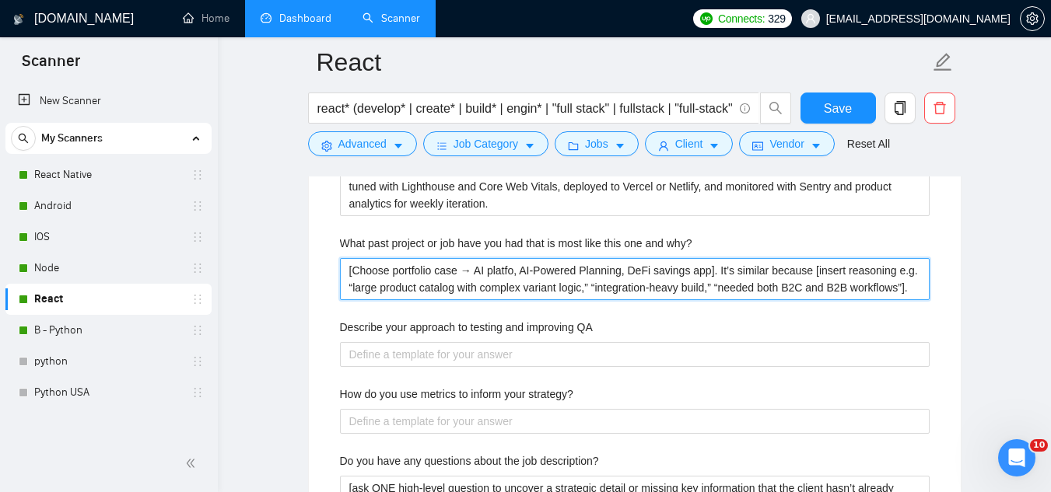
type why\? "[Choose portfolio case → AI platf, AI-Powered Planning, DeFi savings app]. It’s…"
type why\? "[Choose portfolio case → AI plat, AI-Powered Planning, DeFi savings app]. It’s …"
type why\? "[Choose portfolio case → AI pla, AI-Powered Planning, DeFi savings app]. It’s s…"
type why\? "[Choose portfolio case → AI pl, AI-Powered Planning, DeFi savings app]. It’s si…"
type why\? "[Choose portfolio case → AI p, AI-Powered Planning, DeFi savings app]. It’s sim…"
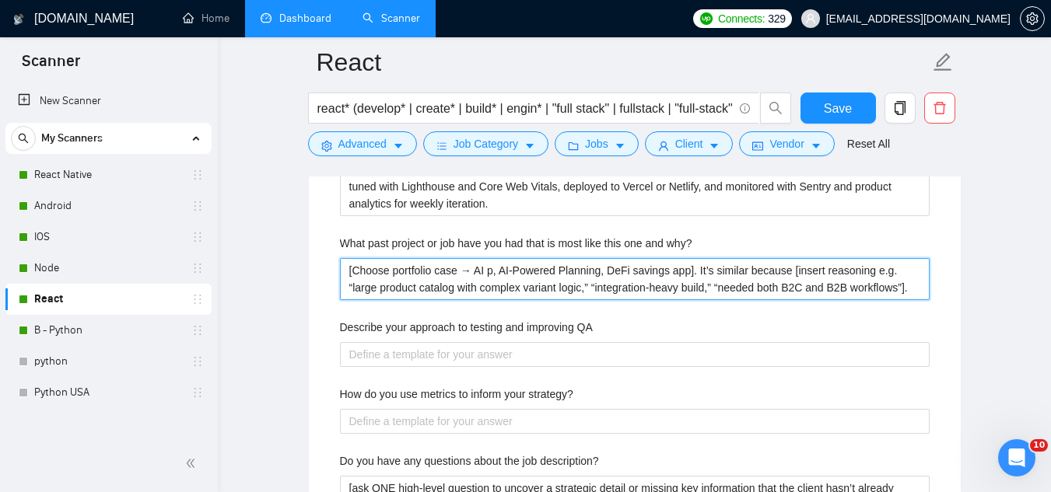
type why\? "[Choose portfolio case → AI , AI-Powered Planning, DeFi savings app]. It’s simi…"
paste why\? "Scheduling Platform"
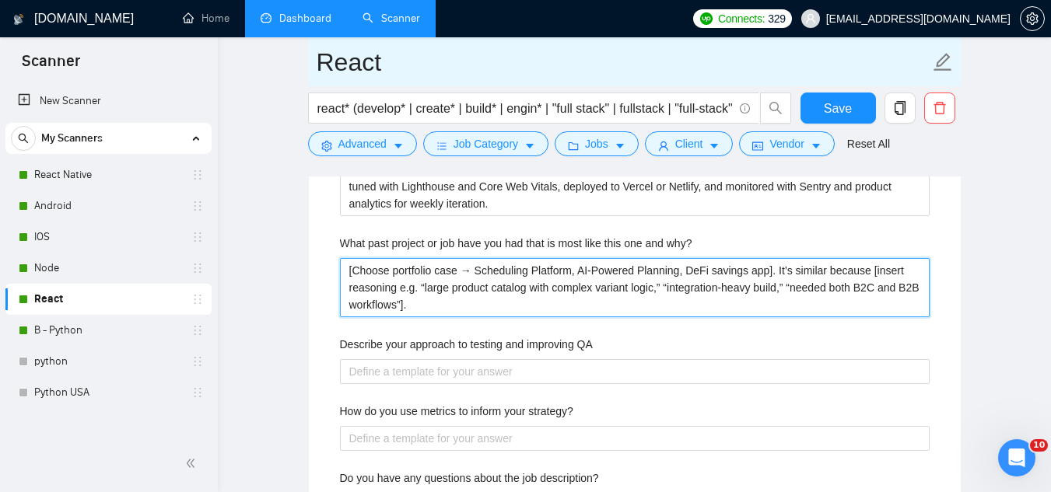
paste why\? "PlatformAI"
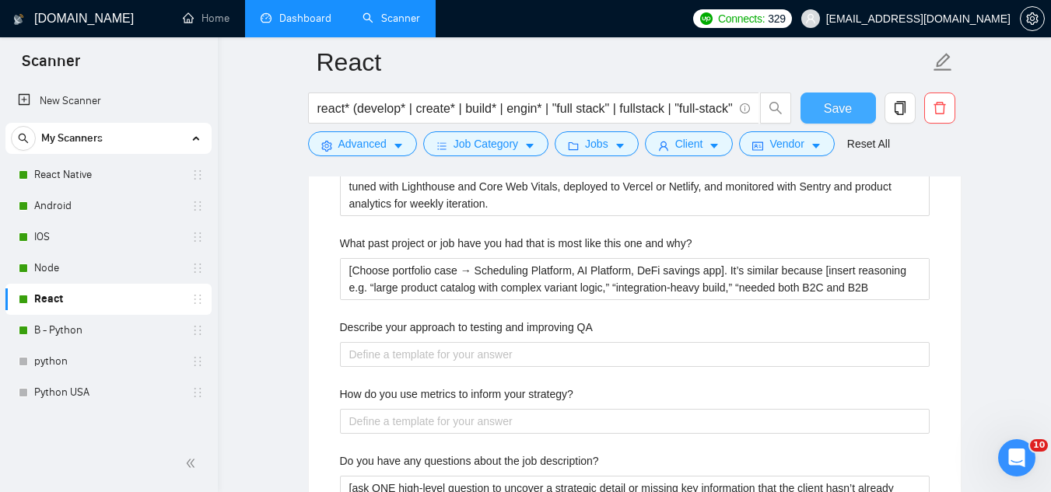
click at [837, 117] on span "Save" at bounding box center [837, 108] width 28 height 19
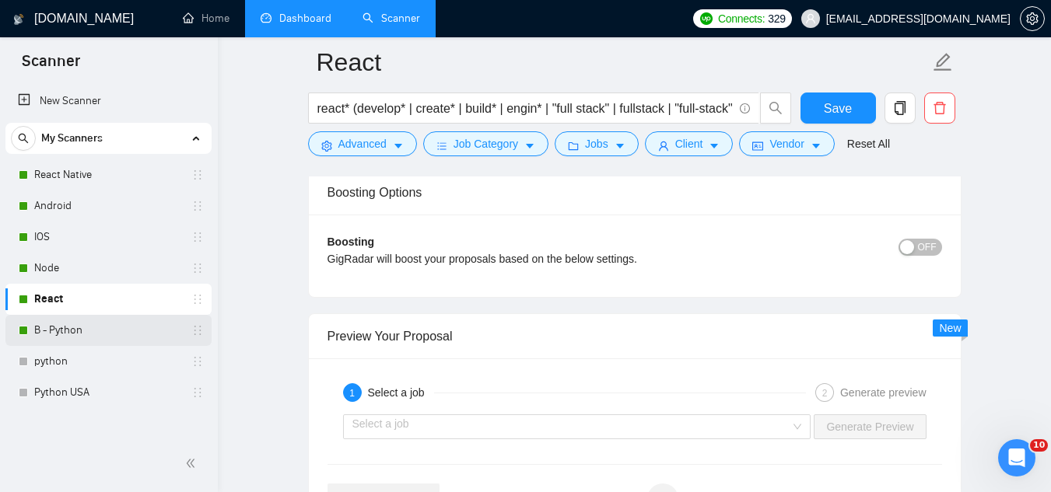
click at [72, 329] on link "B - Python" at bounding box center [108, 330] width 148 height 31
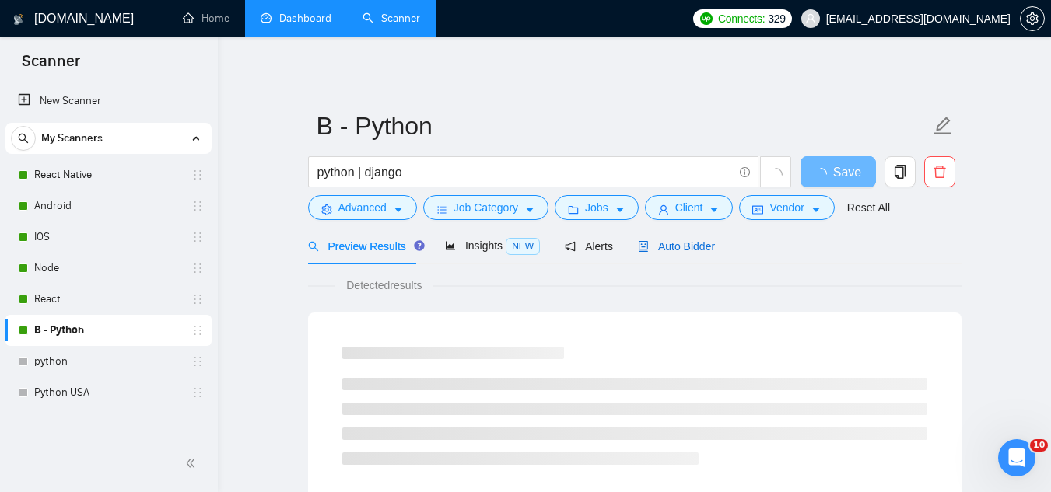
click at [660, 247] on span "Auto Bidder" at bounding box center [676, 246] width 77 height 12
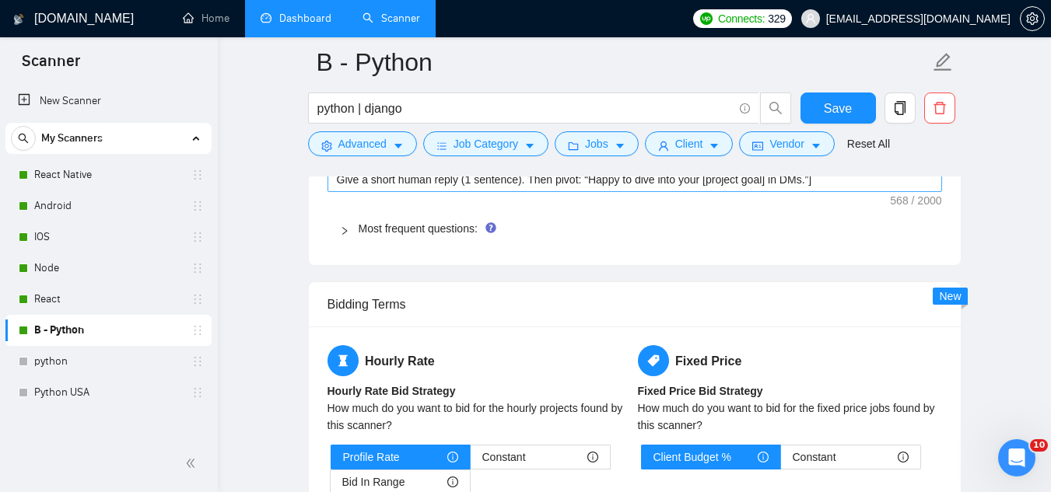
scroll to position [2411, 0]
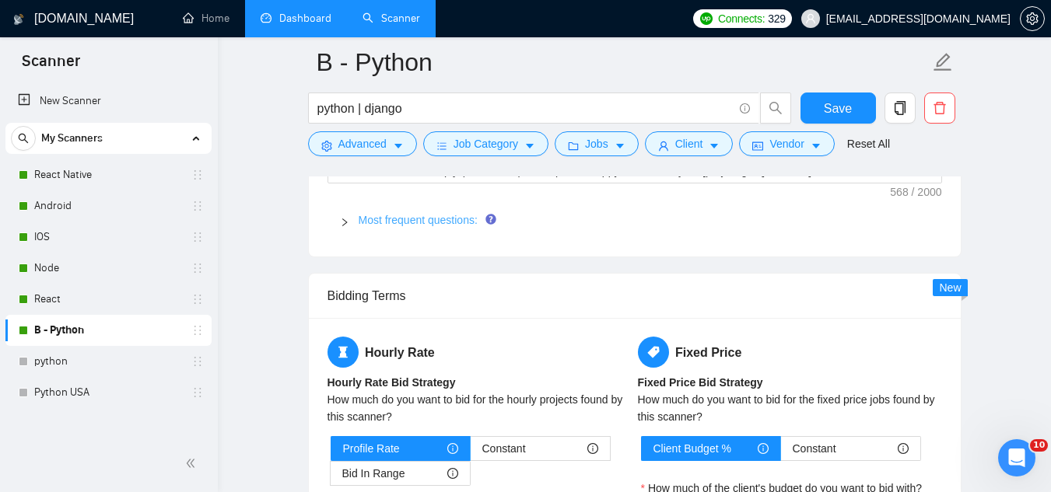
click at [396, 224] on link "Most frequent questions:" at bounding box center [417, 220] width 119 height 12
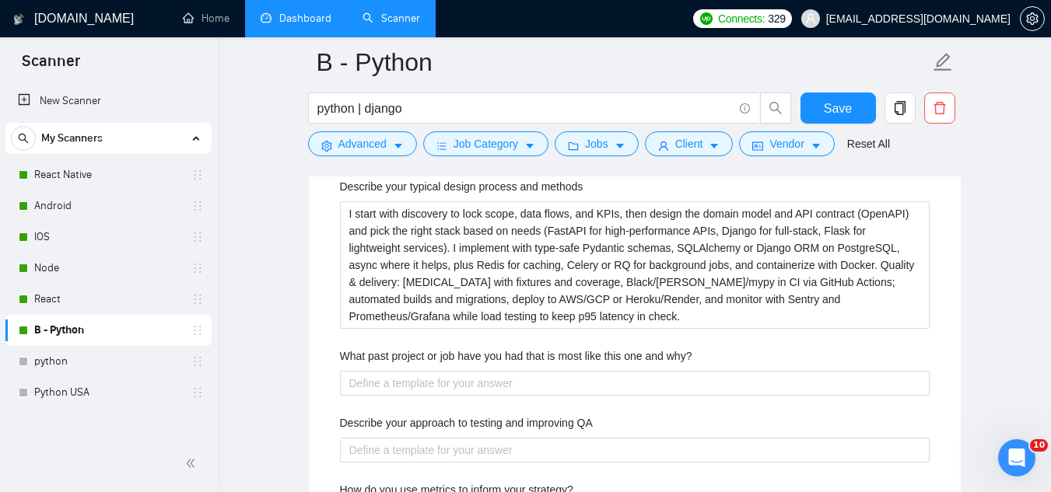
scroll to position [2799, 0]
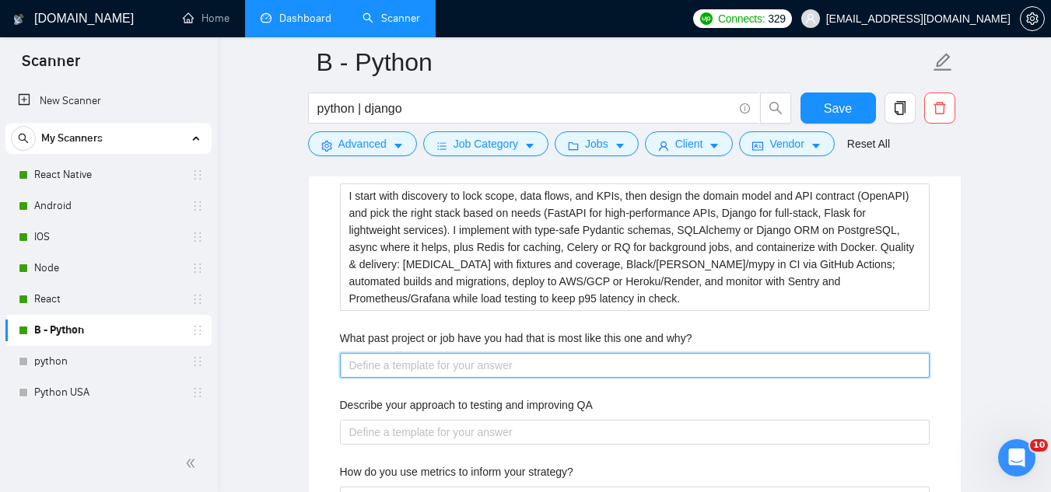
click at [481, 354] on why\? "What past project or job have you had that is most like this one and why?" at bounding box center [634, 365] width 589 height 25
paste why\? "AI Platform"
click at [481, 360] on why\? "AI Platform" at bounding box center [634, 365] width 589 height 25
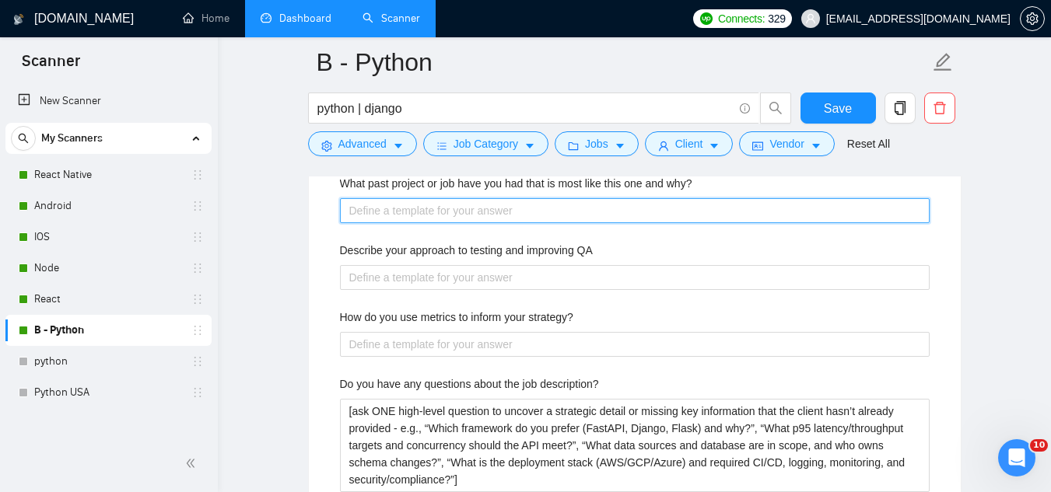
scroll to position [2955, 0]
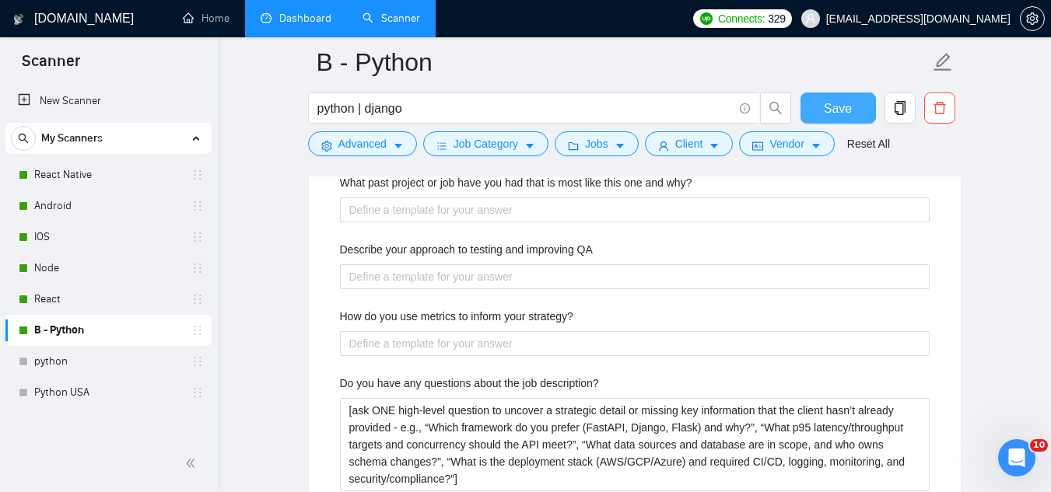
click at [816, 117] on button "Save" at bounding box center [837, 108] width 75 height 31
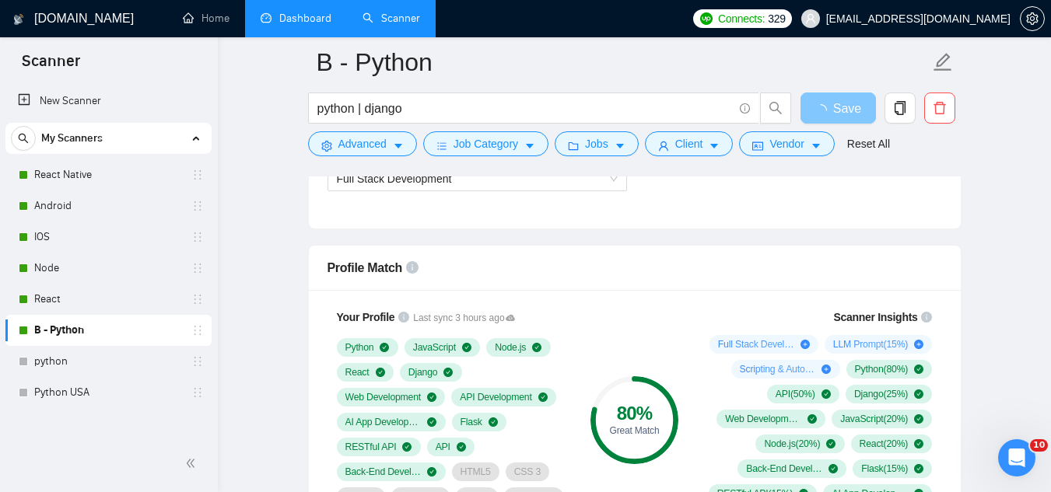
scroll to position [700, 0]
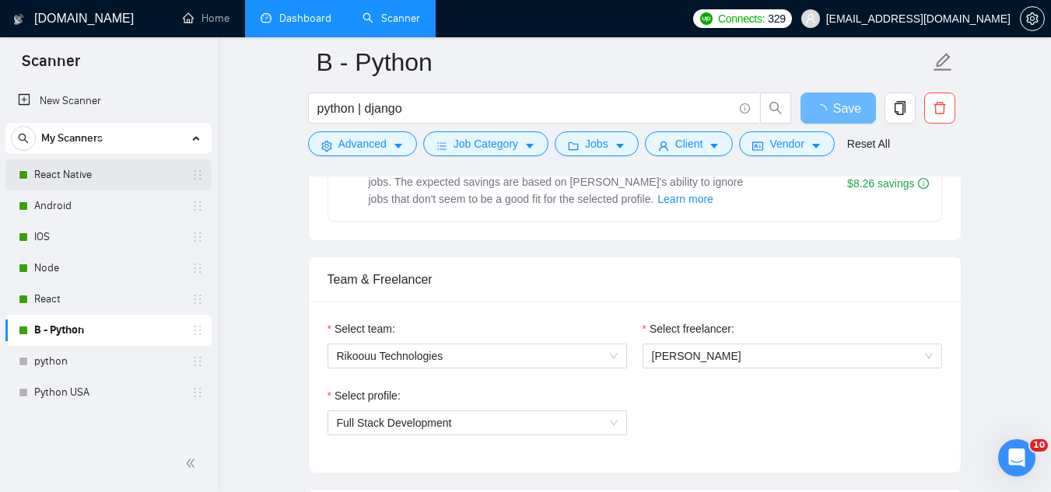
click at [114, 180] on link "React Native" at bounding box center [108, 174] width 148 height 31
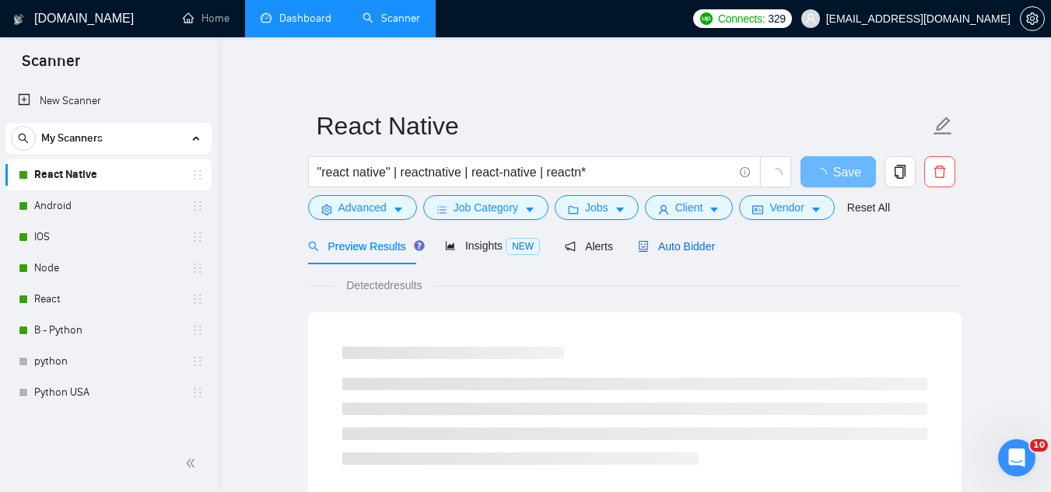
click at [681, 251] on span "Auto Bidder" at bounding box center [676, 246] width 77 height 12
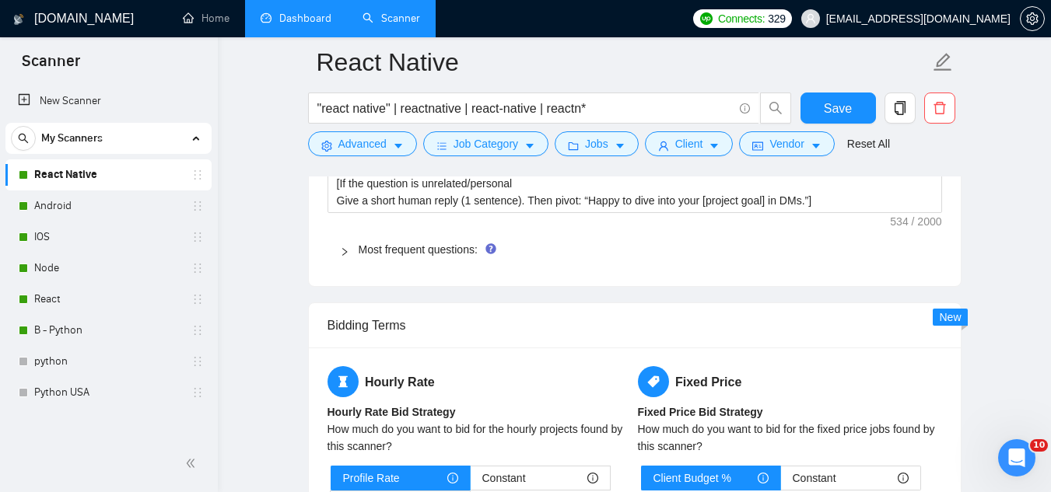
scroll to position [2411, 0]
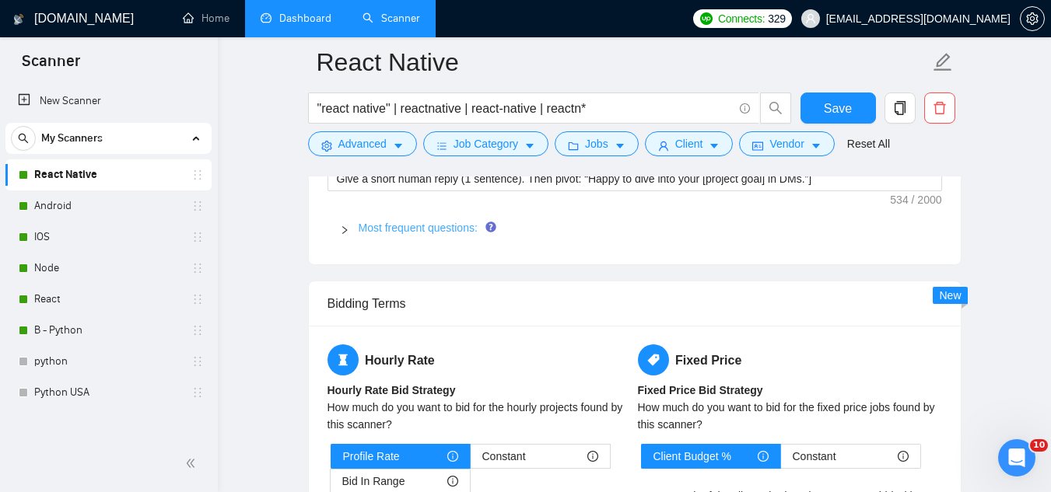
click at [436, 230] on link "Most frequent questions:" at bounding box center [417, 228] width 119 height 12
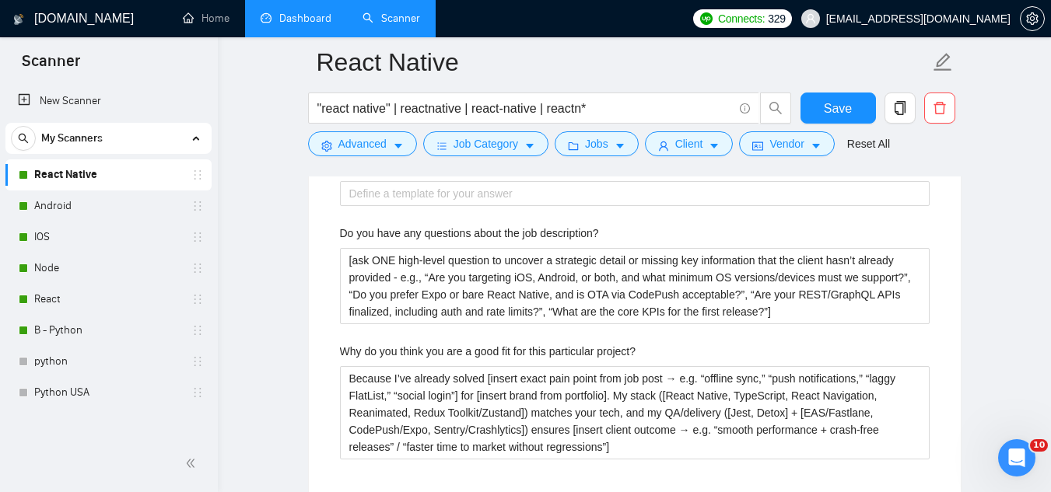
scroll to position [3188, 0]
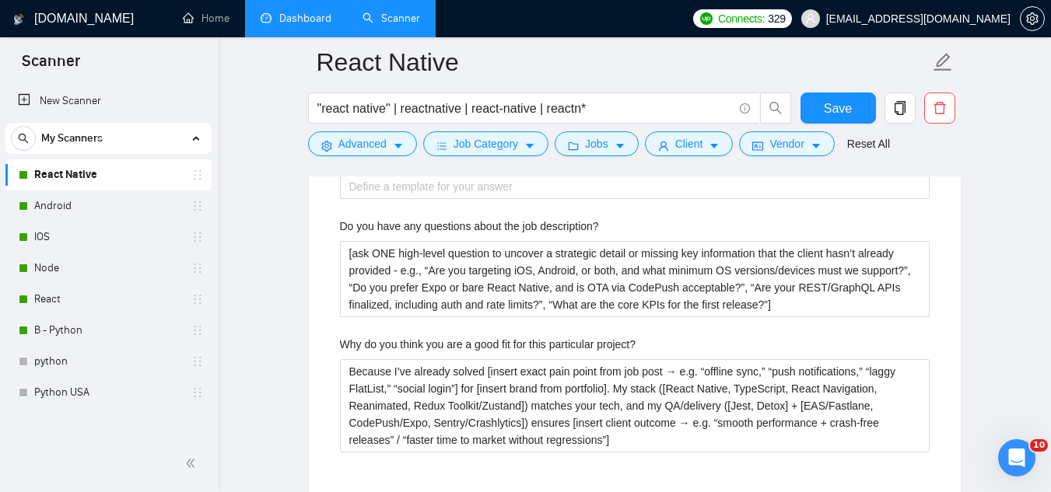
click at [329, 25] on link "Dashboard" at bounding box center [295, 18] width 71 height 13
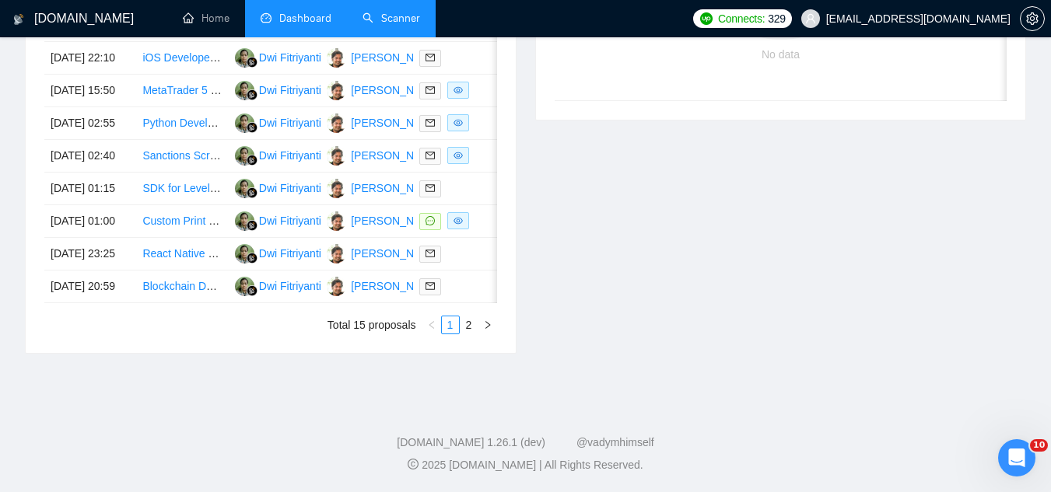
scroll to position [435, 0]
